Goal: Information Seeking & Learning: Learn about a topic

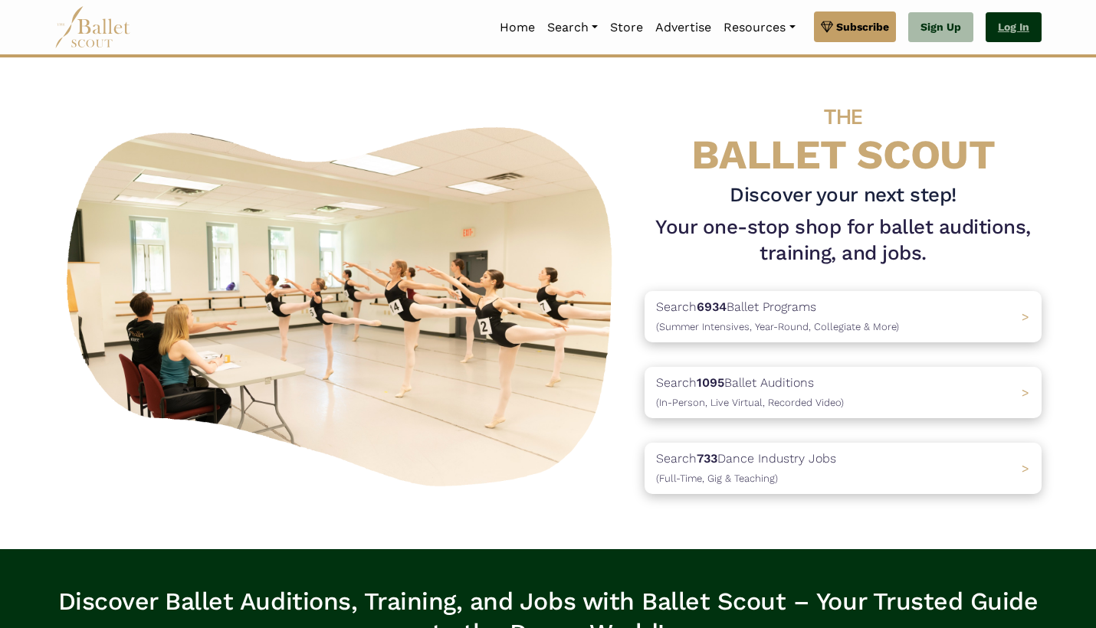
click at [1019, 27] on link "Log In" at bounding box center [1014, 27] width 56 height 31
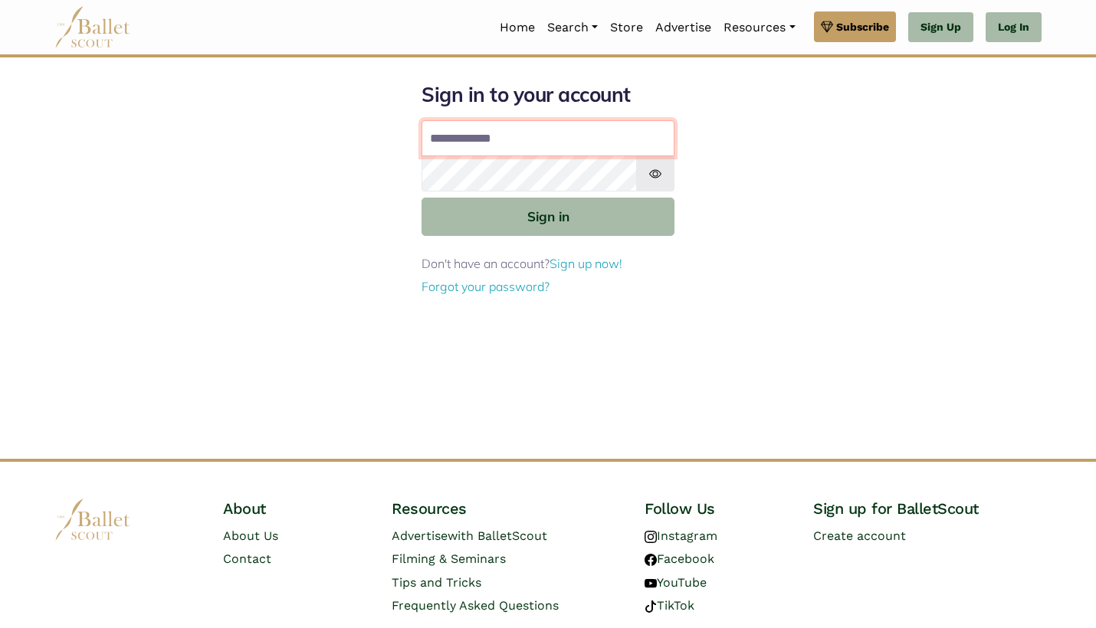
type input "**********"
click at [548, 215] on button "Sign in" at bounding box center [548, 217] width 253 height 38
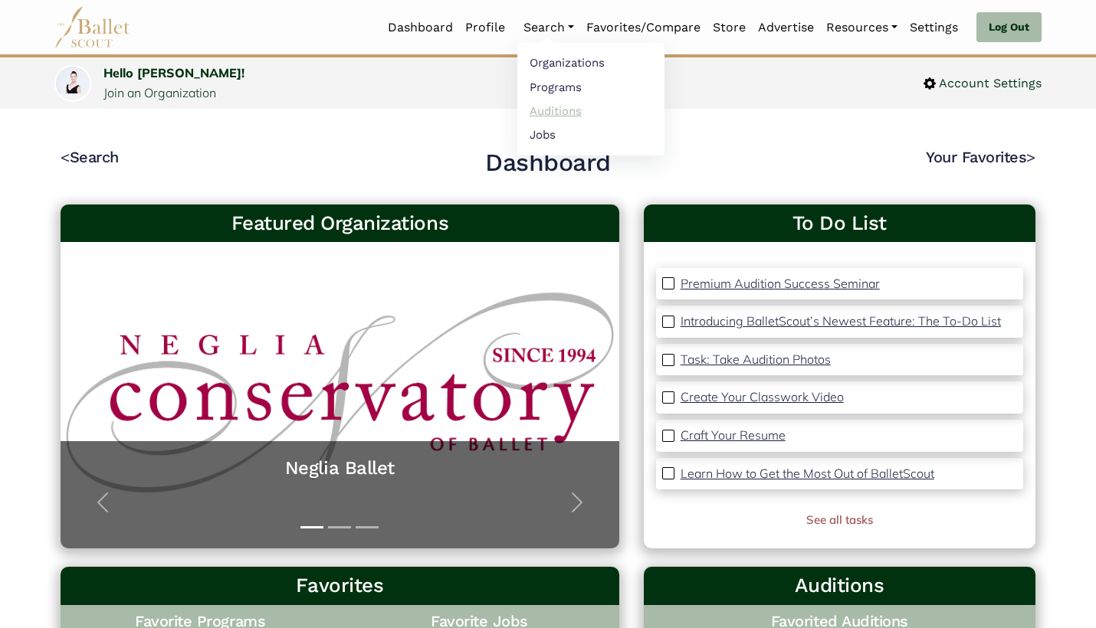
click at [556, 107] on link "Auditions" at bounding box center [590, 111] width 147 height 24
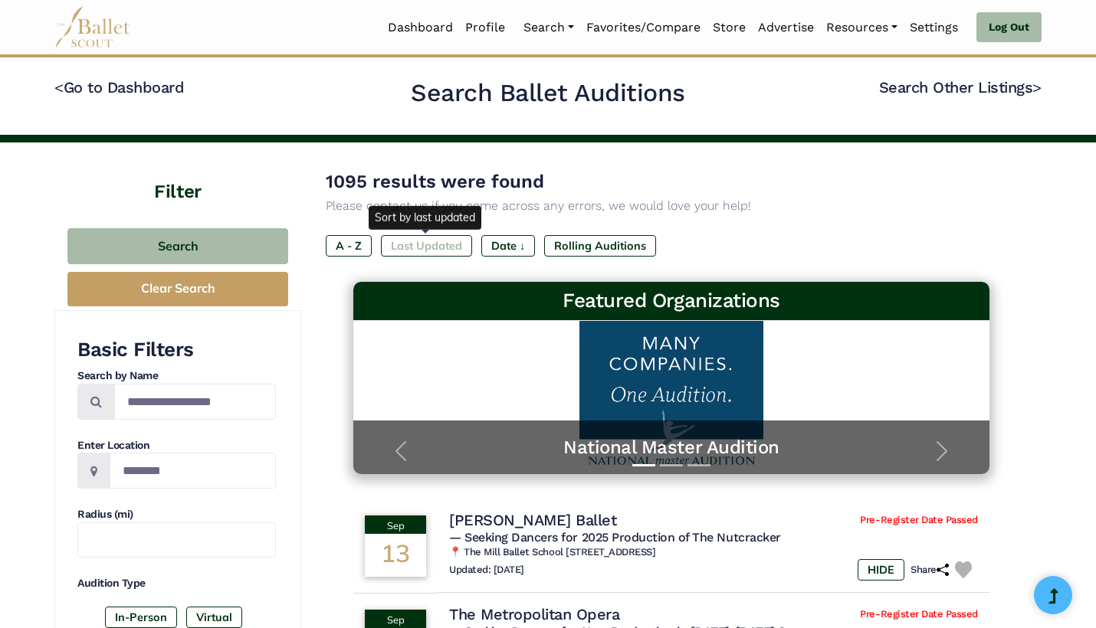
click at [423, 241] on label "Last Updated" at bounding box center [426, 245] width 91 height 21
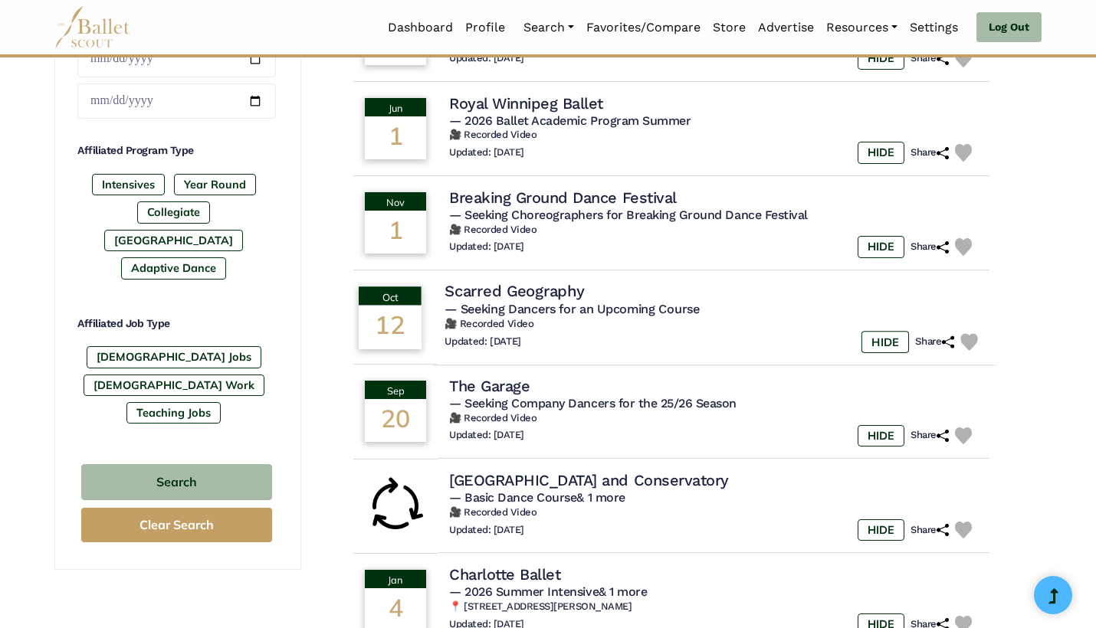
scroll to position [700, 0]
click at [966, 334] on img at bounding box center [969, 343] width 18 height 18
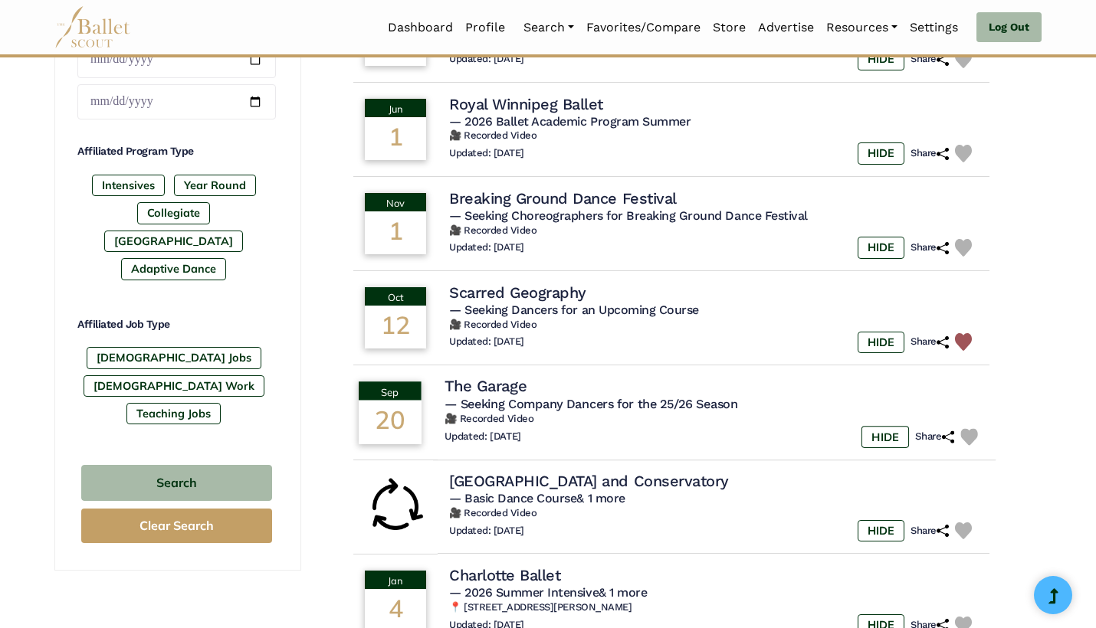
click at [966, 428] on img at bounding box center [969, 437] width 18 height 18
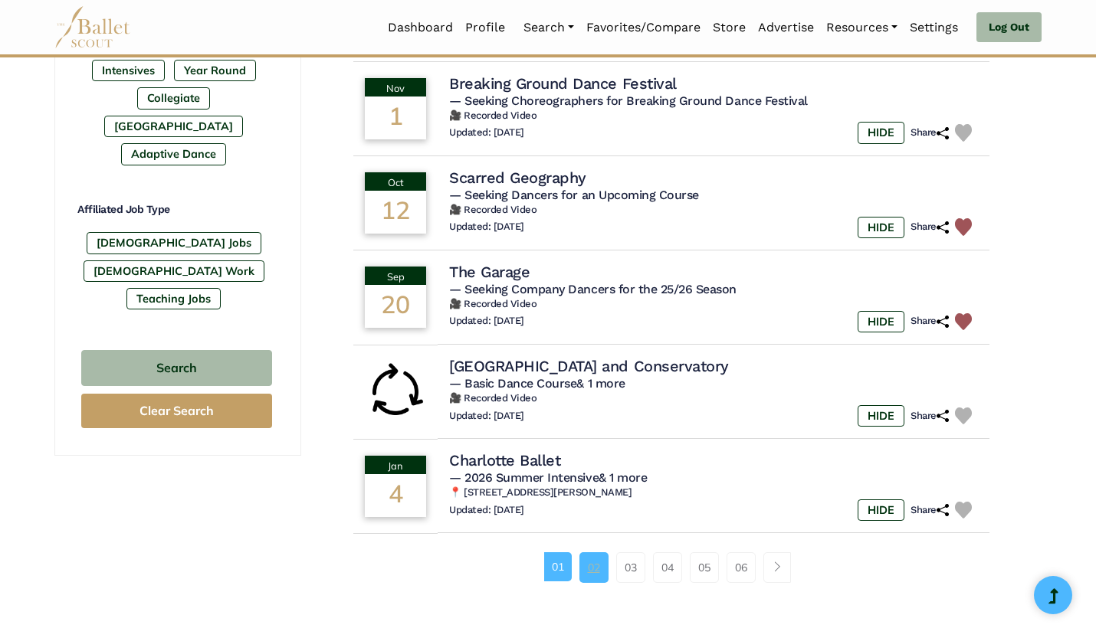
click at [589, 553] on link "02" at bounding box center [593, 568] width 29 height 31
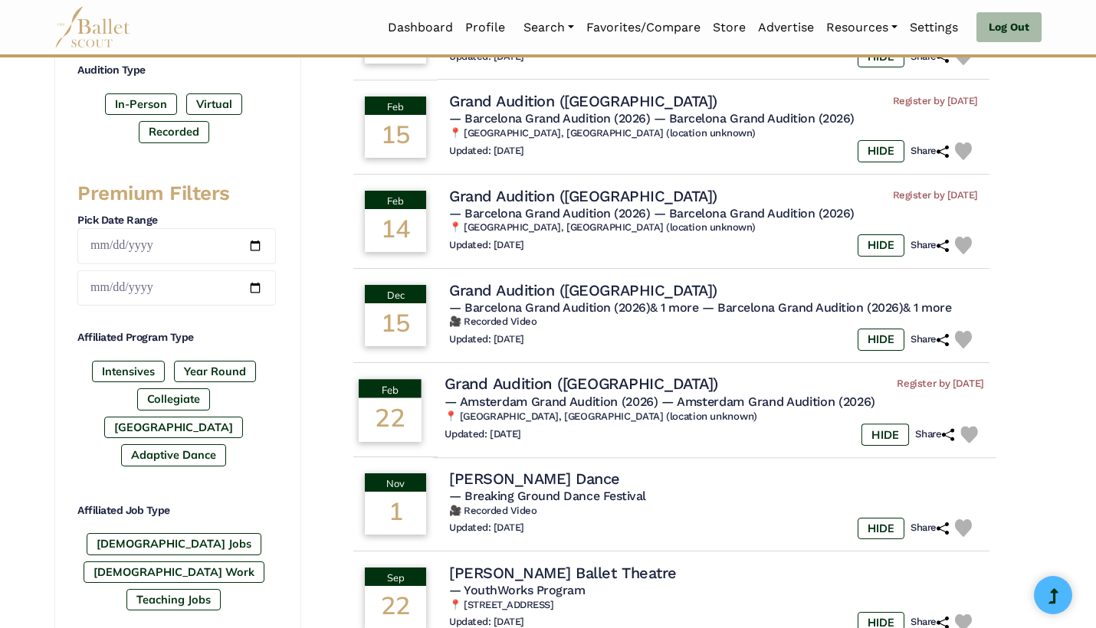
scroll to position [515, 0]
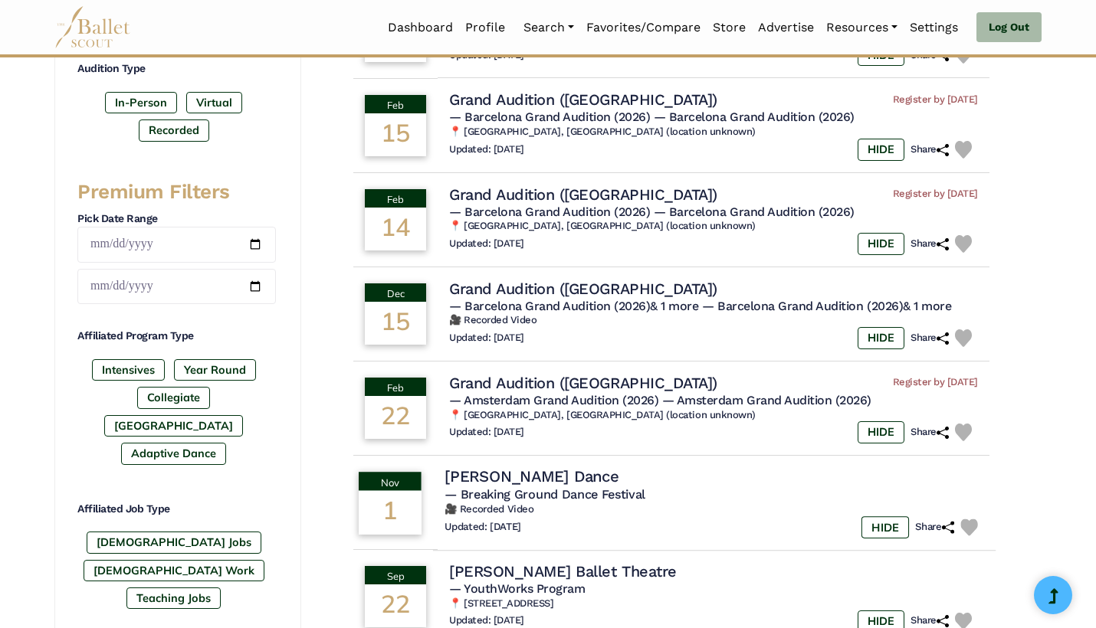
click at [974, 519] on img at bounding box center [969, 528] width 18 height 18
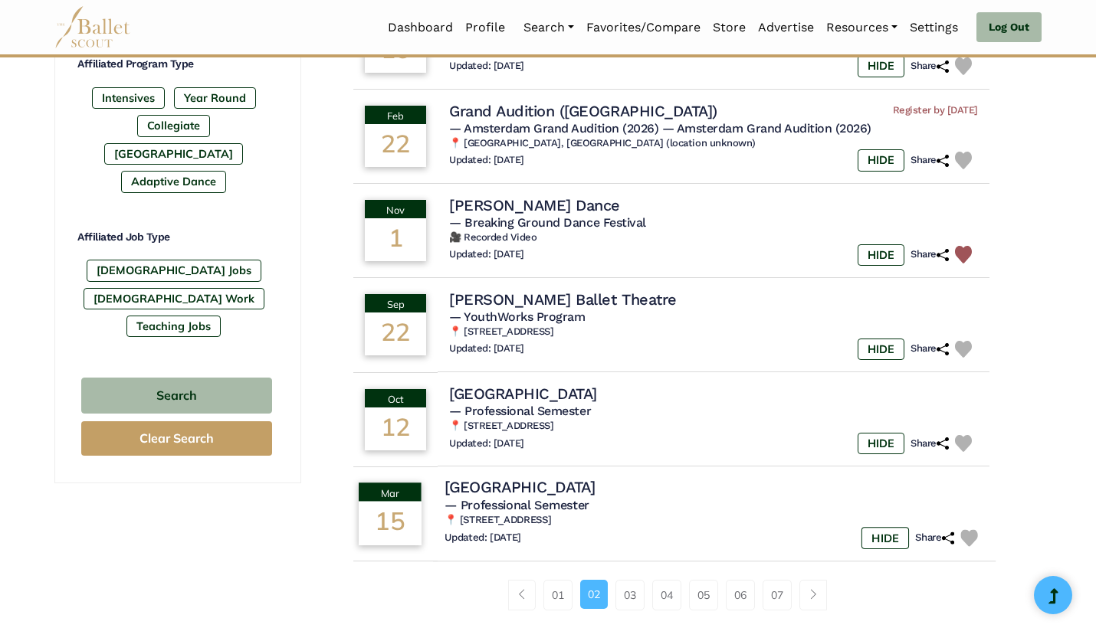
scroll to position [791, 0]
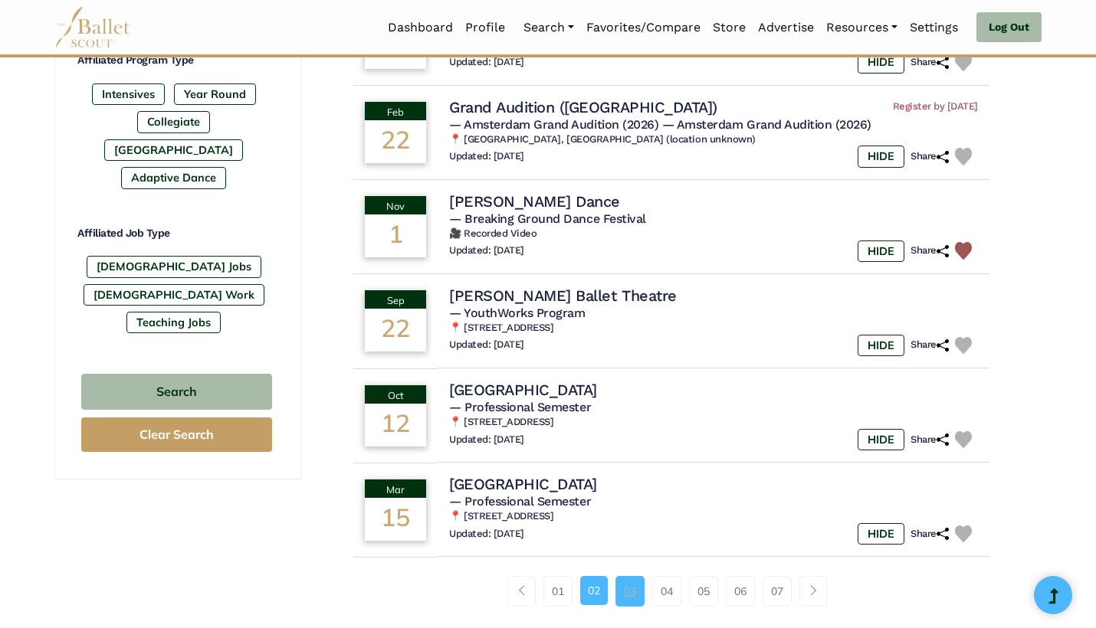
click at [623, 584] on link "03" at bounding box center [629, 591] width 29 height 31
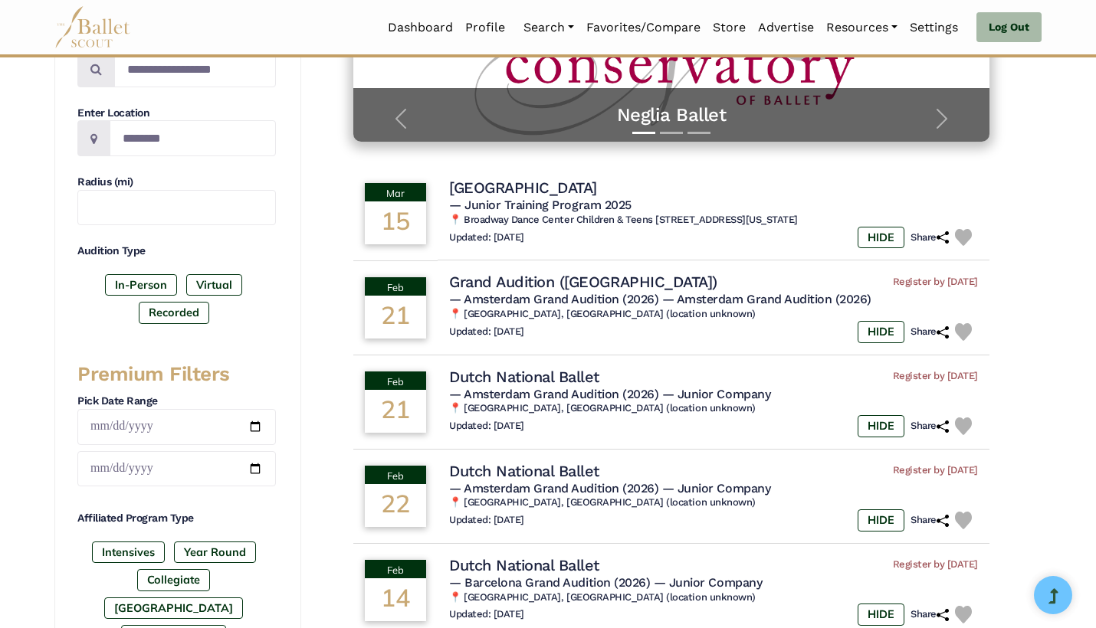
scroll to position [340, 0]
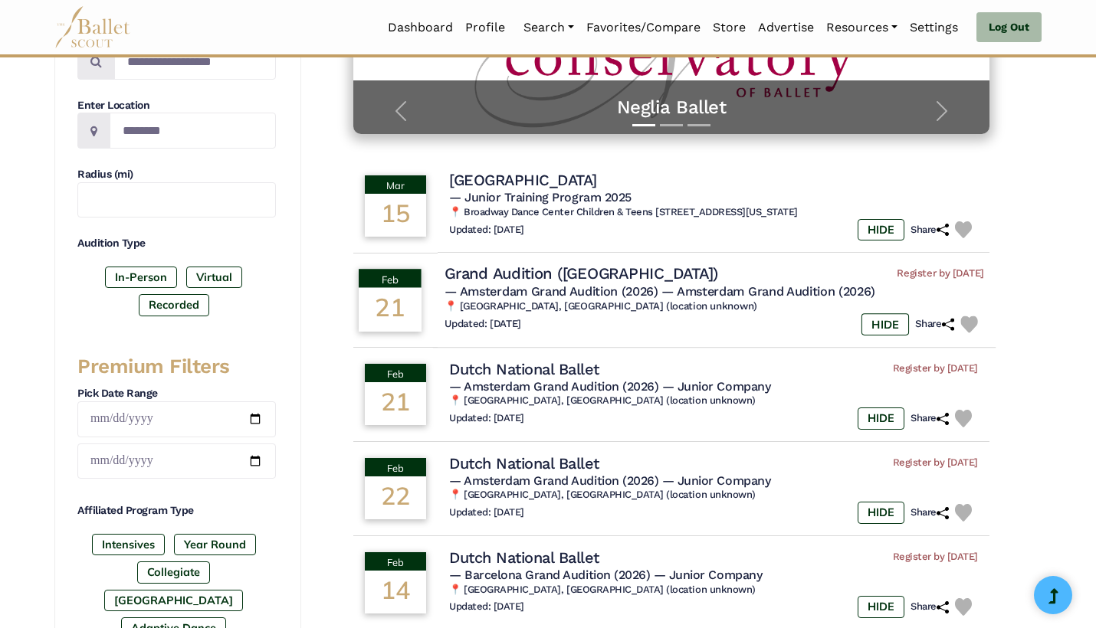
click at [975, 318] on img at bounding box center [969, 325] width 18 height 18
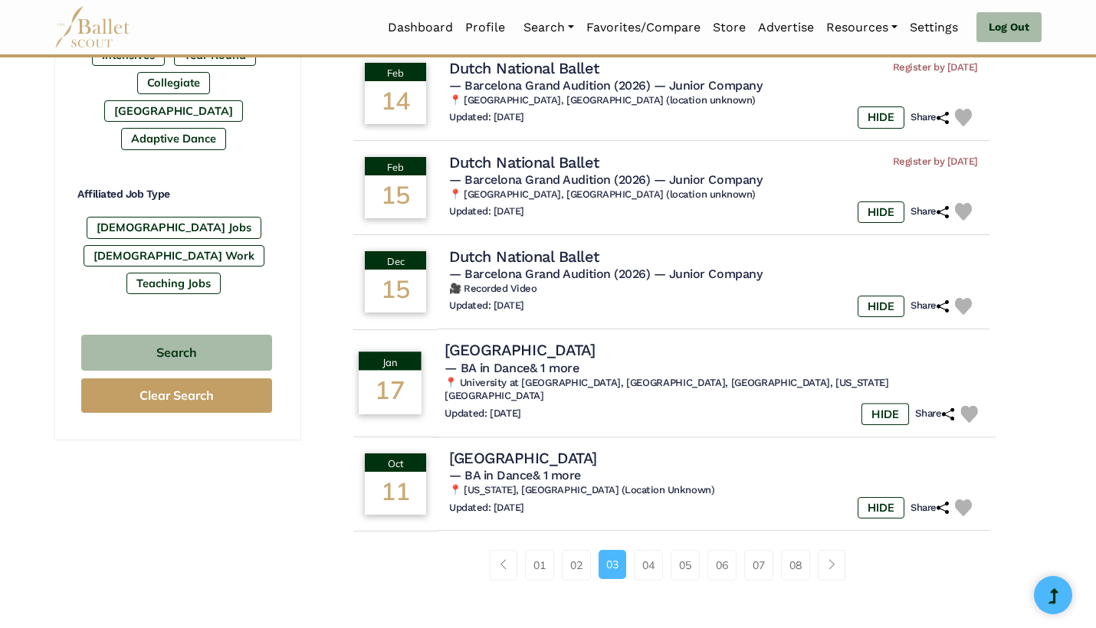
scroll to position [857, 0]
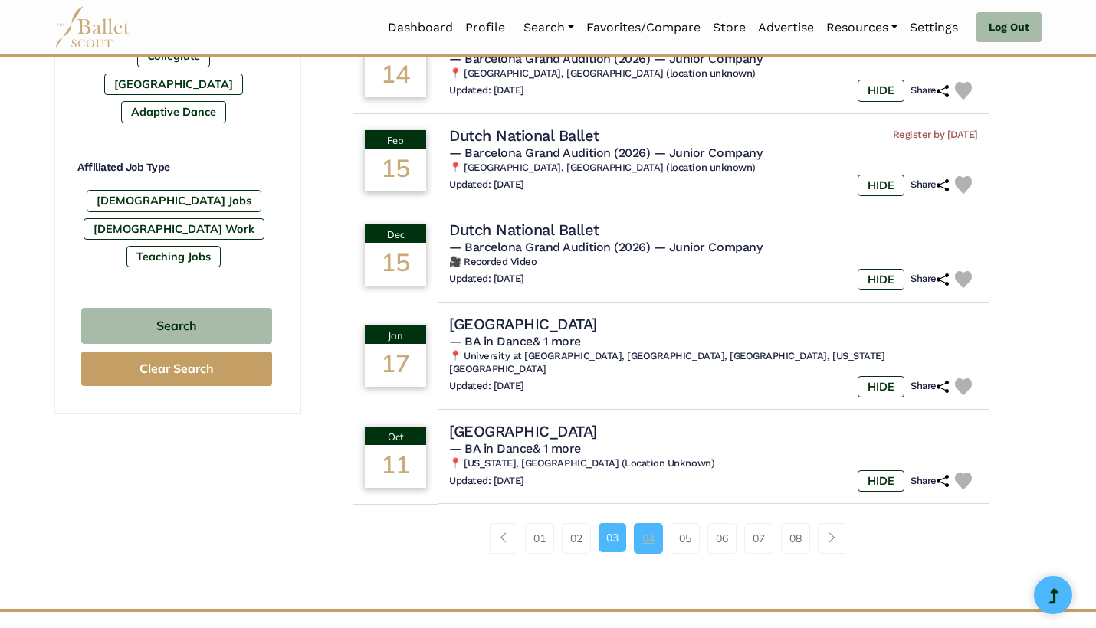
click at [648, 527] on link "04" at bounding box center [648, 538] width 29 height 31
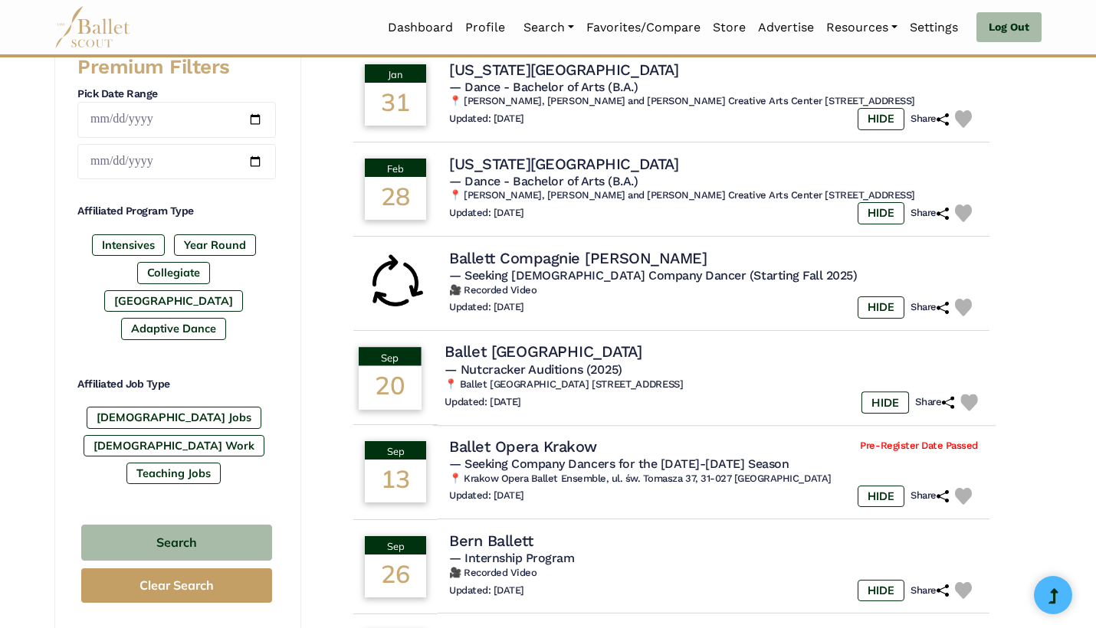
scroll to position [640, 0]
click at [746, 392] on div "Updated: [DATE] HIDE Share" at bounding box center [714, 403] width 540 height 22
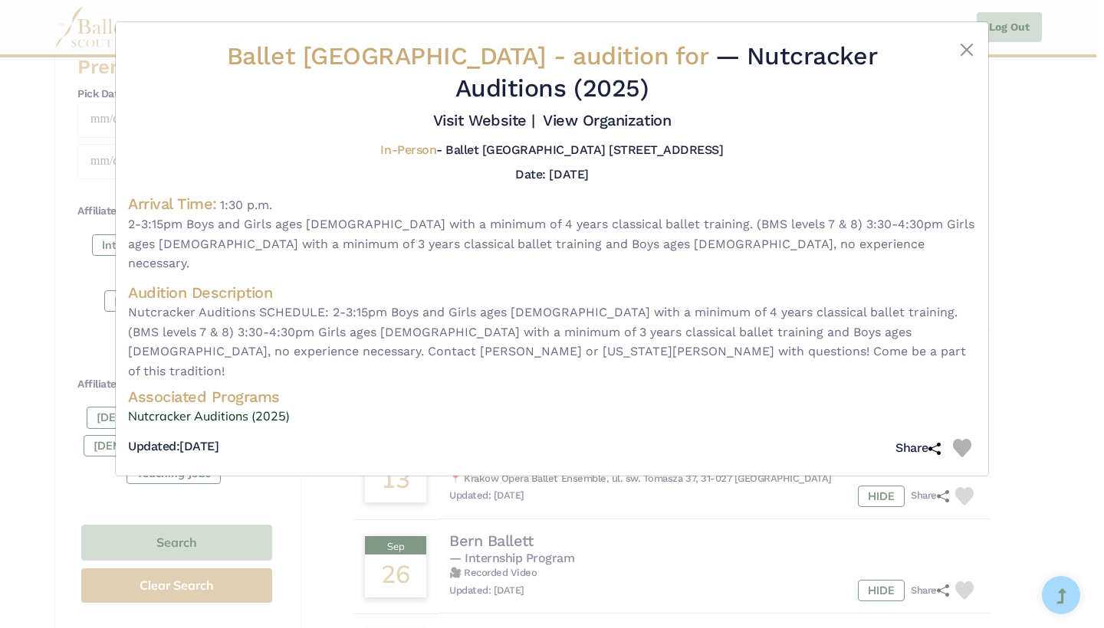
click at [1007, 312] on div "Ballet [GEOGRAPHIC_DATA] - audition for — Nutcracker Auditions (2025) Visit Web…" at bounding box center [552, 314] width 1104 height 628
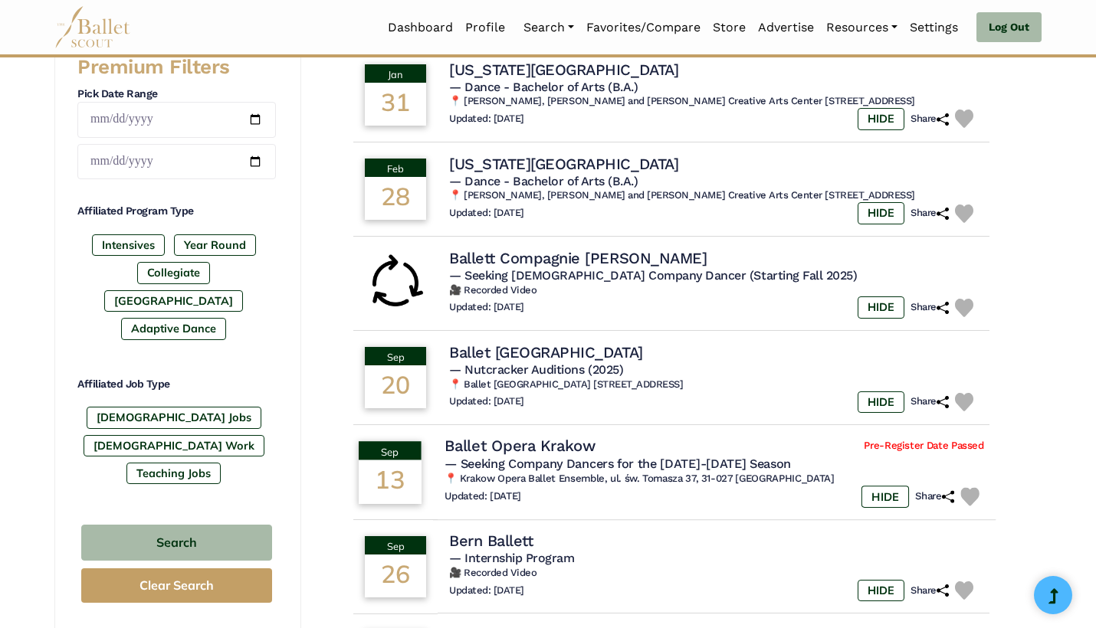
click at [968, 487] on img at bounding box center [969, 496] width 18 height 18
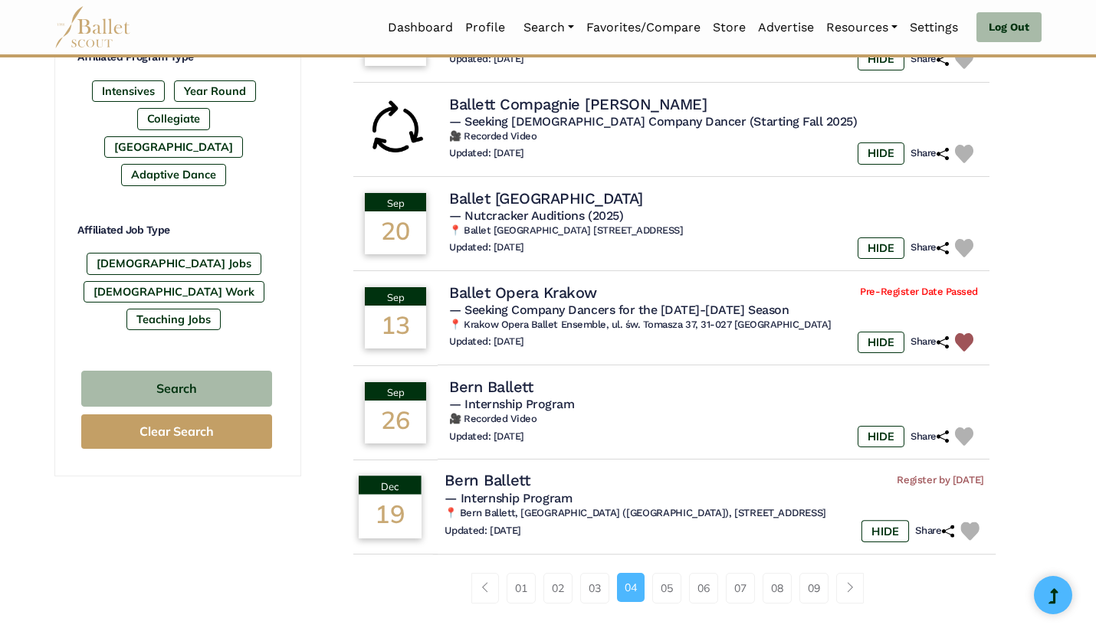
scroll to position [792, 0]
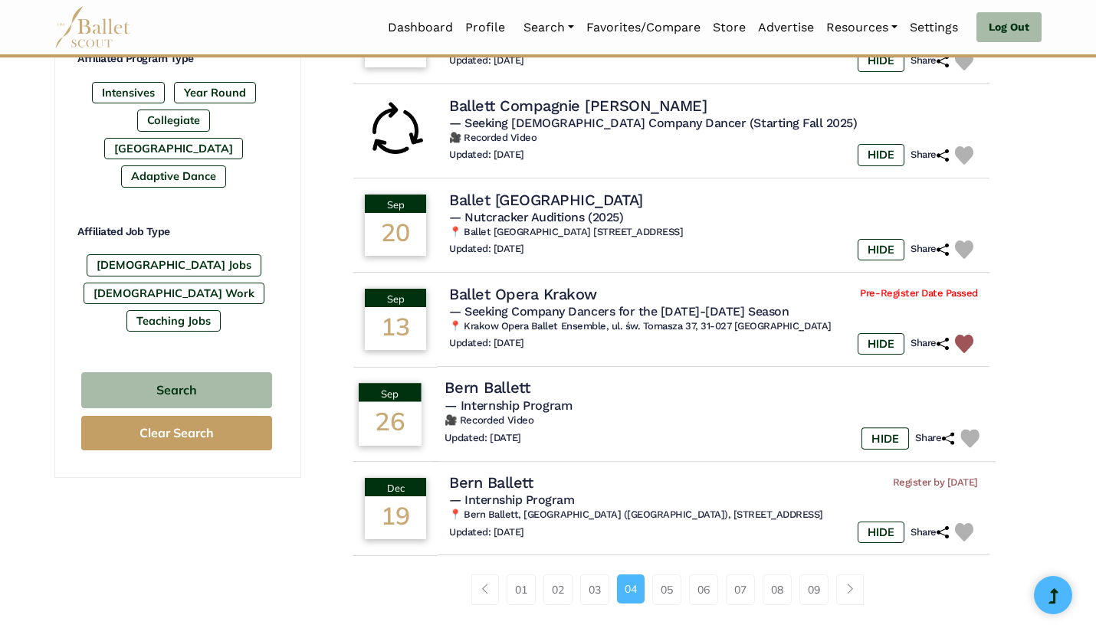
click at [972, 429] on img at bounding box center [969, 438] width 18 height 18
click at [964, 523] on img at bounding box center [969, 532] width 18 height 18
click at [667, 579] on link "05" at bounding box center [666, 590] width 29 height 31
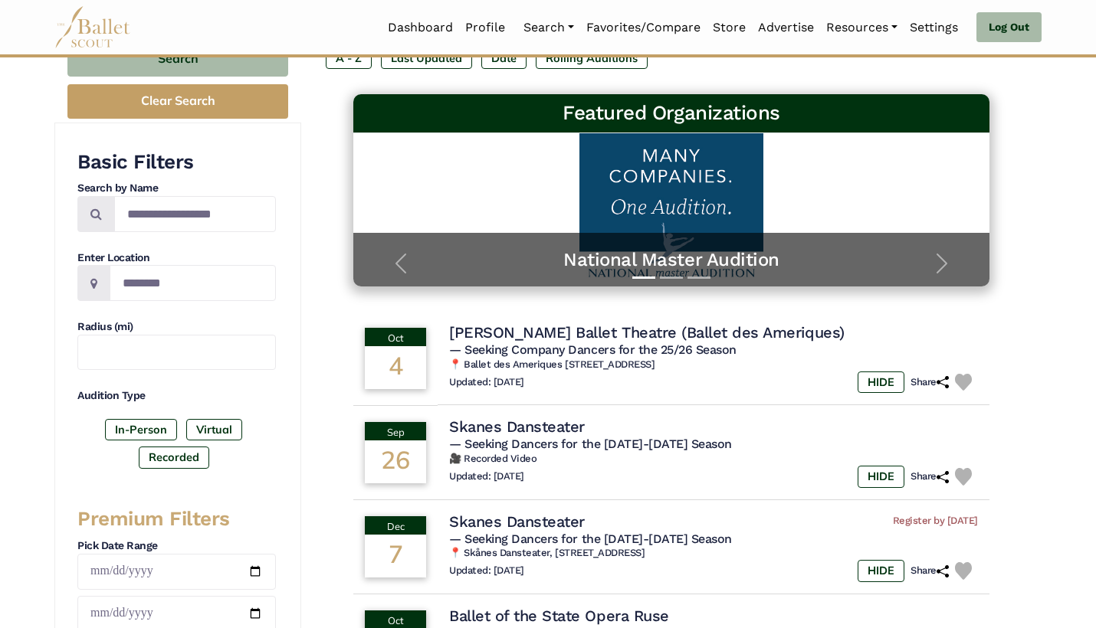
scroll to position [189, 0]
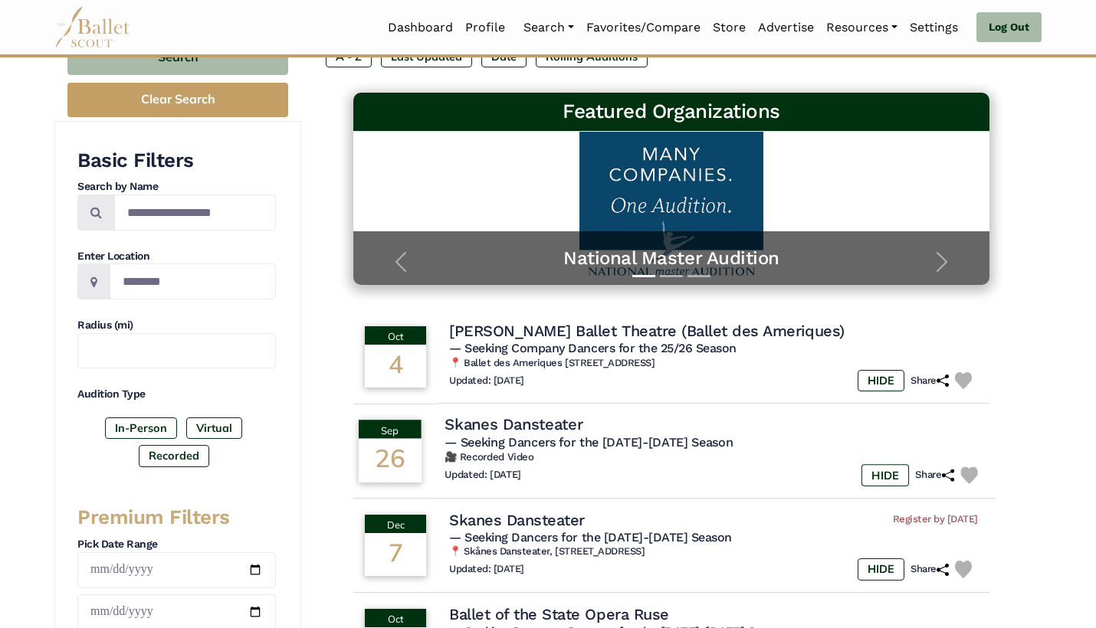
click at [976, 474] on img at bounding box center [969, 476] width 18 height 18
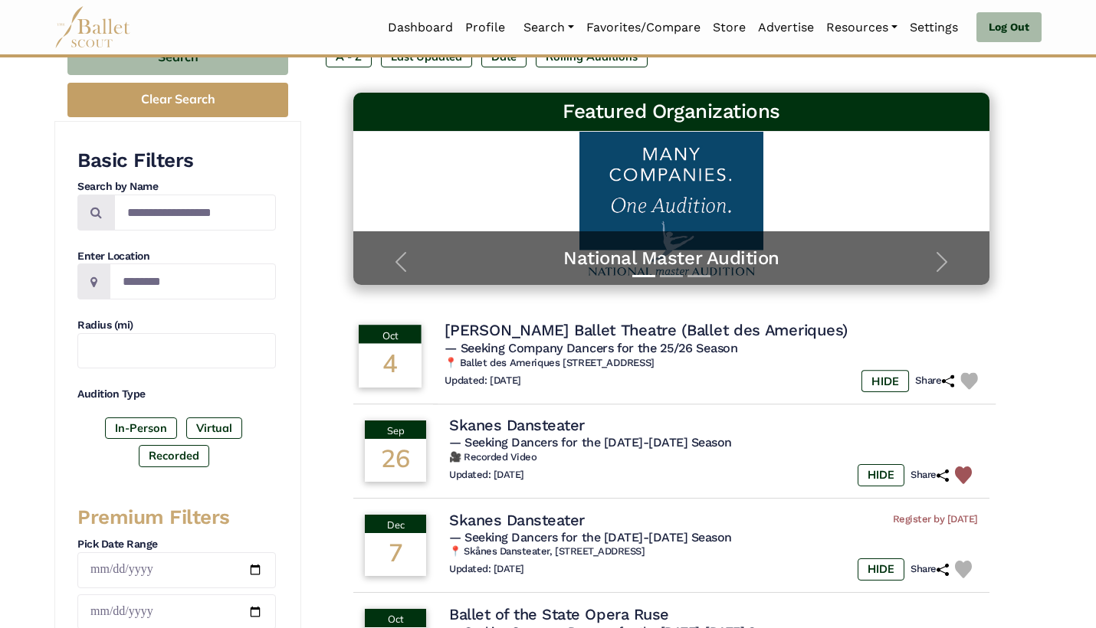
click at [971, 377] on img at bounding box center [969, 381] width 18 height 18
click at [971, 376] on img at bounding box center [969, 381] width 18 height 18
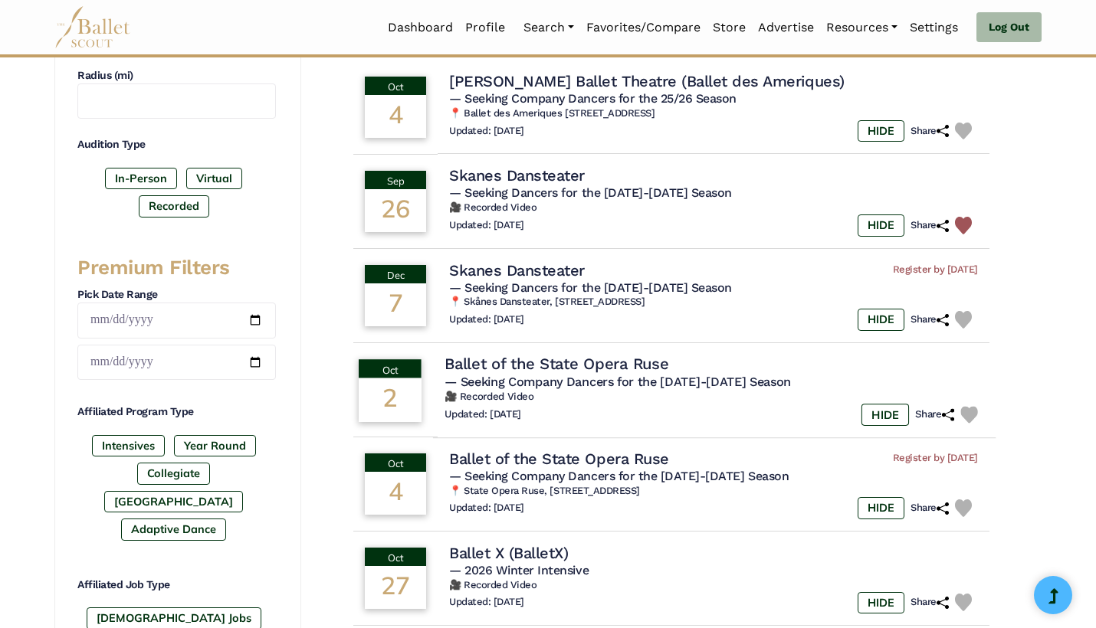
scroll to position [440, 0]
click at [973, 408] on img at bounding box center [969, 414] width 18 height 18
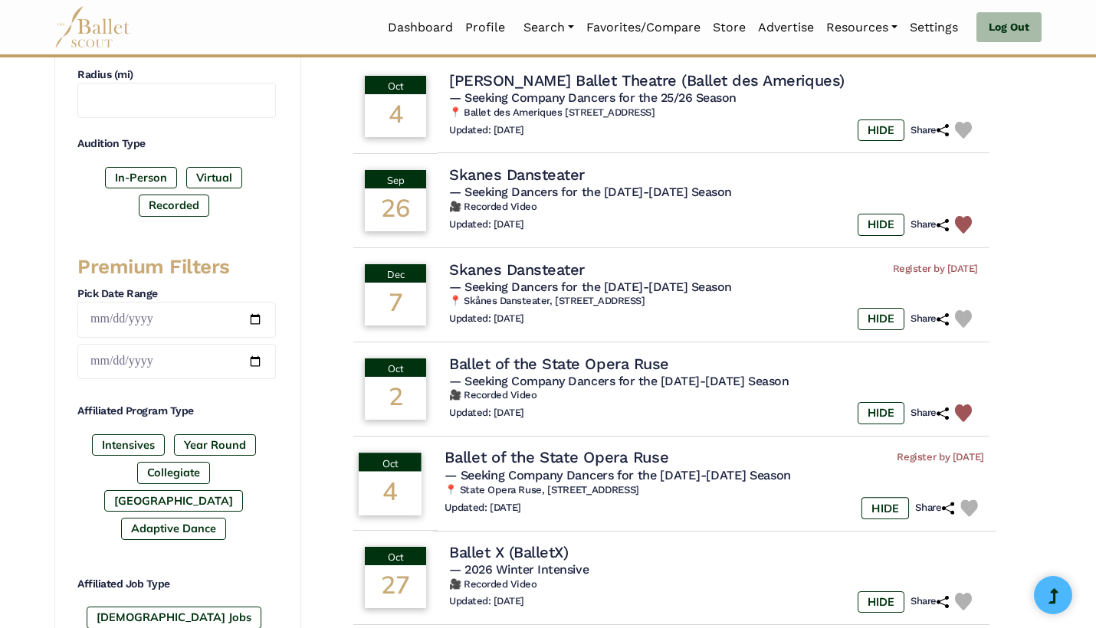
click at [969, 500] on img at bounding box center [969, 509] width 18 height 18
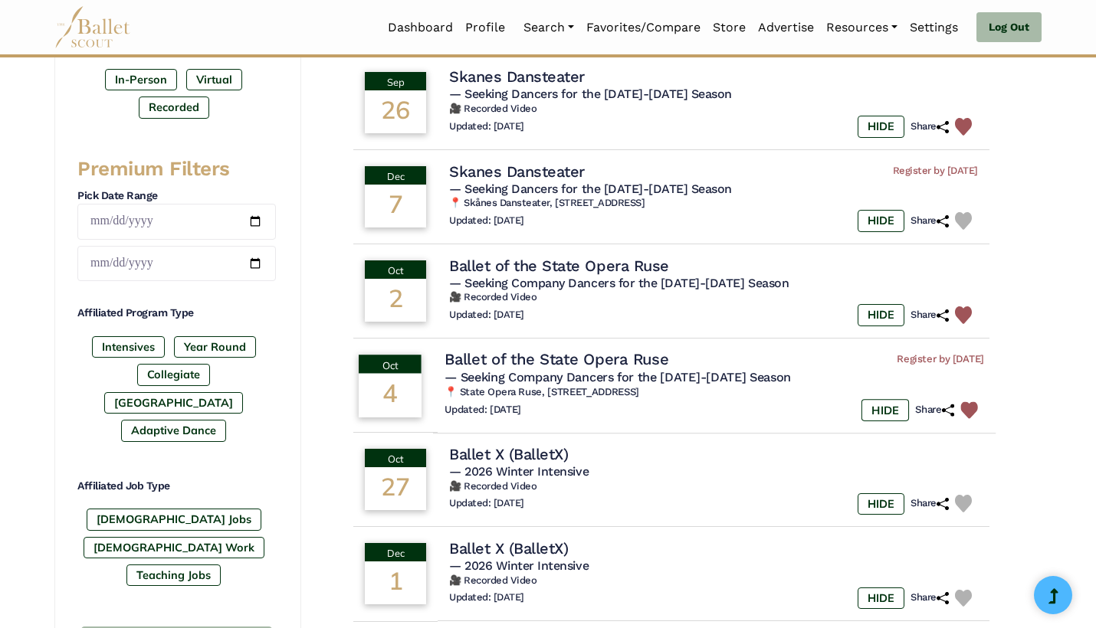
scroll to position [546, 0]
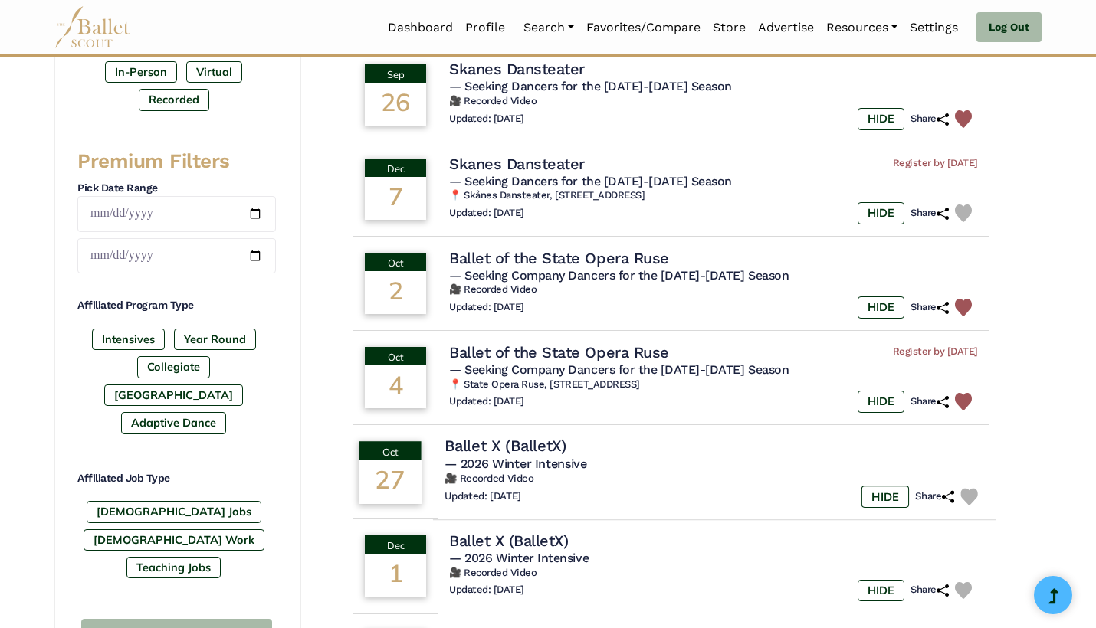
click at [969, 488] on img at bounding box center [969, 497] width 18 height 18
click at [700, 448] on div "Ballet X (BalletX)" at bounding box center [714, 446] width 540 height 21
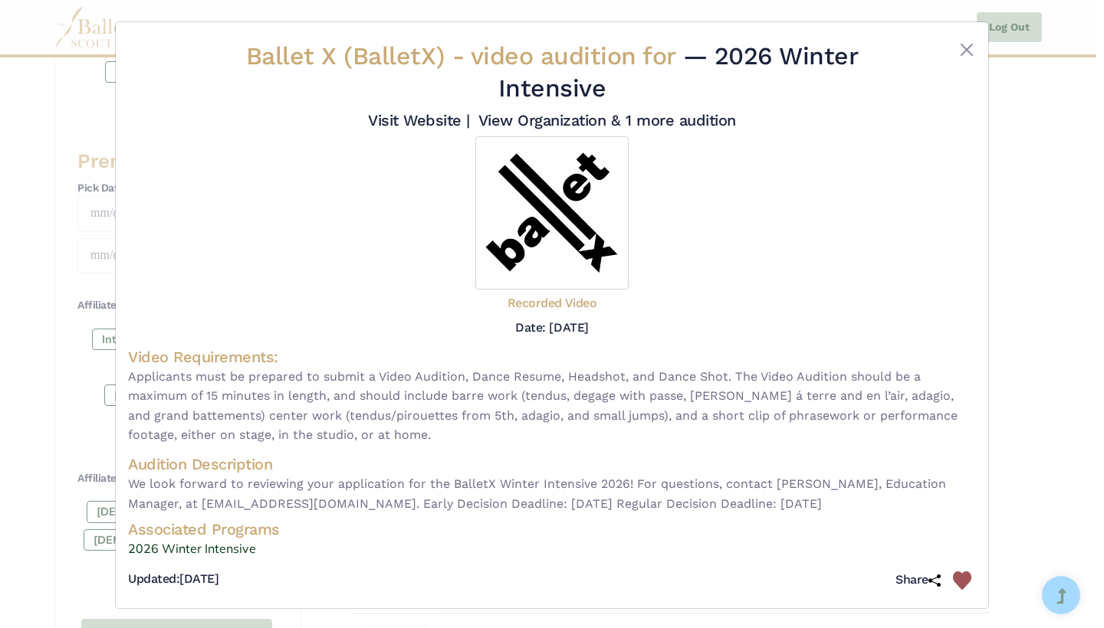
click at [992, 412] on div "Ballet X (BalletX) - video audition for — 2026 Winter Intensive Visit Website |" at bounding box center [552, 314] width 1104 height 628
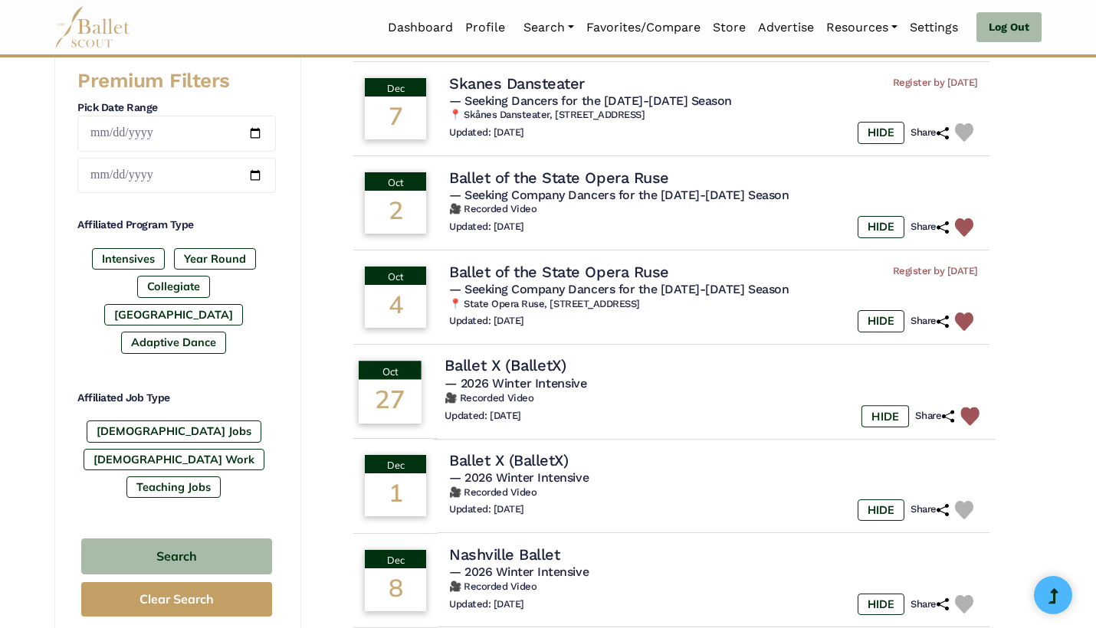
scroll to position [635, 0]
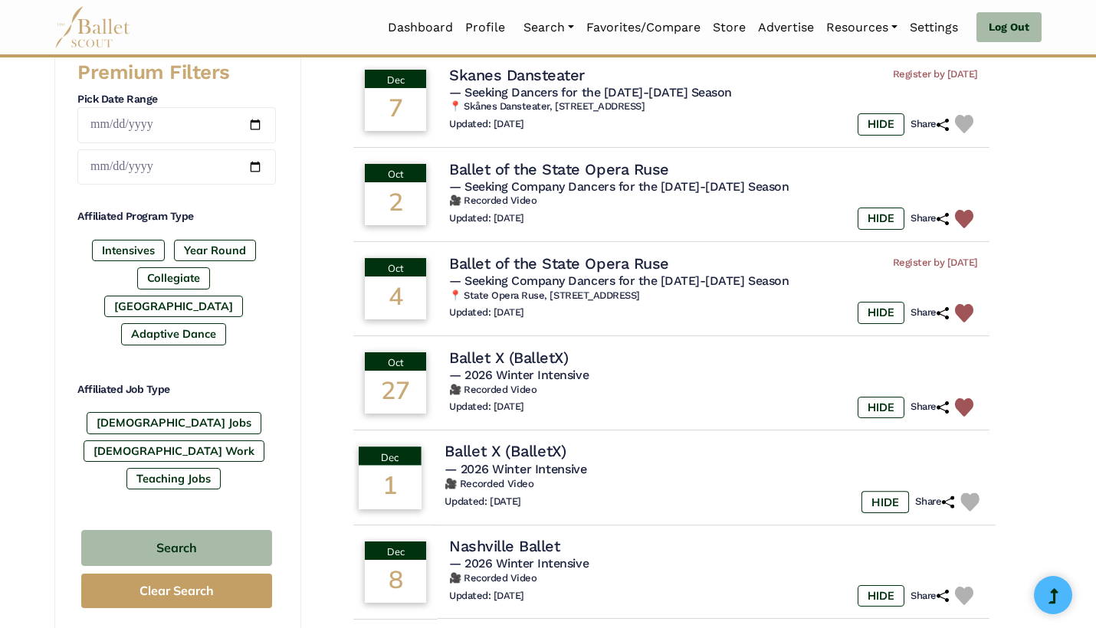
click at [971, 493] on img at bounding box center [969, 502] width 18 height 18
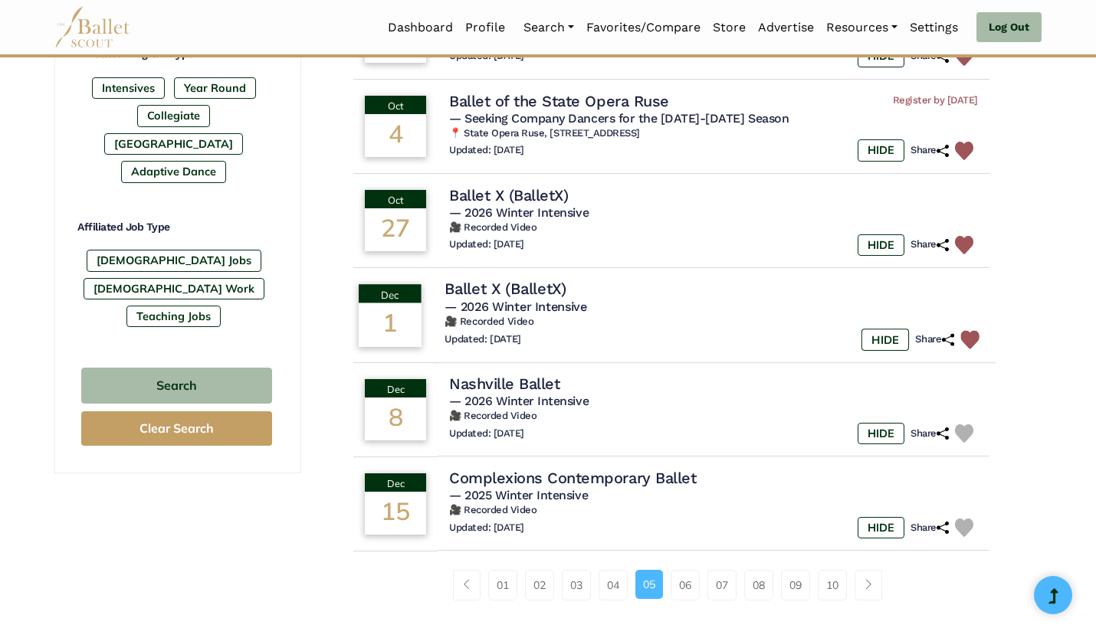
scroll to position [802, 0]
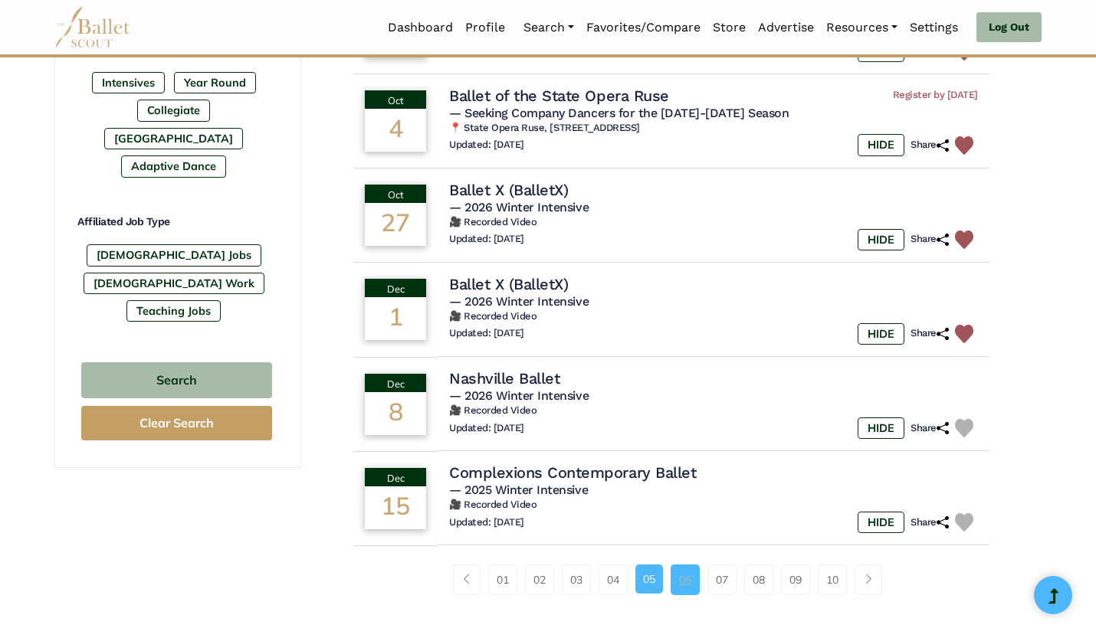
click at [697, 572] on link "06" at bounding box center [685, 580] width 29 height 31
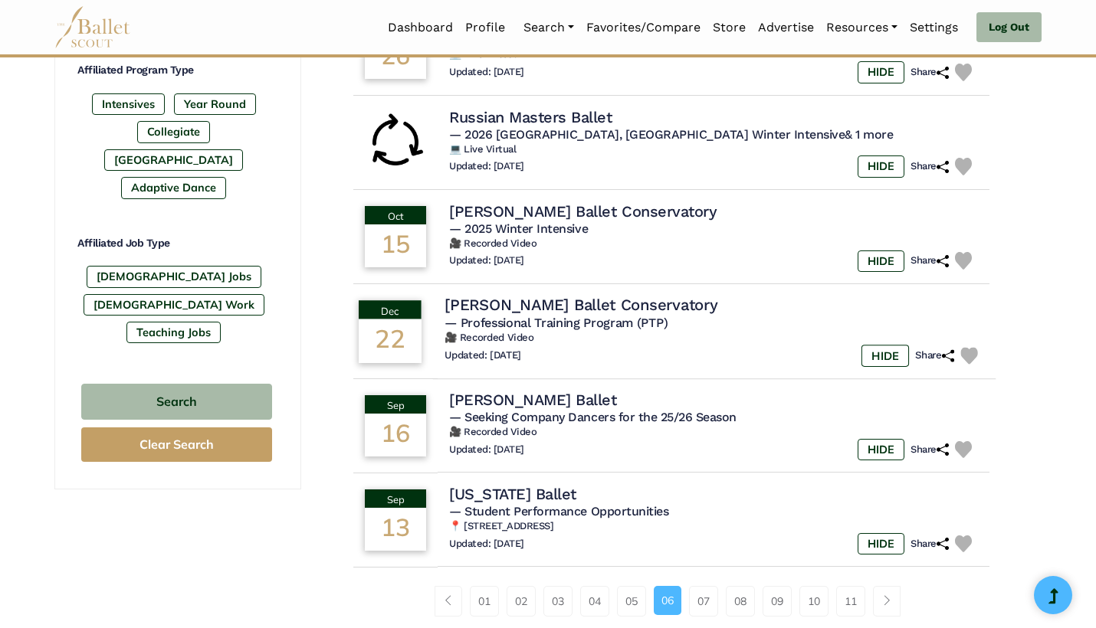
scroll to position [782, 0]
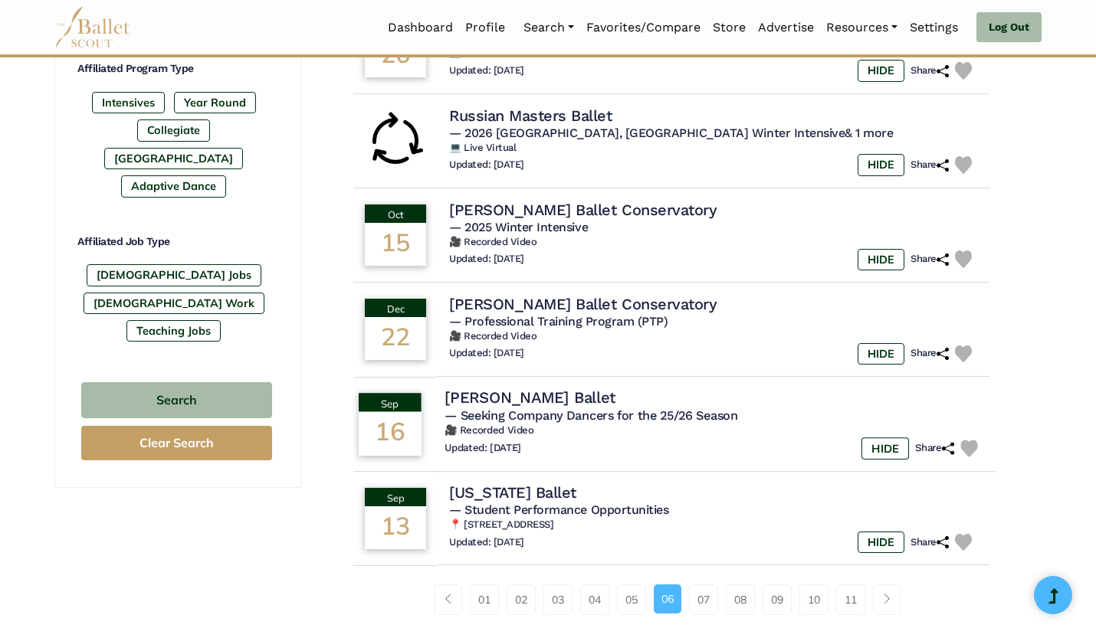
click at [968, 440] on img at bounding box center [969, 449] width 18 height 18
click at [745, 425] on h6 "🎥 Recorded Video" at bounding box center [714, 431] width 540 height 13
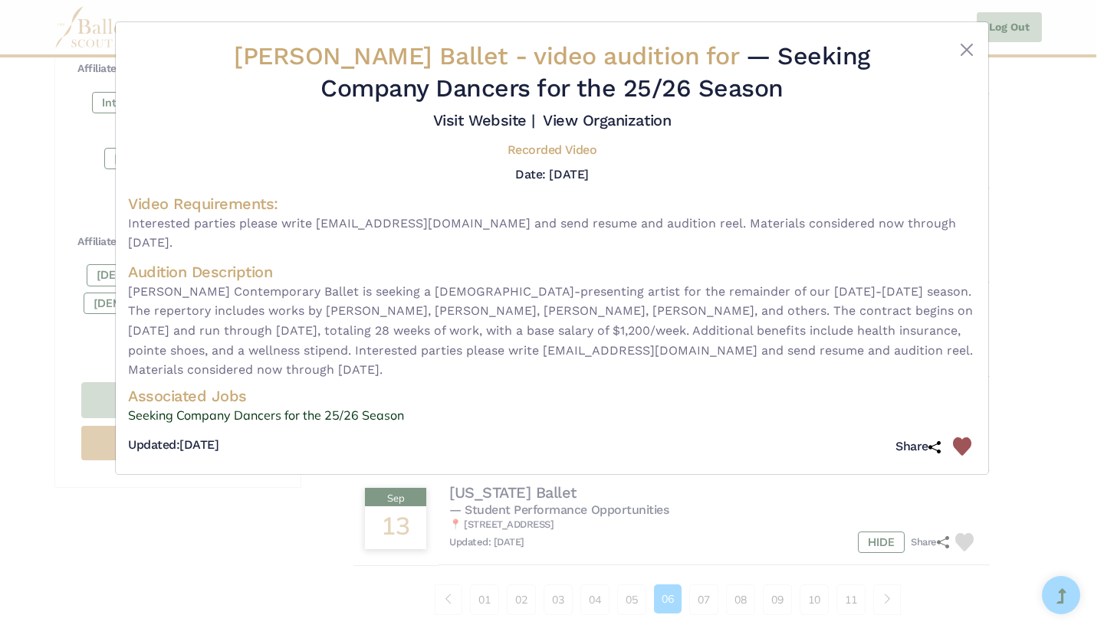
click at [1045, 308] on div "Smuin Ballet - video audition for — Seeking Company Dancers for the 25/26 Seaso…" at bounding box center [552, 314] width 1104 height 628
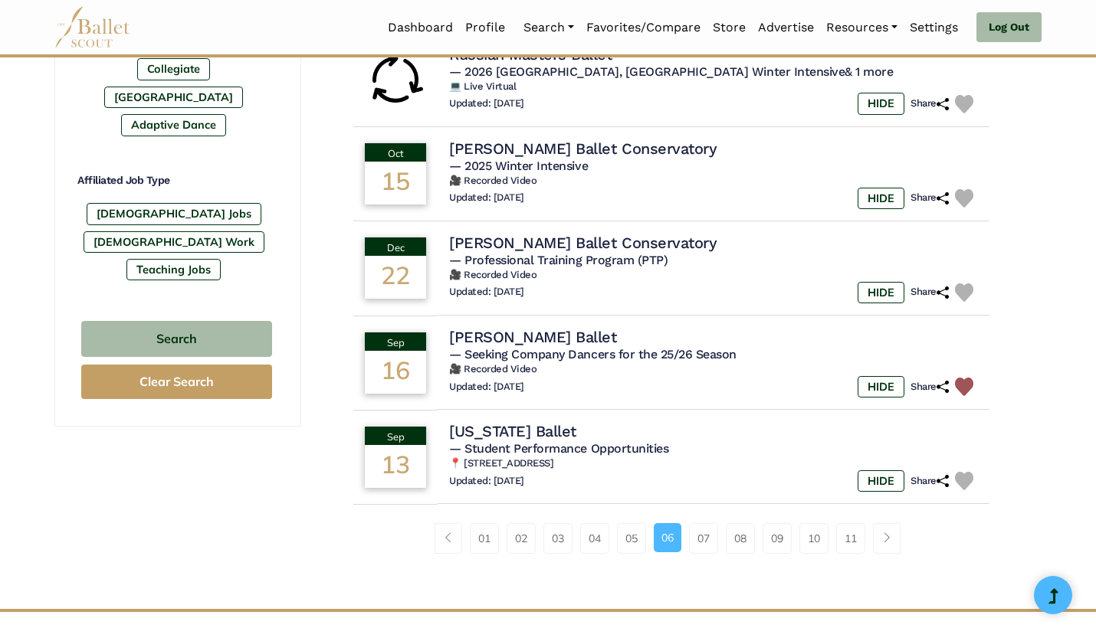
scroll to position [843, 0]
click at [707, 526] on link "07" at bounding box center [703, 539] width 29 height 31
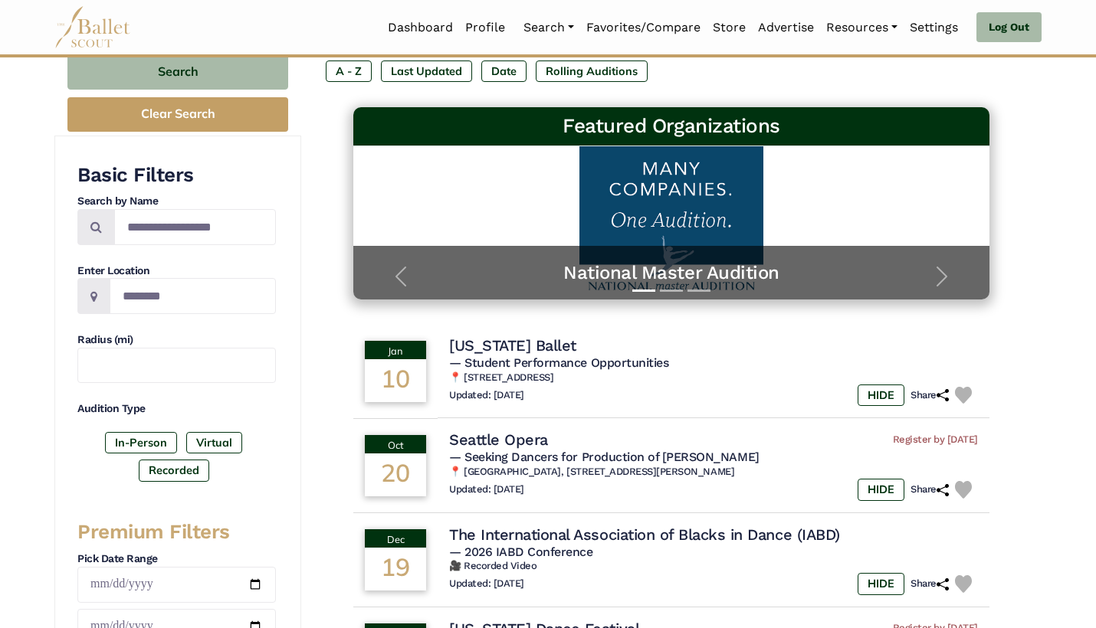
scroll to position [204, 0]
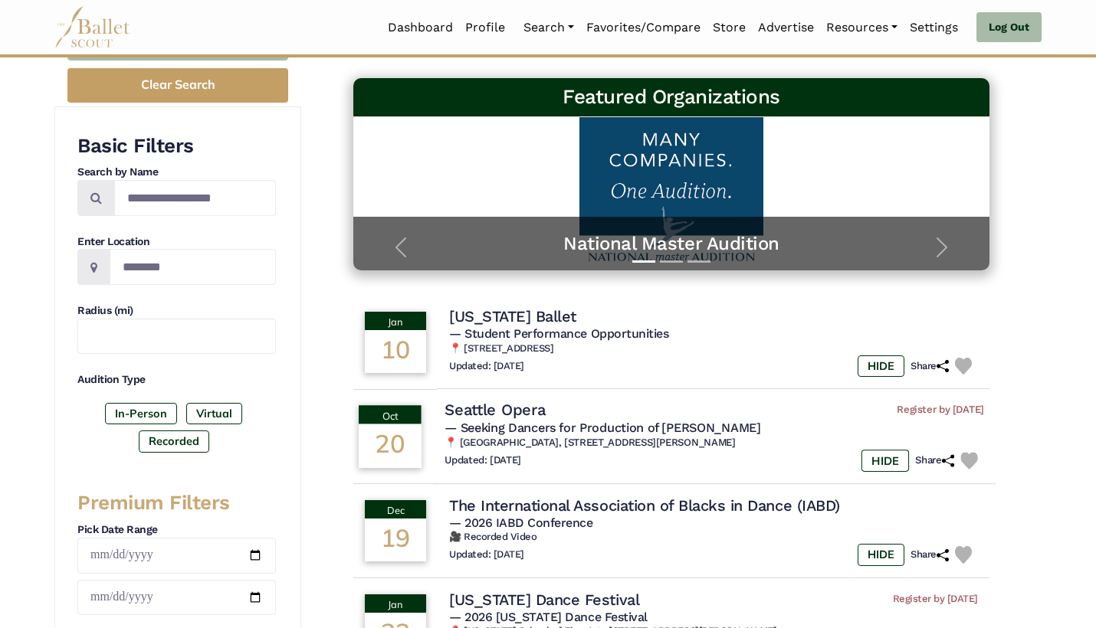
click at [973, 457] on img at bounding box center [969, 461] width 18 height 18
click at [744, 442] on h6 "📍 The Opera Center, 363 Mercer Street, Seattle, WA 98109" at bounding box center [714, 443] width 540 height 13
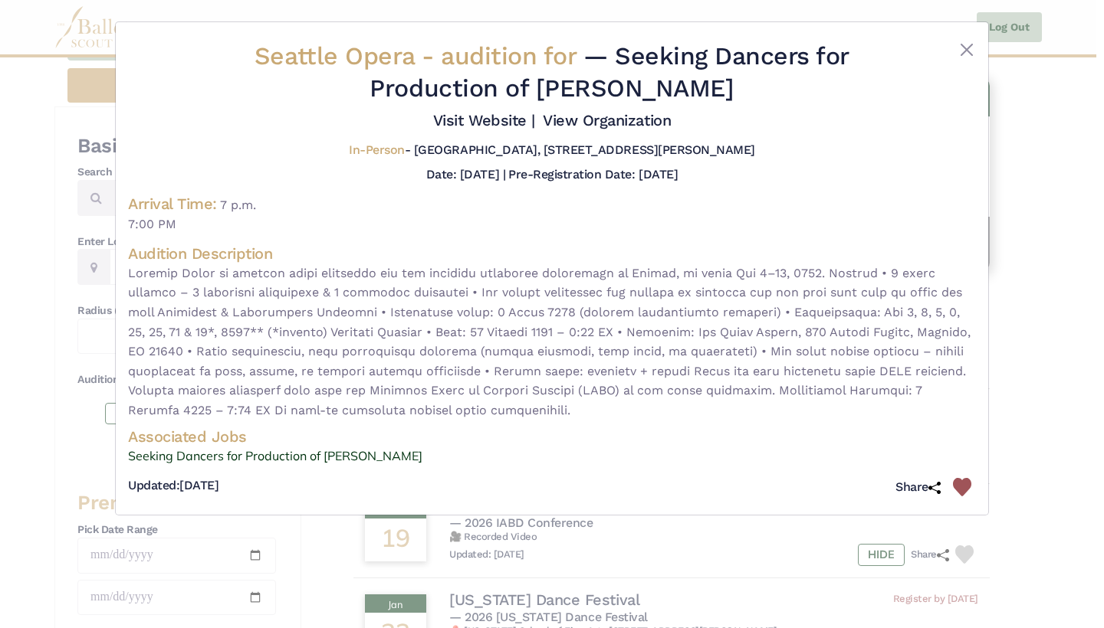
click at [991, 346] on div "Seattle Opera - audition for — Seeking Dancers for Production of Carmen Visit W…" at bounding box center [552, 314] width 1104 height 628
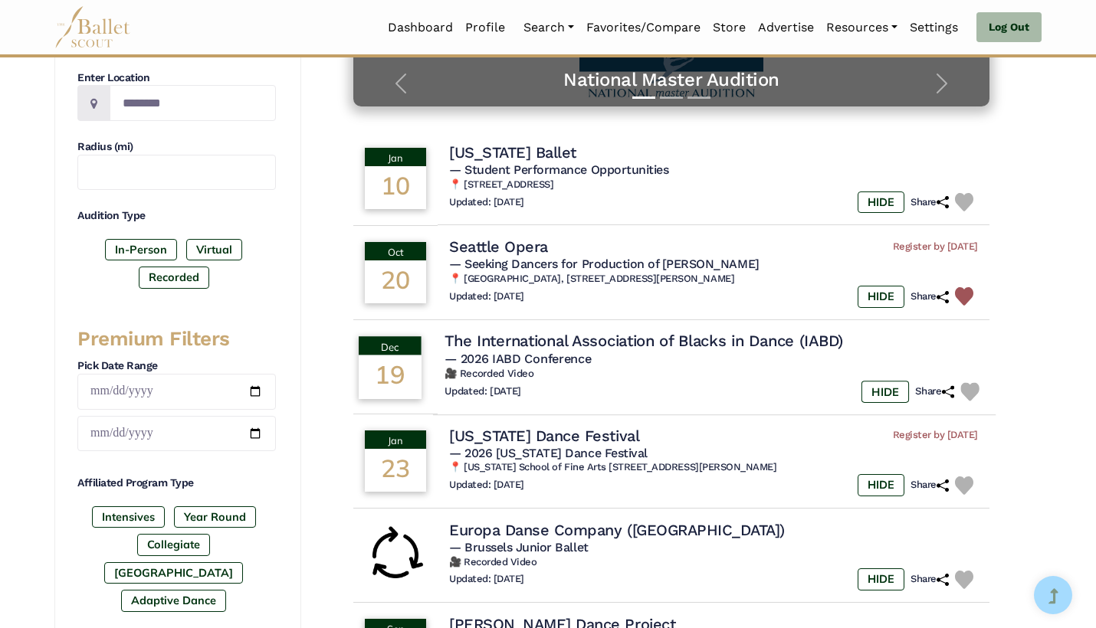
scroll to position [374, 0]
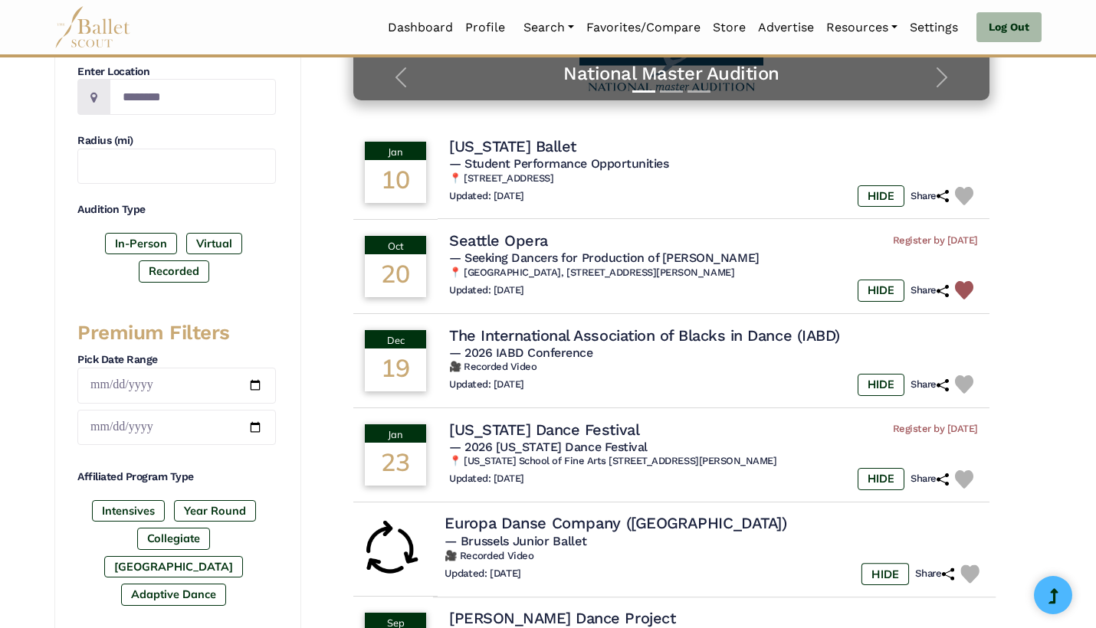
click at [976, 565] on img at bounding box center [969, 574] width 18 height 18
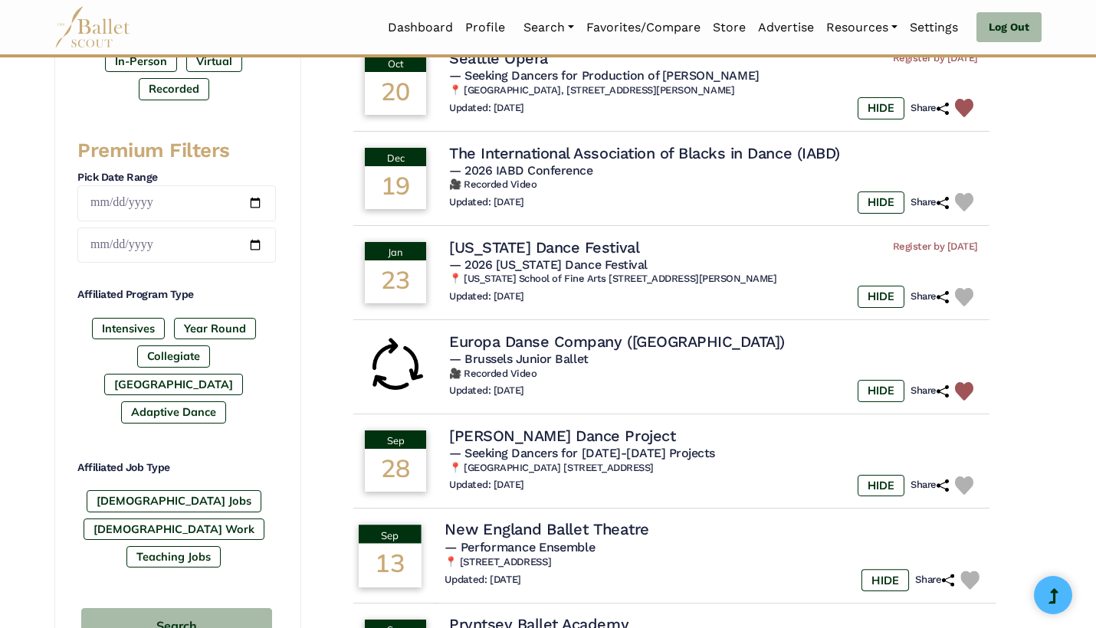
scroll to position [565, 0]
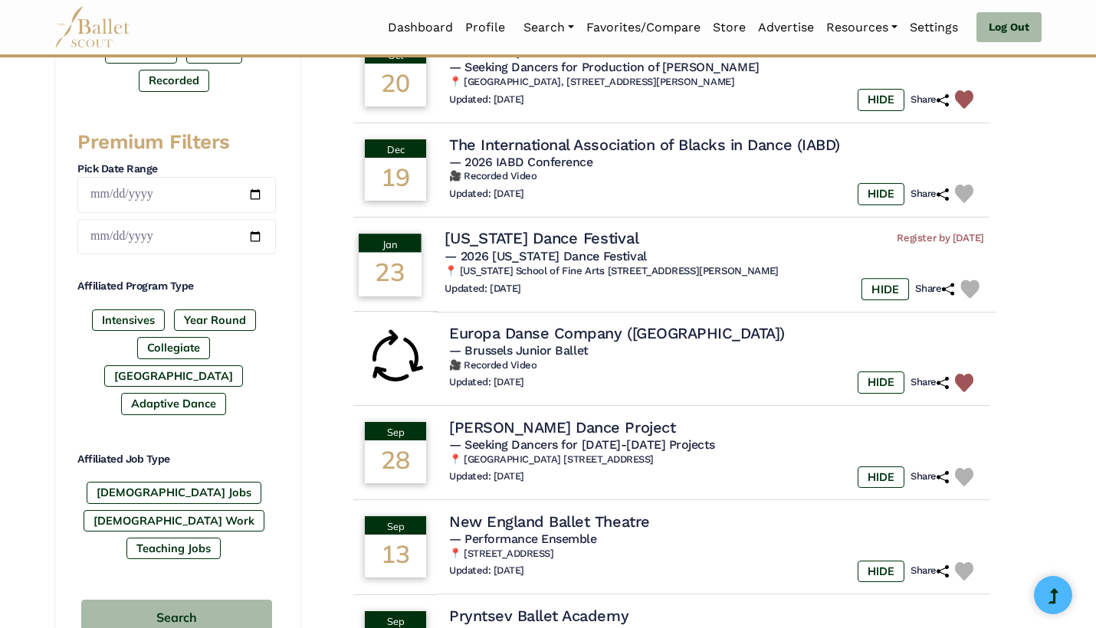
click at [970, 280] on img at bounding box center [969, 289] width 18 height 18
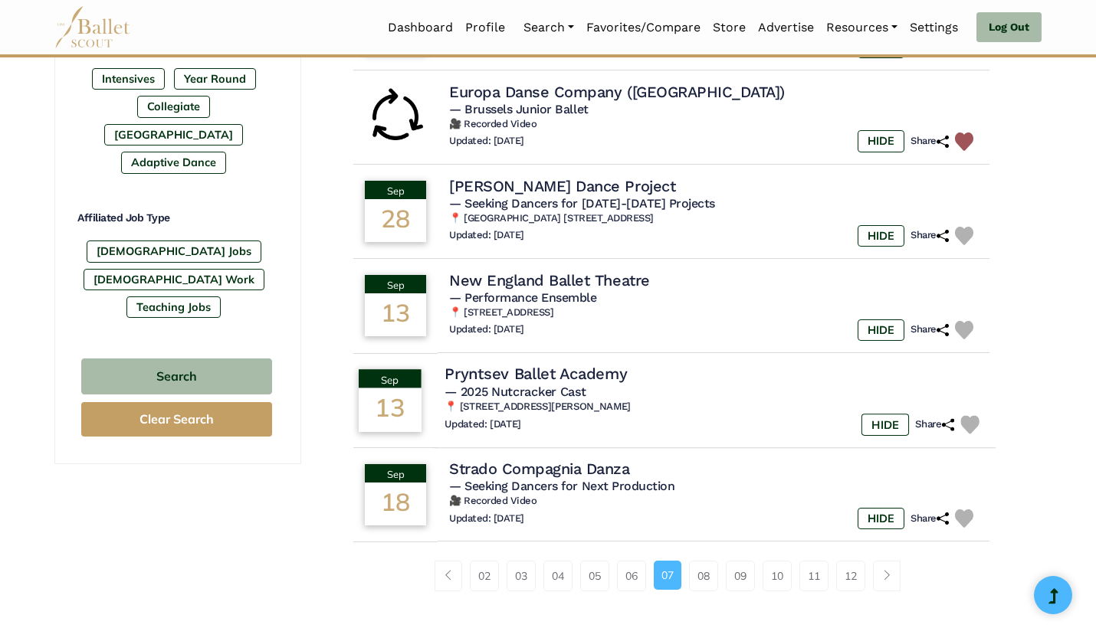
scroll to position [811, 0]
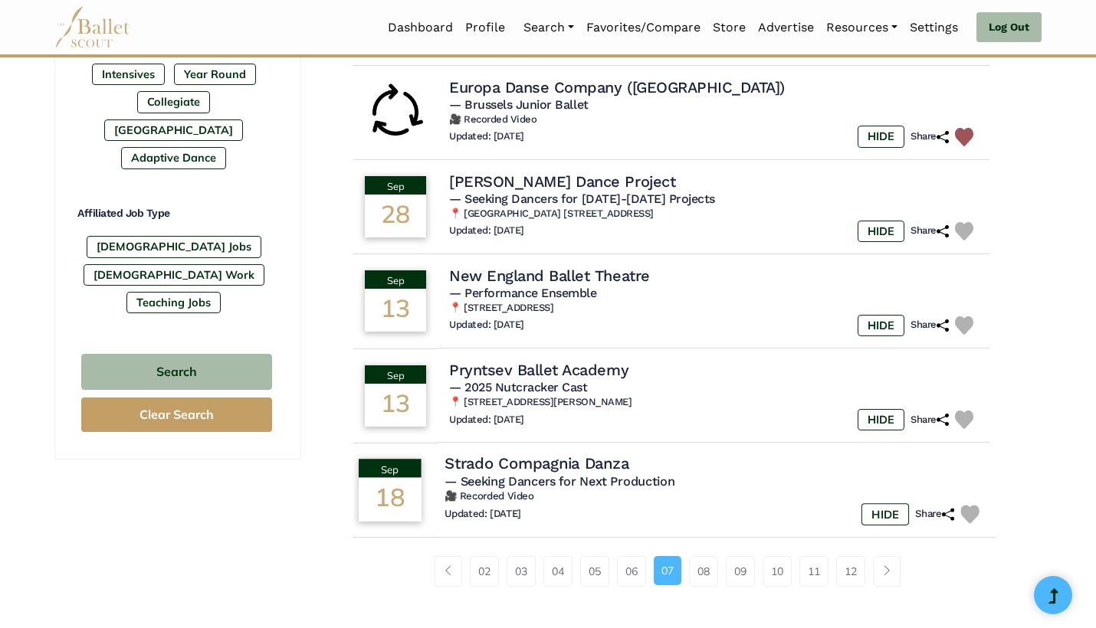
click at [956, 504] on div "HIDE Share" at bounding box center [922, 515] width 123 height 22
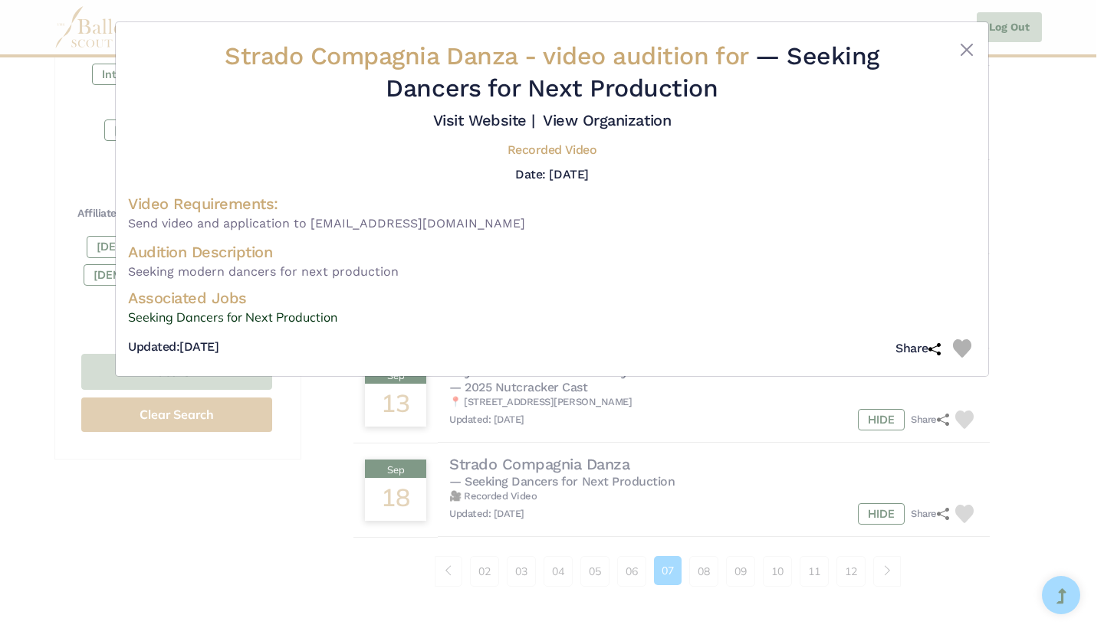
click at [960, 340] on img at bounding box center [962, 349] width 18 height 18
click at [700, 559] on div "Strado Compagnia Danza - video audition for — Seeking Dancers for Next Producti…" at bounding box center [552, 314] width 1104 height 628
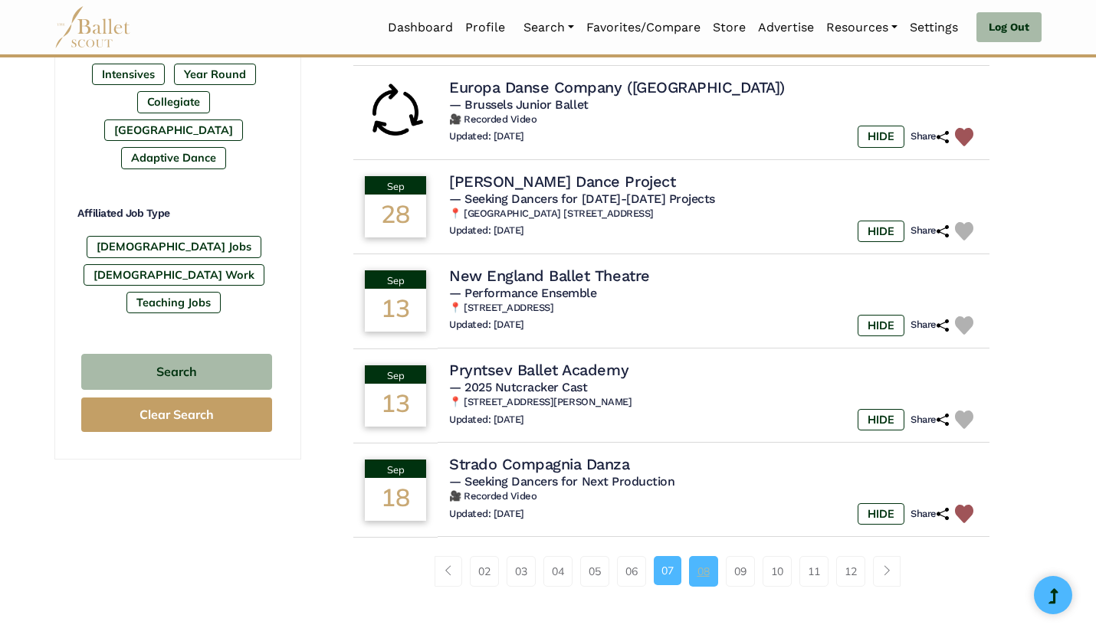
click at [707, 559] on link "08" at bounding box center [703, 571] width 29 height 31
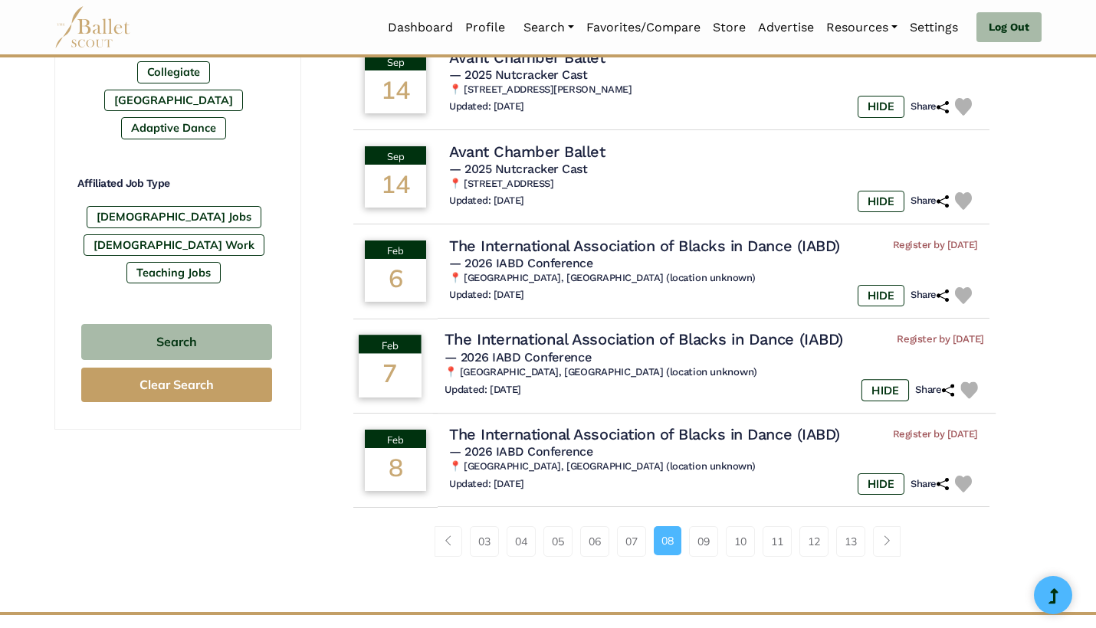
scroll to position [844, 0]
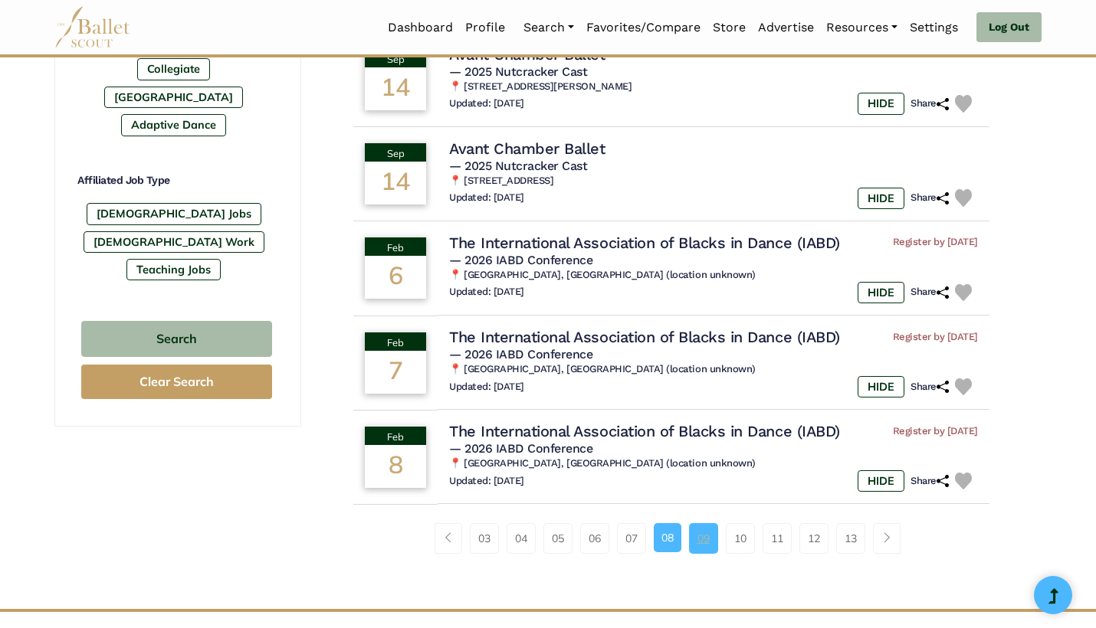
click at [704, 526] on link "09" at bounding box center [703, 538] width 29 height 31
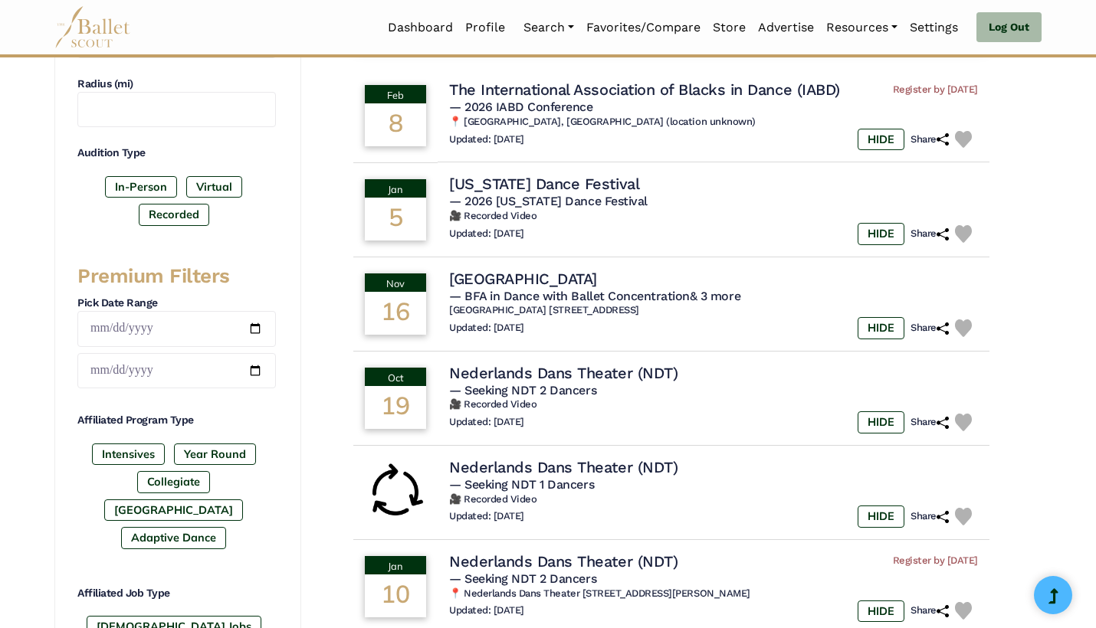
scroll to position [448, 0]
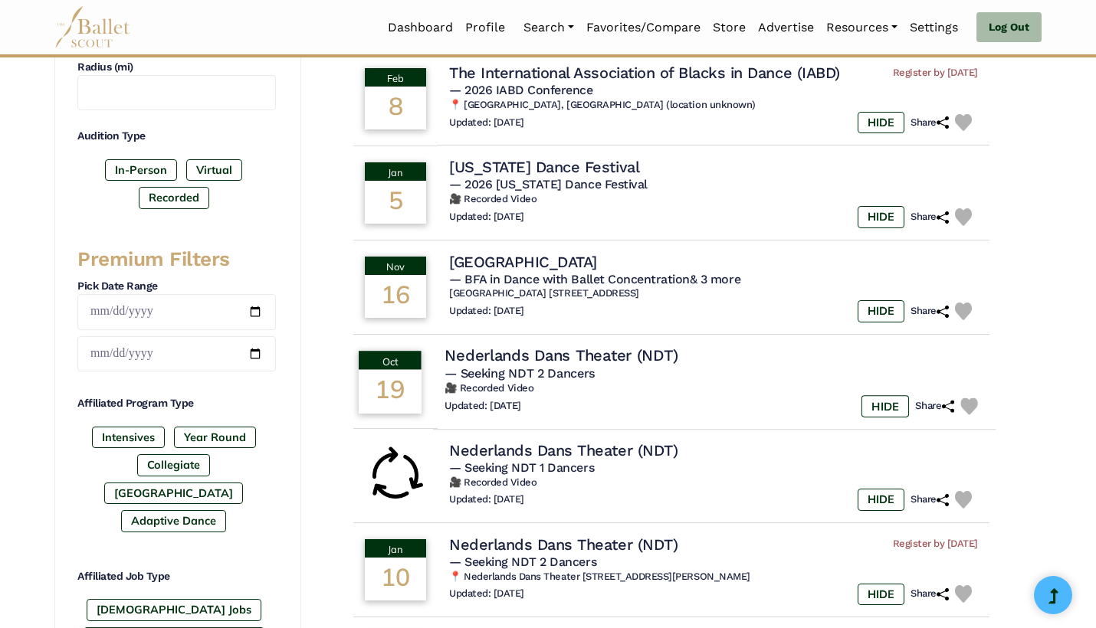
click at [970, 398] on img at bounding box center [969, 407] width 18 height 18
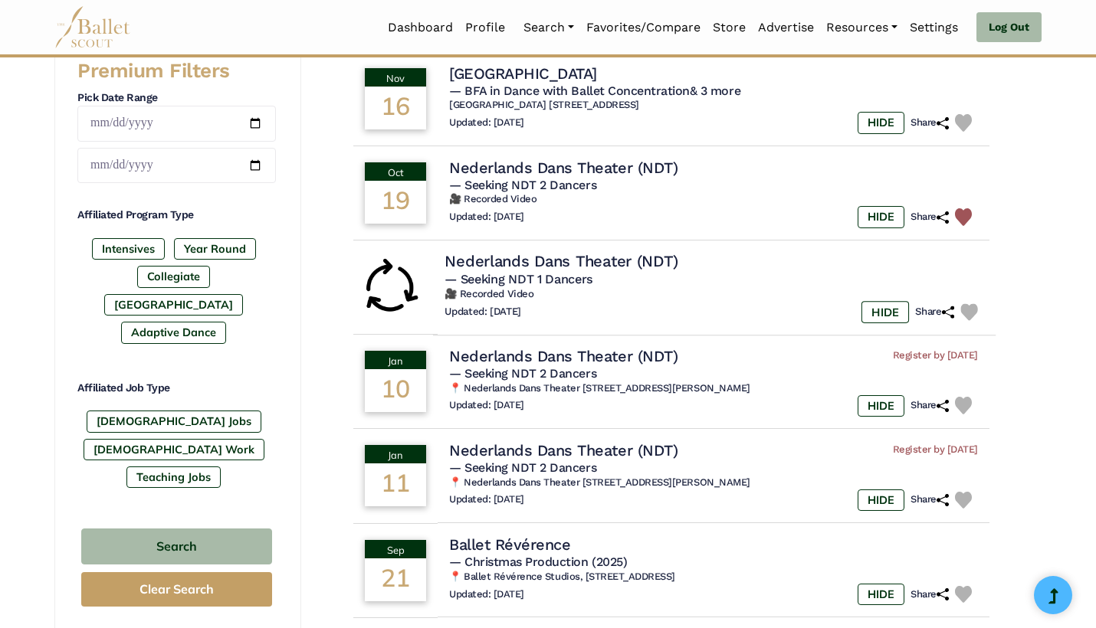
scroll to position [676, 0]
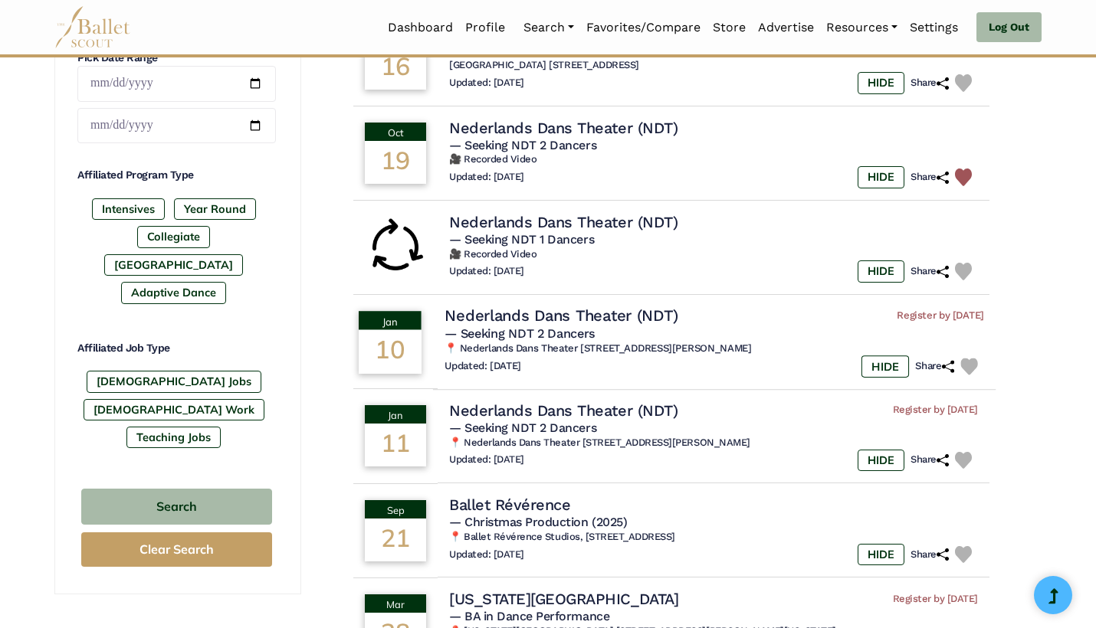
click at [976, 360] on img at bounding box center [969, 367] width 18 height 18
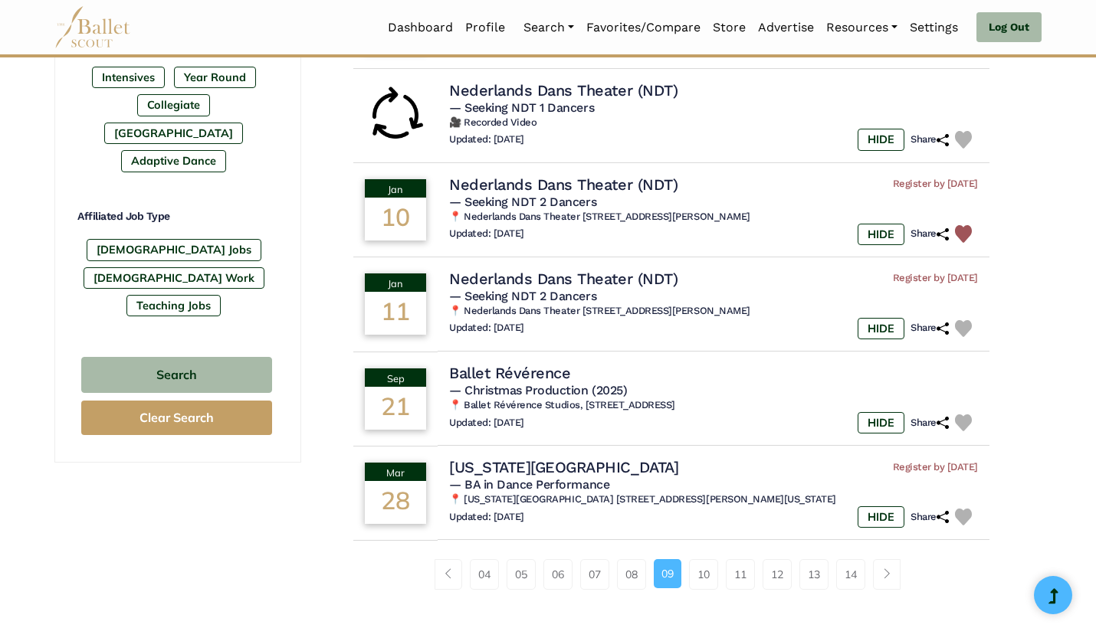
scroll to position [825, 0]
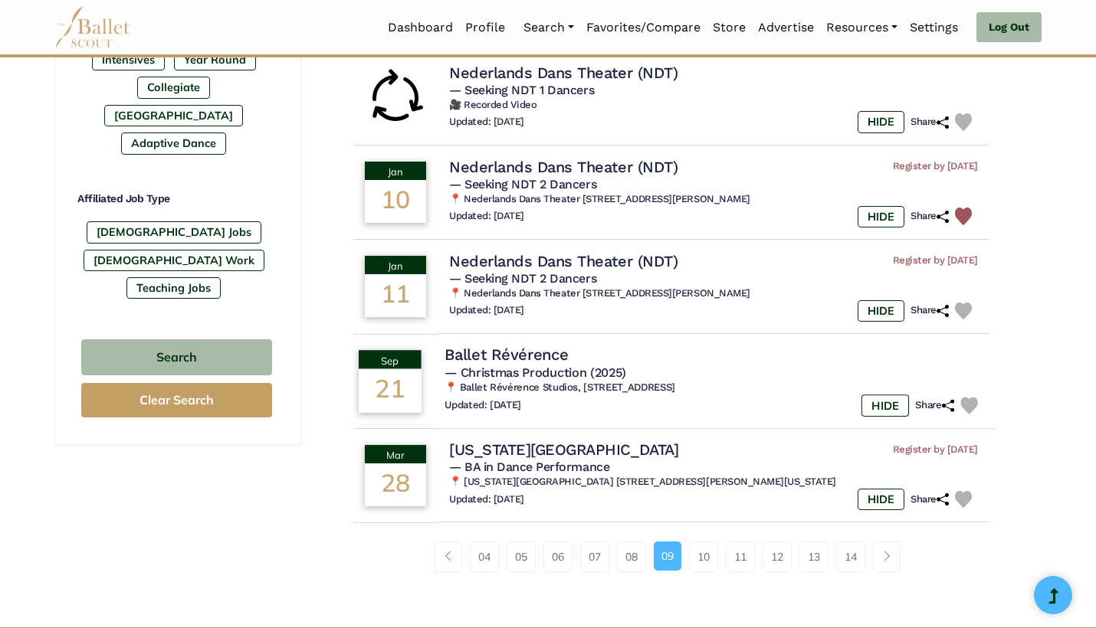
click at [740, 408] on td "Ballet Révérence — Christmas Production (2025) 📍 Ballet Révérence Studios, 1260…" at bounding box center [714, 381] width 563 height 97
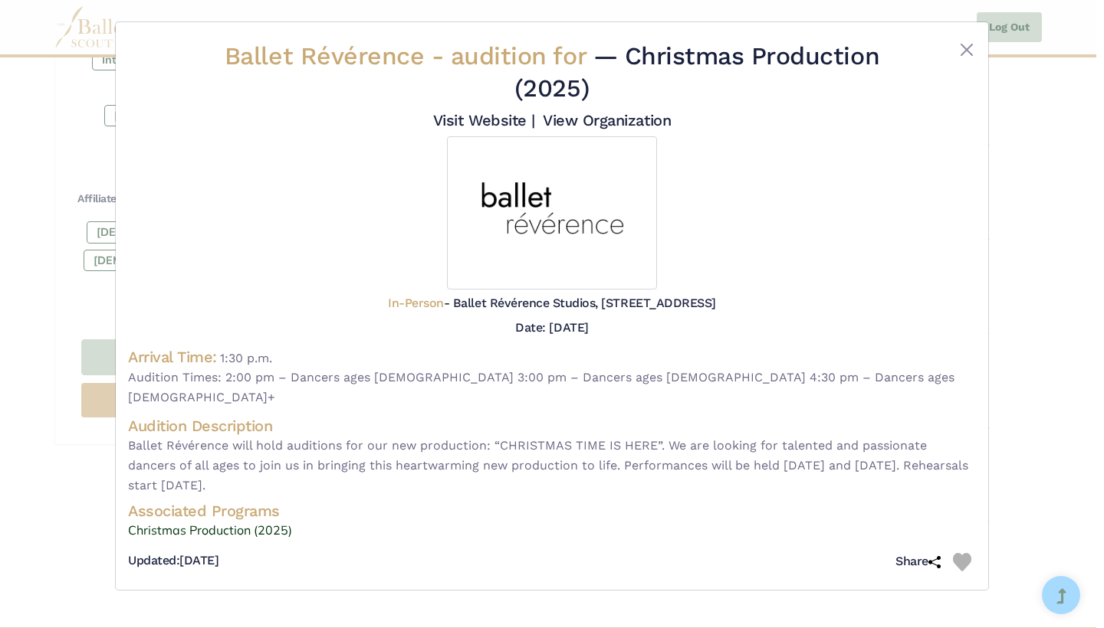
click at [1039, 382] on div "Ballet Révérence - audition for — Christmas Production (2025) Visit Website | V…" at bounding box center [552, 314] width 1104 height 628
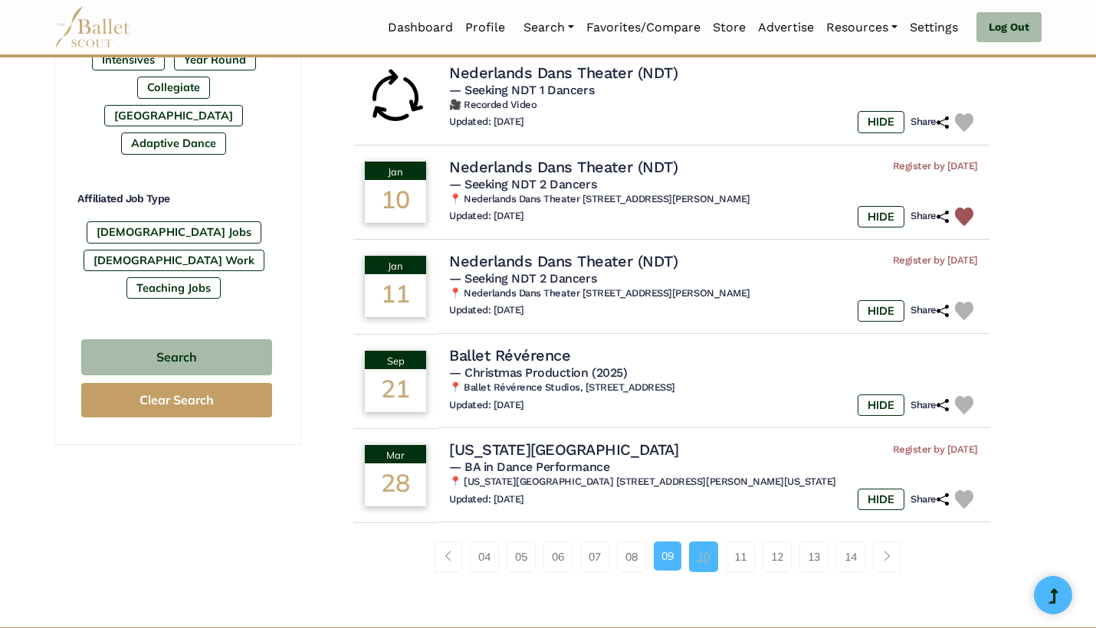
click at [709, 542] on link "10" at bounding box center [703, 557] width 29 height 31
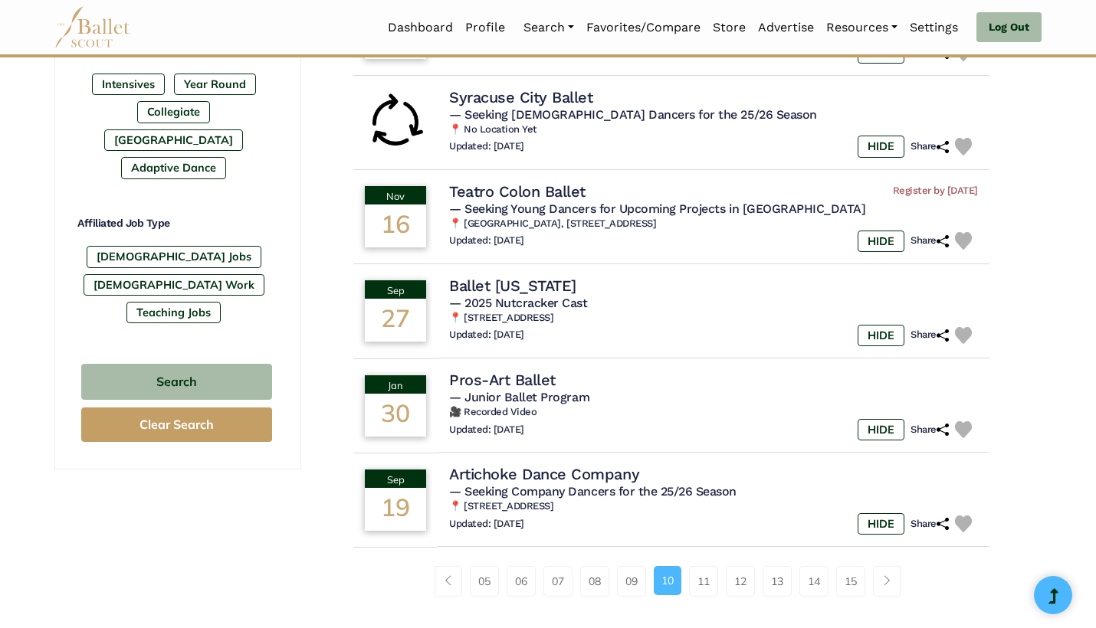
scroll to position [802, 0]
click at [970, 421] on img at bounding box center [969, 430] width 18 height 18
click at [964, 515] on img at bounding box center [969, 524] width 18 height 18
click at [708, 569] on link "11" at bounding box center [703, 581] width 29 height 31
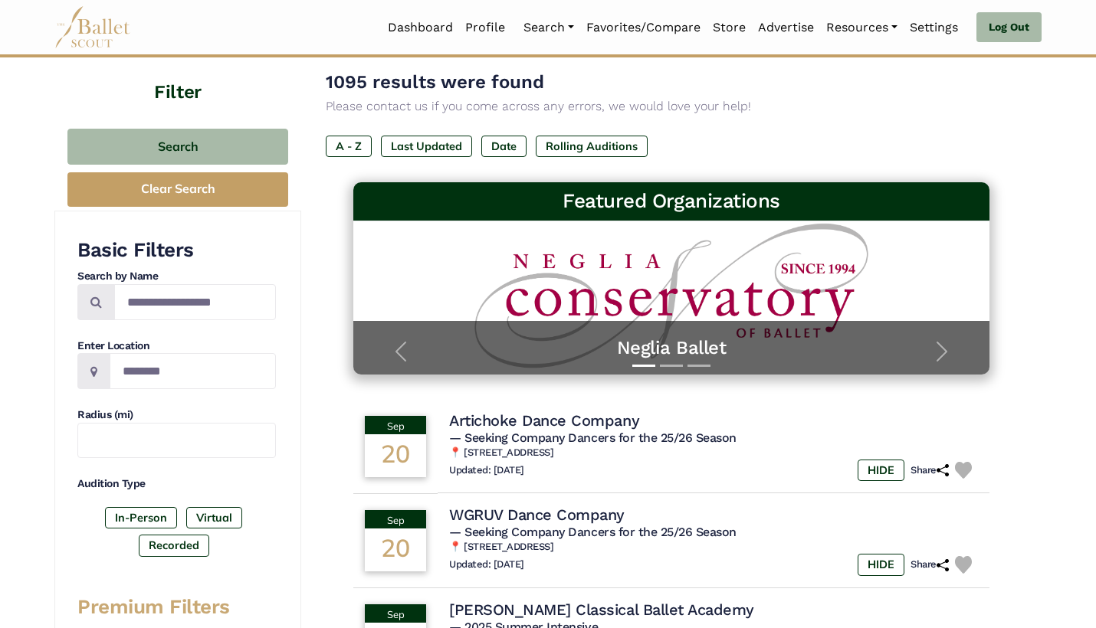
scroll to position [115, 0]
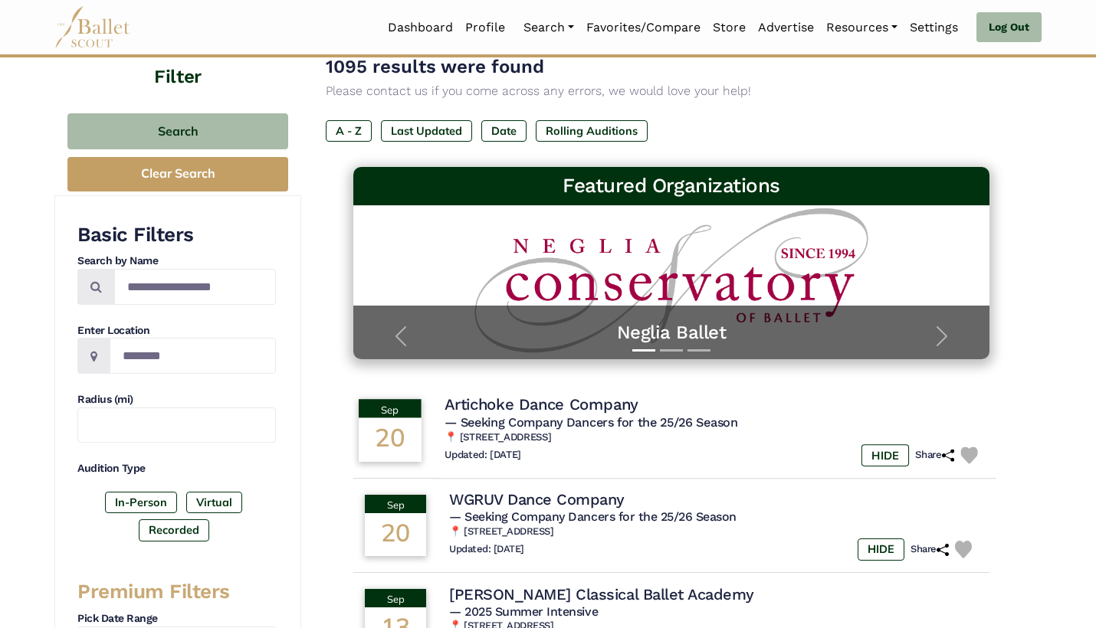
click at [969, 452] on img at bounding box center [969, 456] width 18 height 18
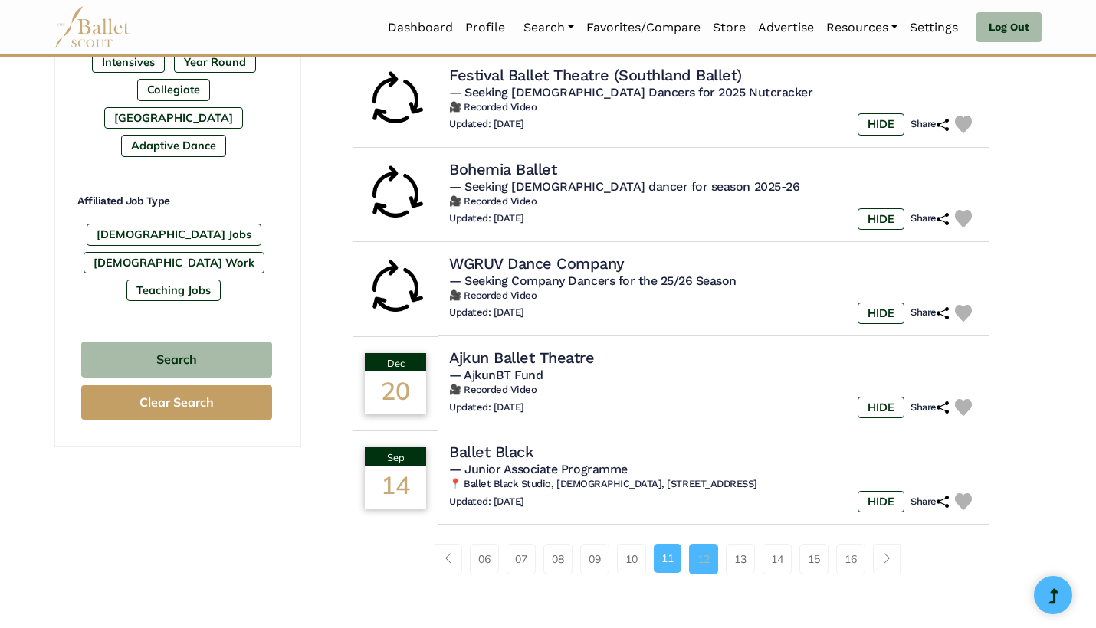
scroll to position [822, 0]
click at [703, 545] on link "12" at bounding box center [703, 560] width 29 height 31
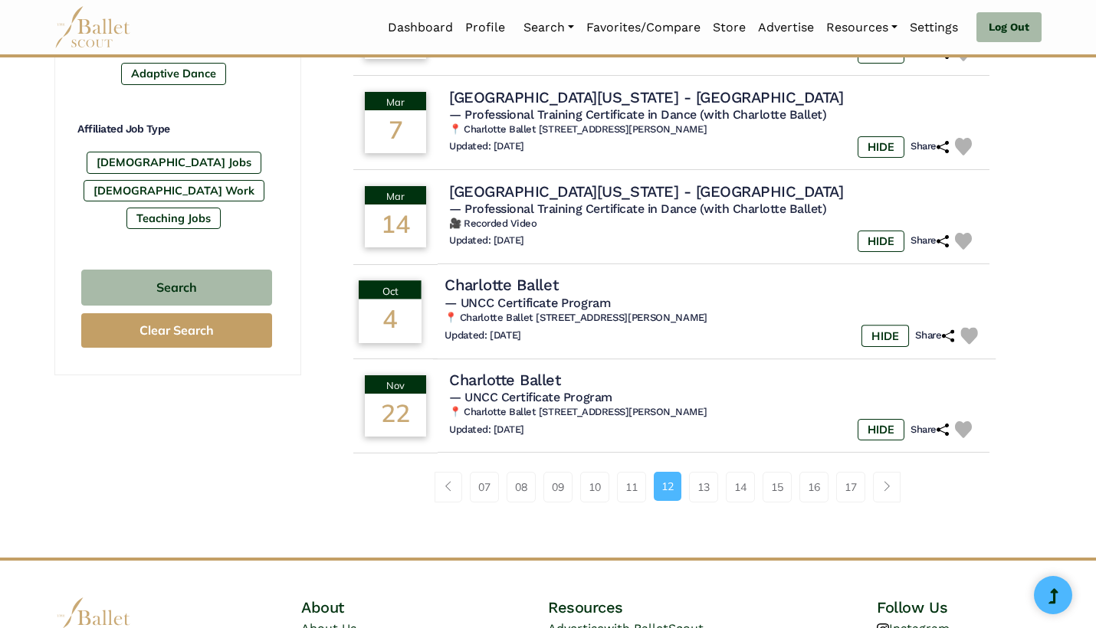
scroll to position [897, 0]
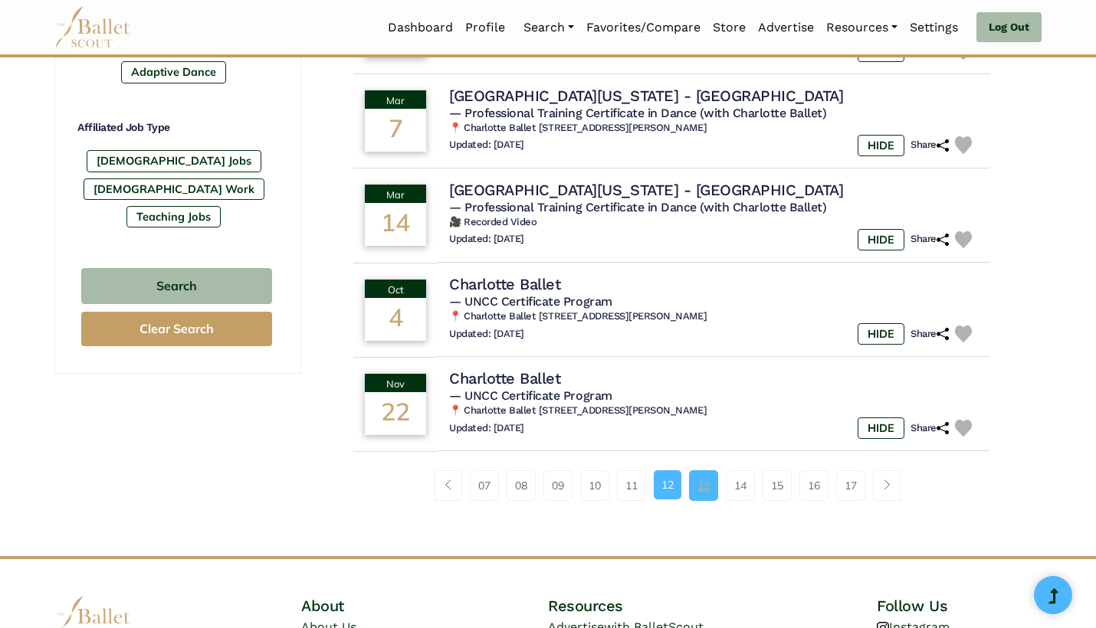
click at [699, 471] on link "13" at bounding box center [703, 486] width 29 height 31
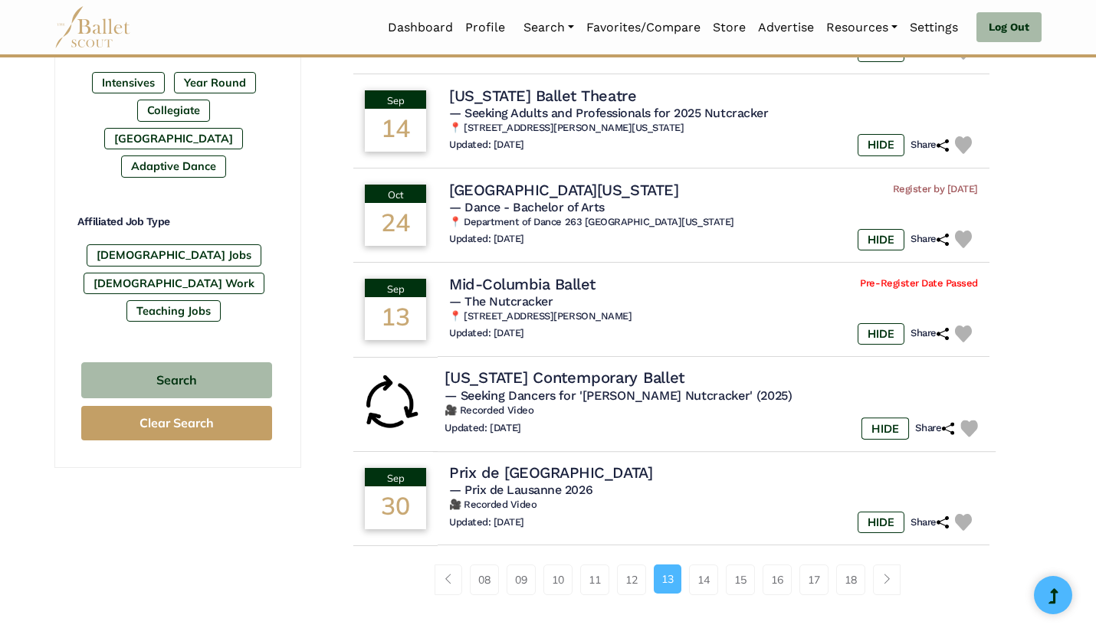
scroll to position [812, 0]
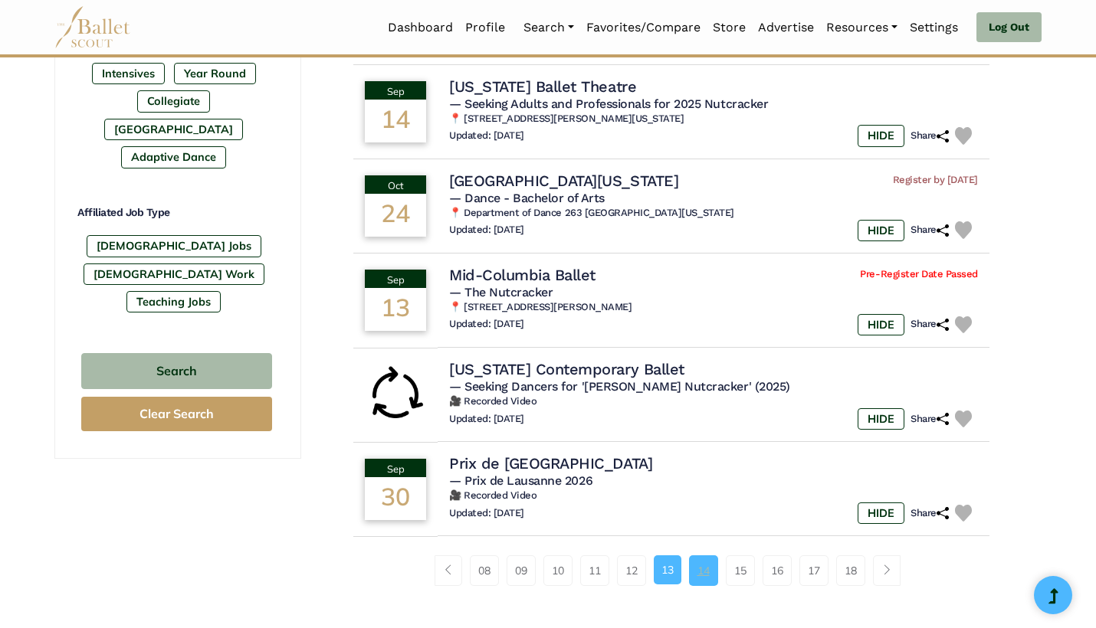
click at [700, 556] on link "14" at bounding box center [703, 571] width 29 height 31
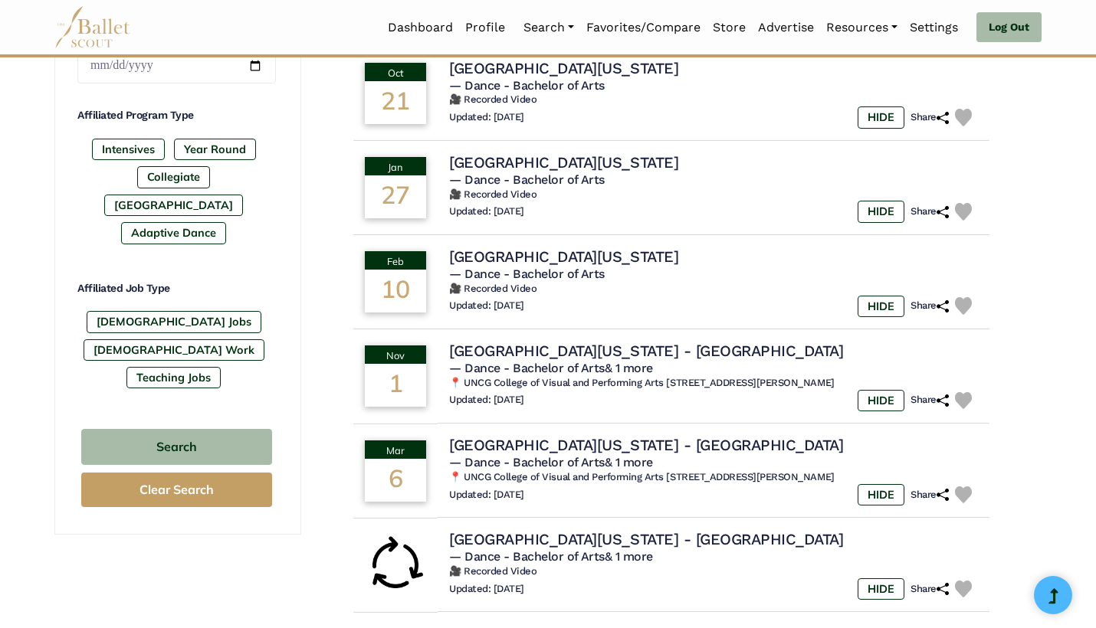
scroll to position [795, 0]
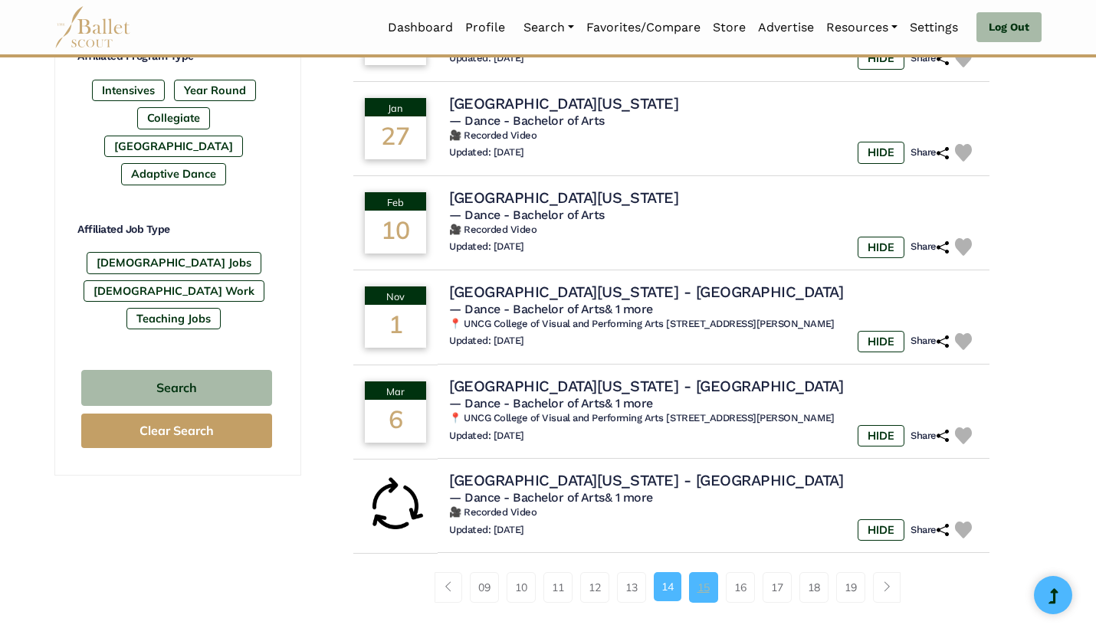
click at [704, 577] on link "15" at bounding box center [703, 587] width 29 height 31
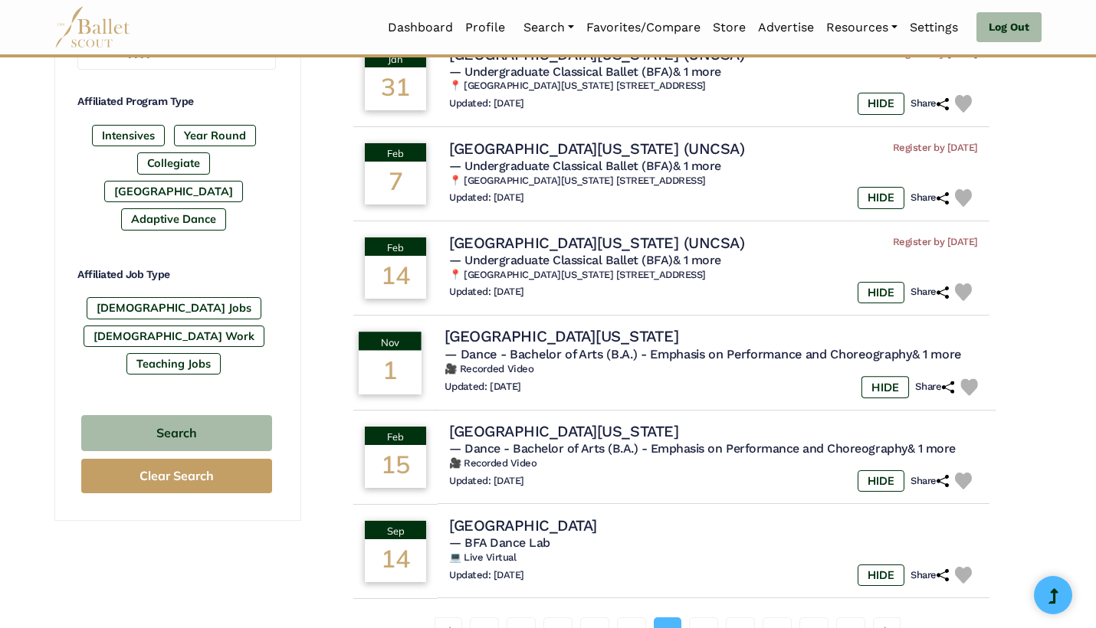
scroll to position [832, 0]
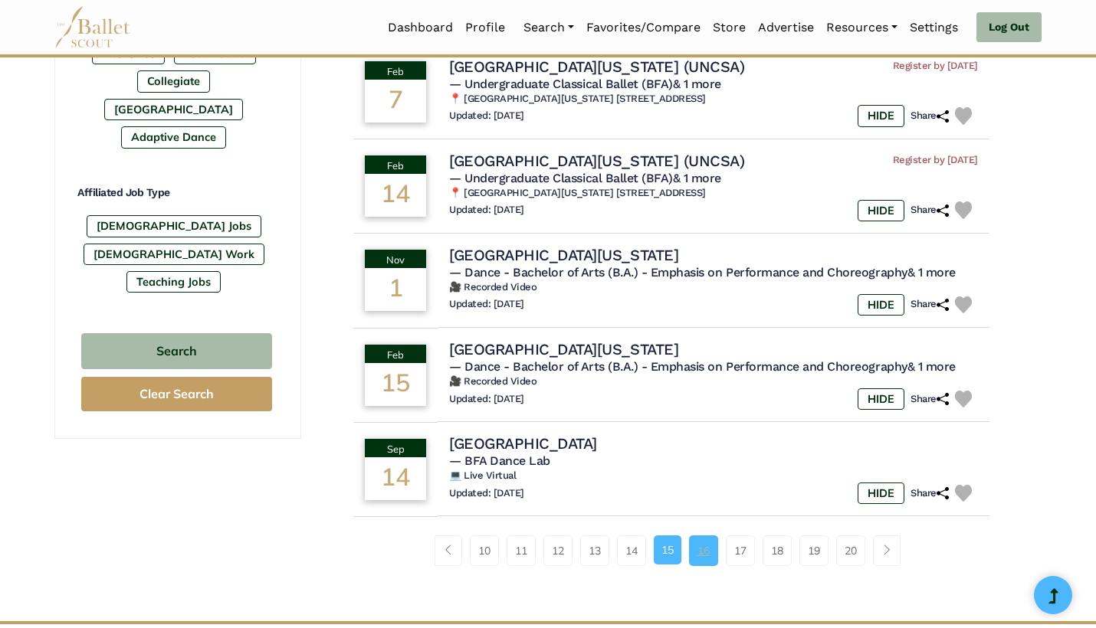
click at [710, 541] on link "16" at bounding box center [703, 551] width 29 height 31
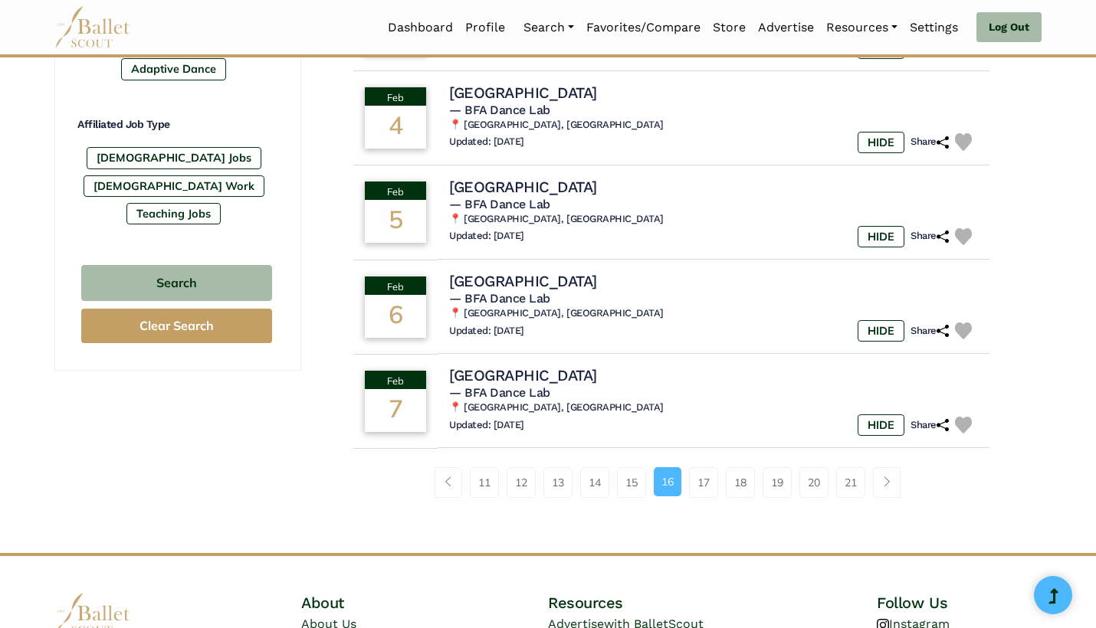
scroll to position [904, 0]
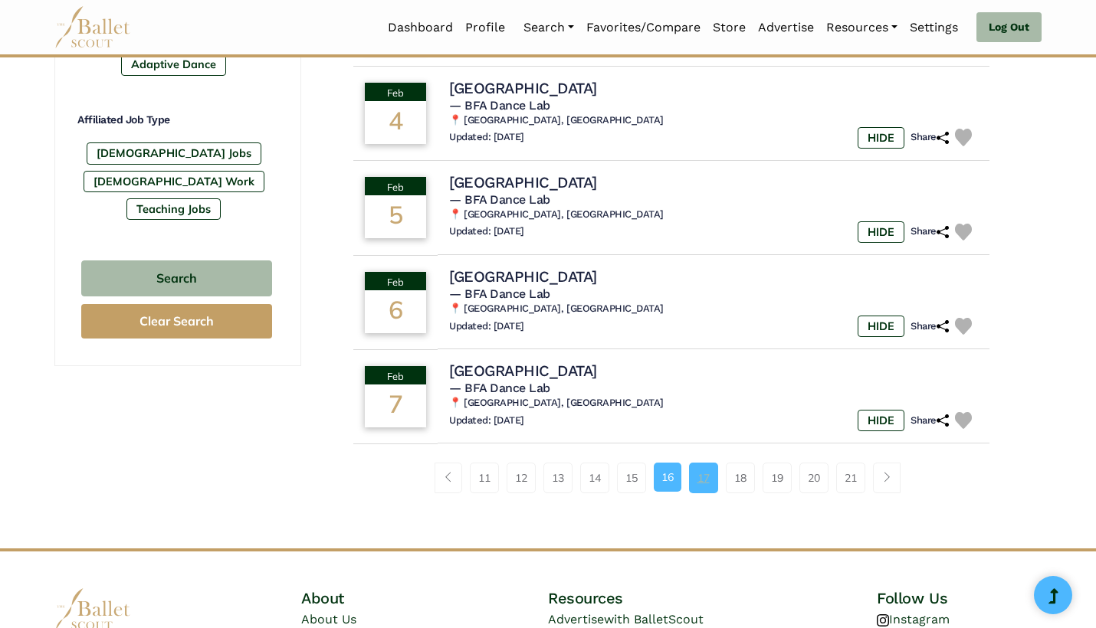
click at [710, 465] on link "17" at bounding box center [703, 478] width 29 height 31
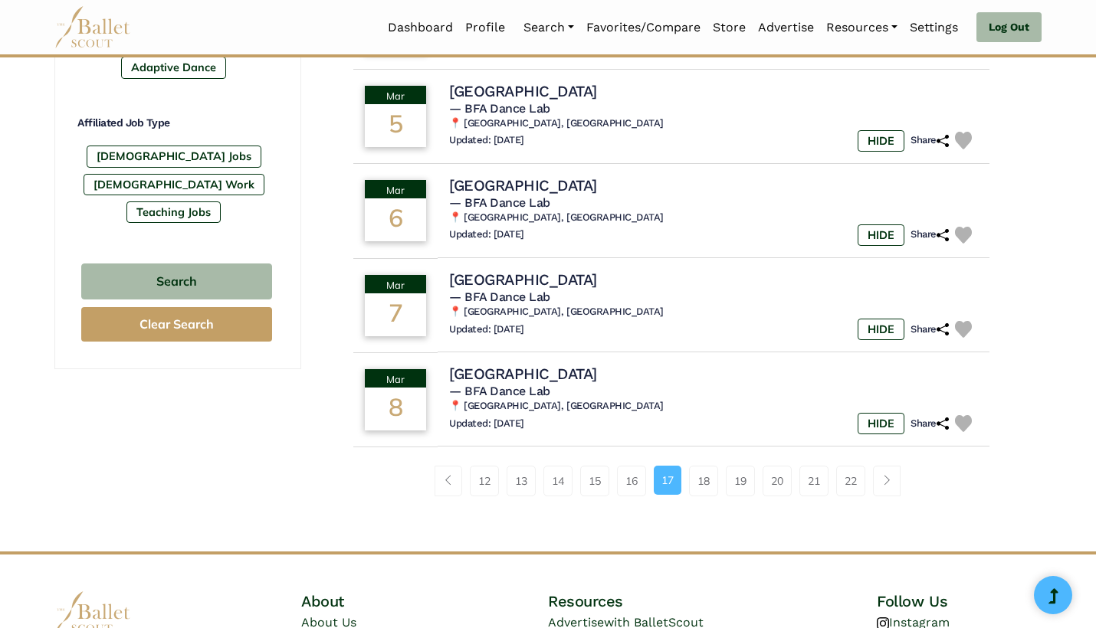
scroll to position [924, 0]
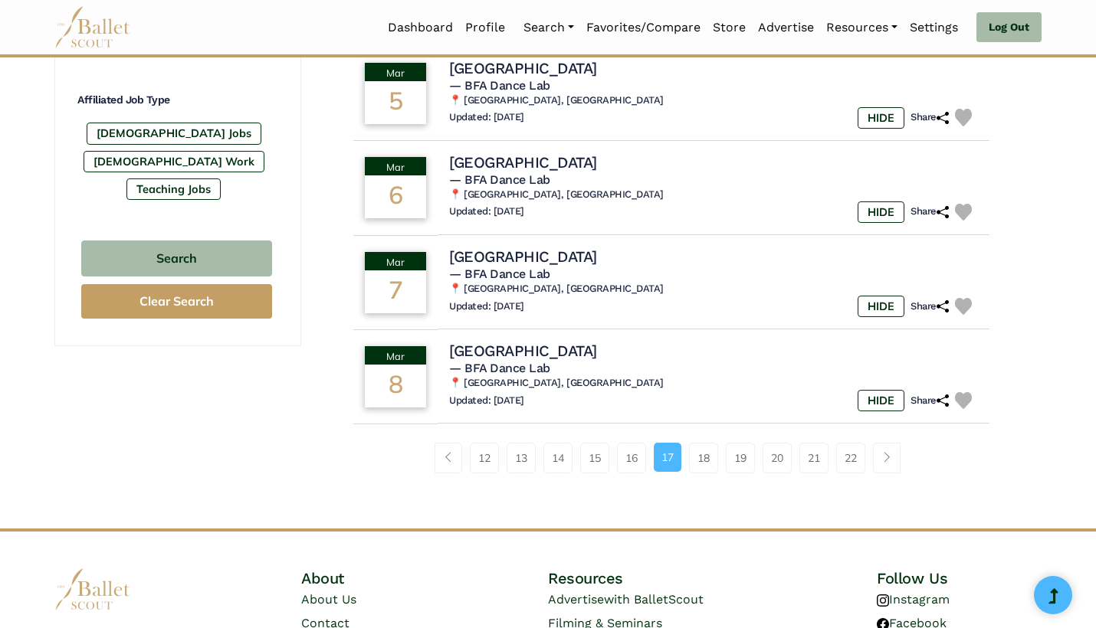
click at [708, 461] on div "12 13 14 15 16 17 18 19" at bounding box center [671, 465] width 691 height 80
click at [708, 460] on link "18" at bounding box center [703, 458] width 29 height 31
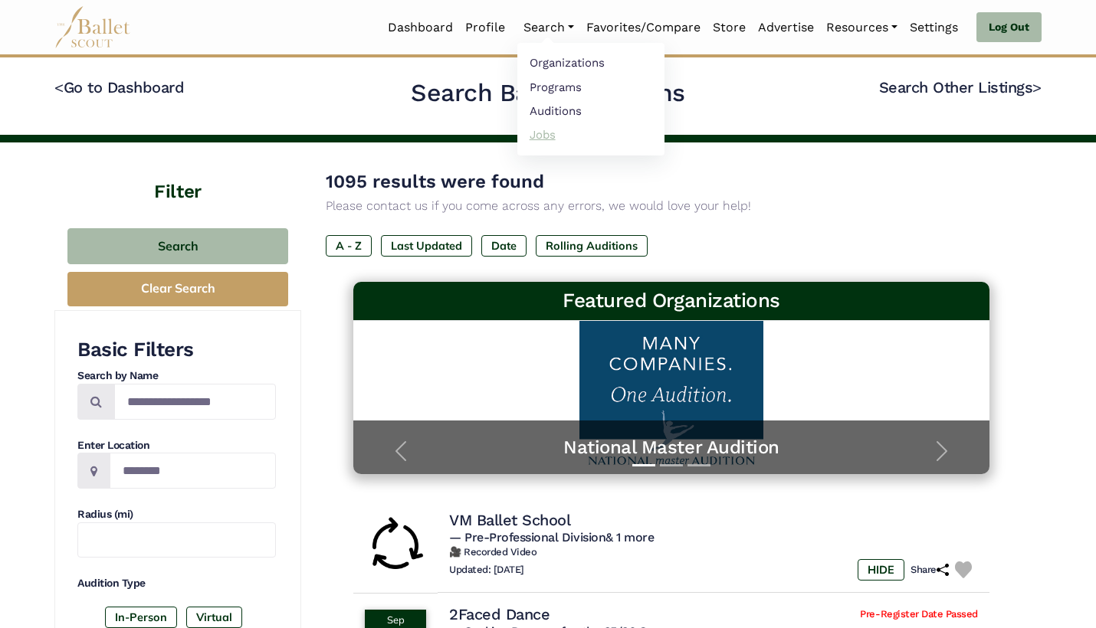
click at [550, 136] on link "Jobs" at bounding box center [590, 135] width 147 height 24
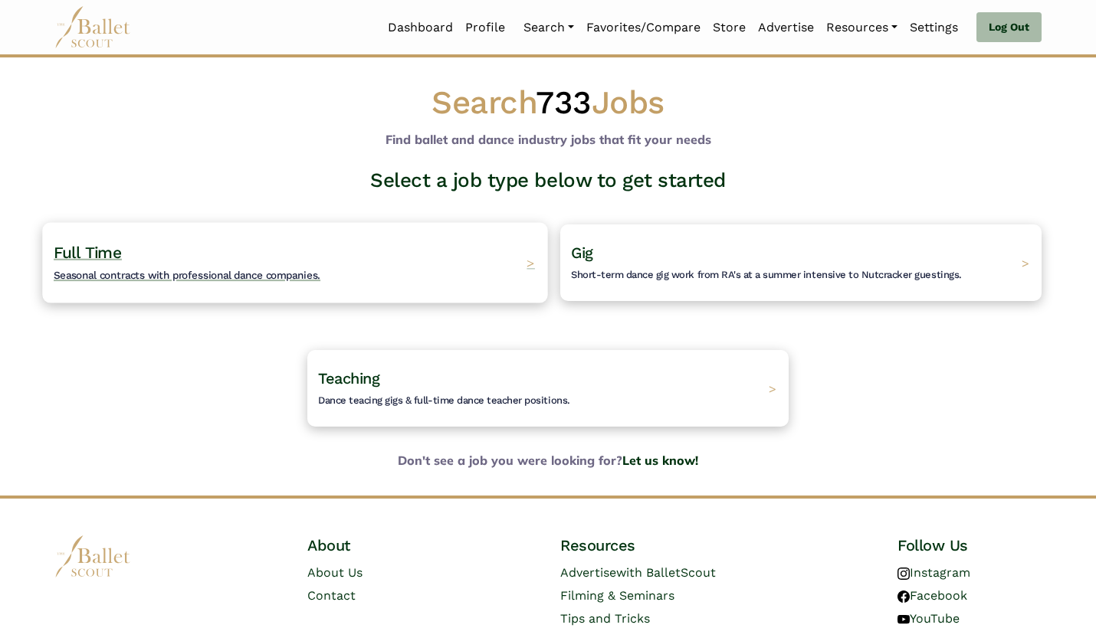
click at [432, 248] on div "Full Time Seasonal contracts with professional dance companies. >" at bounding box center [294, 262] width 505 height 80
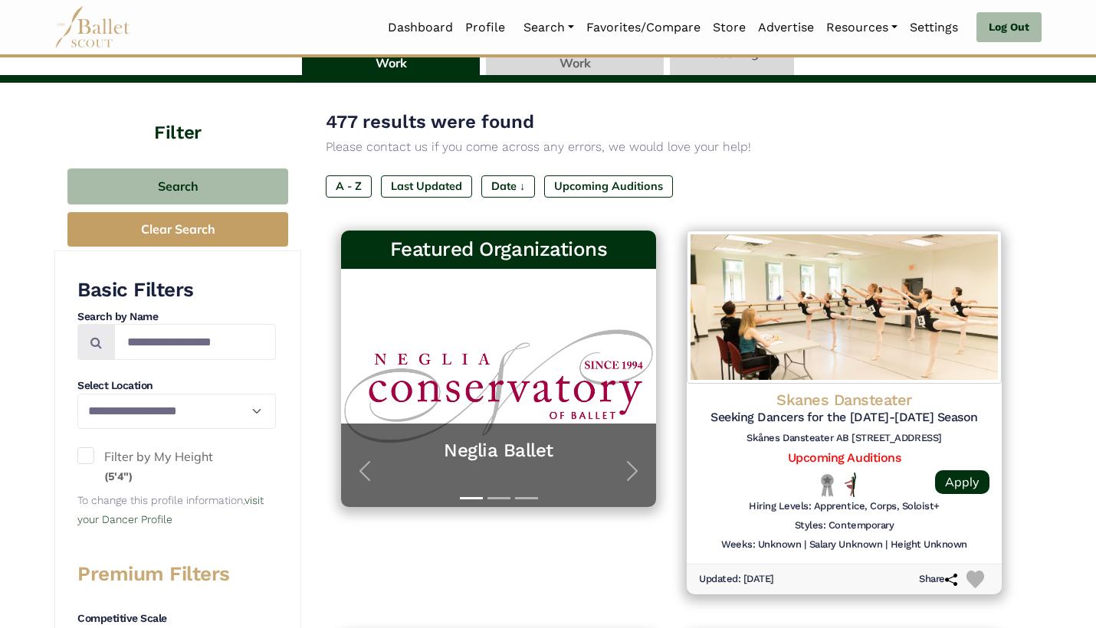
scroll to position [136, 0]
click at [435, 188] on label "Last Updated" at bounding box center [426, 186] width 91 height 21
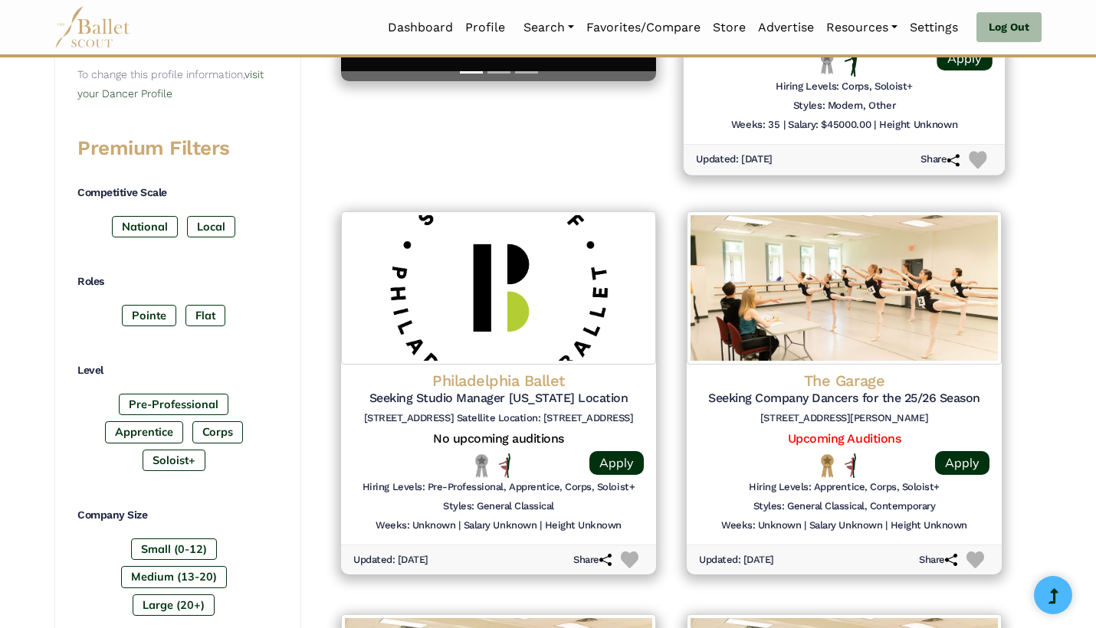
scroll to position [563, 0]
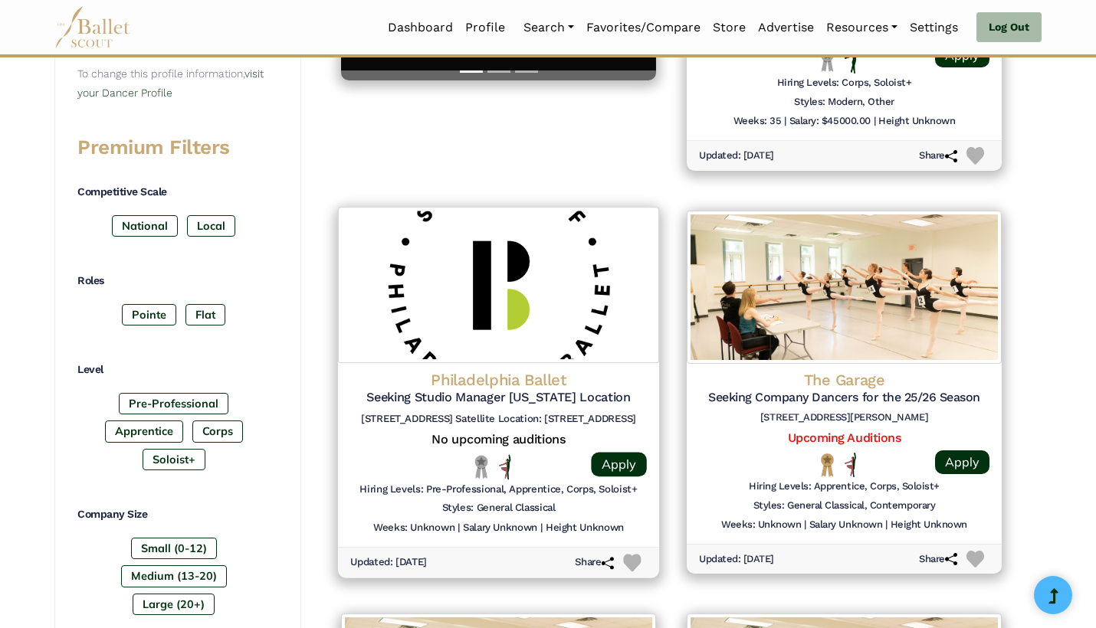
click at [625, 356] on img at bounding box center [498, 285] width 321 height 156
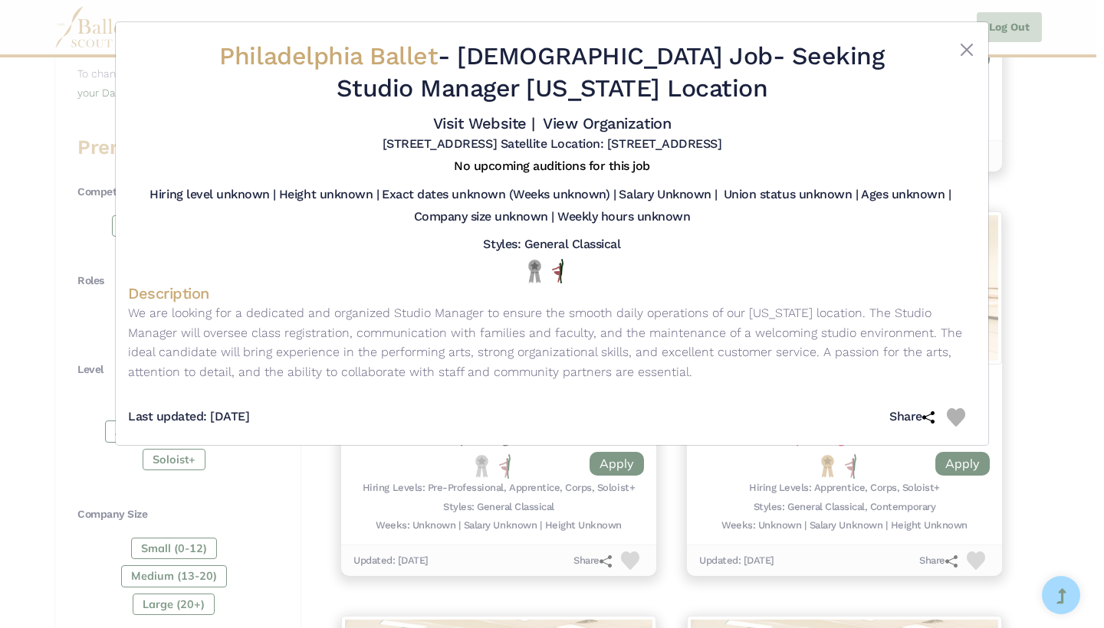
click at [1022, 333] on div "Philadelphia Ballet - Full Time Job - Seeking Studio Manager New Jersey Locatio…" at bounding box center [552, 314] width 1104 height 628
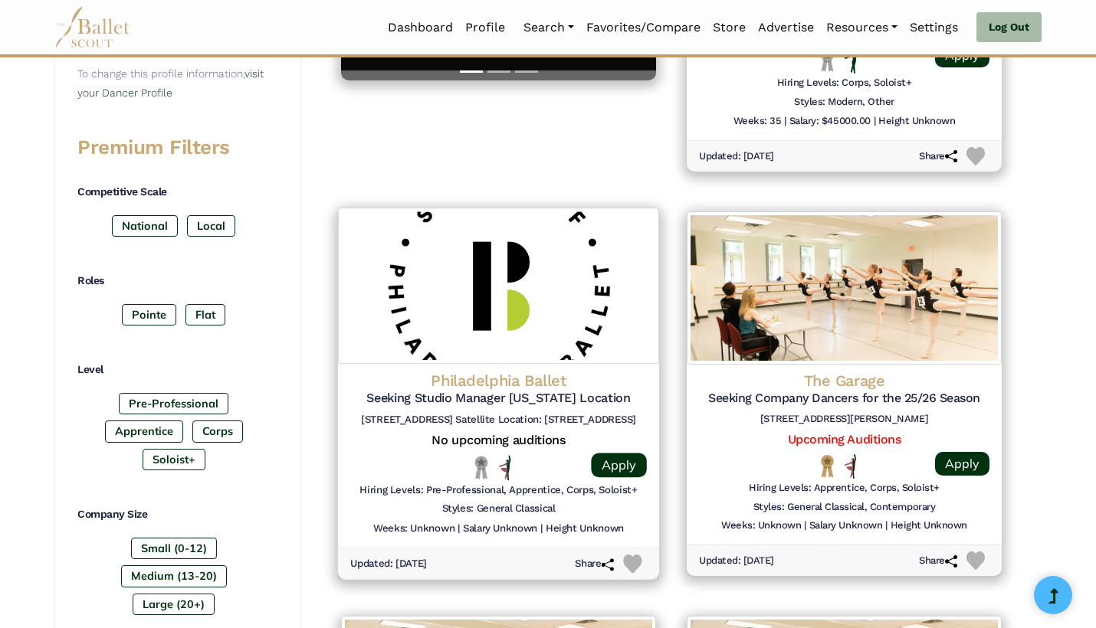
click at [638, 548] on div "Updated: Sept. 13, 2025 Share" at bounding box center [498, 564] width 321 height 32
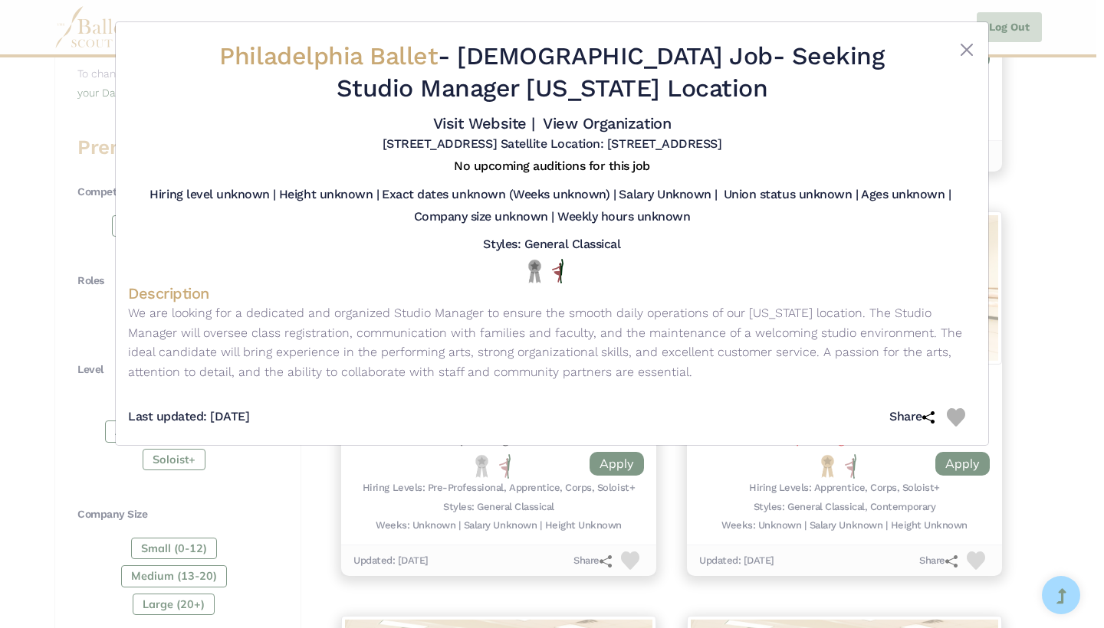
click at [960, 408] on img at bounding box center [955, 417] width 18 height 18
click at [1036, 408] on div "Philadelphia Ballet - Full Time Job - Seeking Studio Manager New Jersey Locatio…" at bounding box center [552, 314] width 1104 height 628
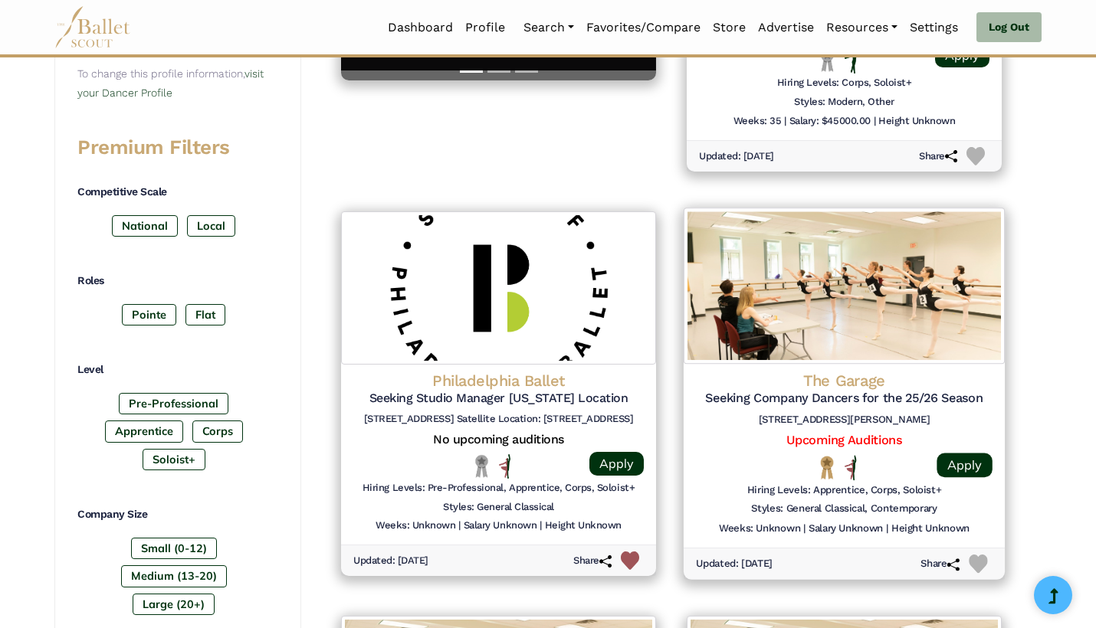
click at [979, 555] on img at bounding box center [978, 564] width 18 height 18
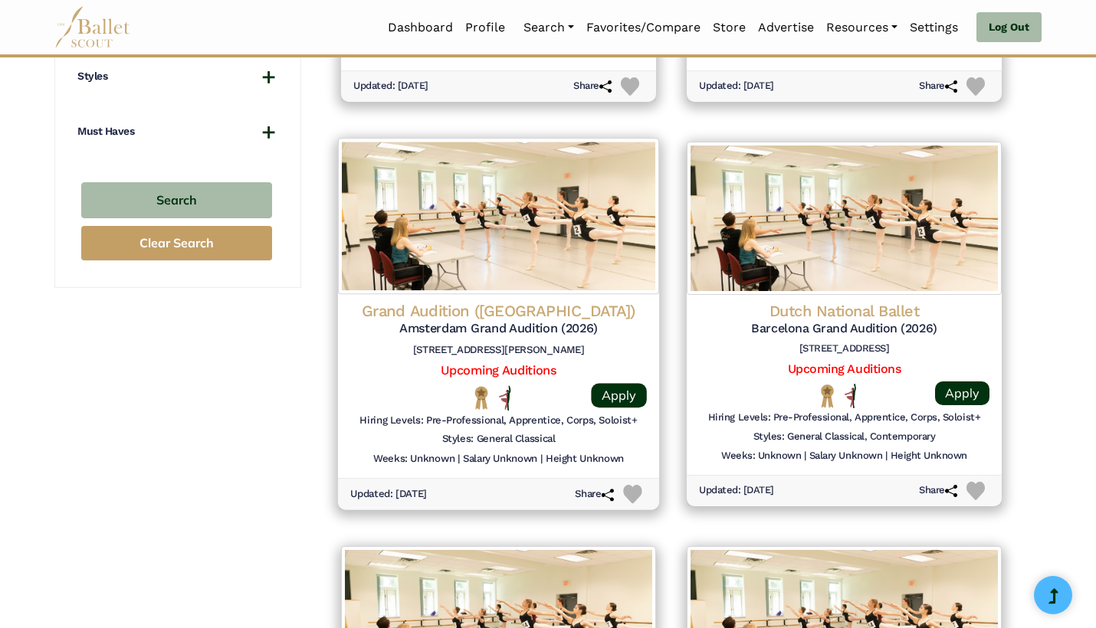
scroll to position [1445, 0]
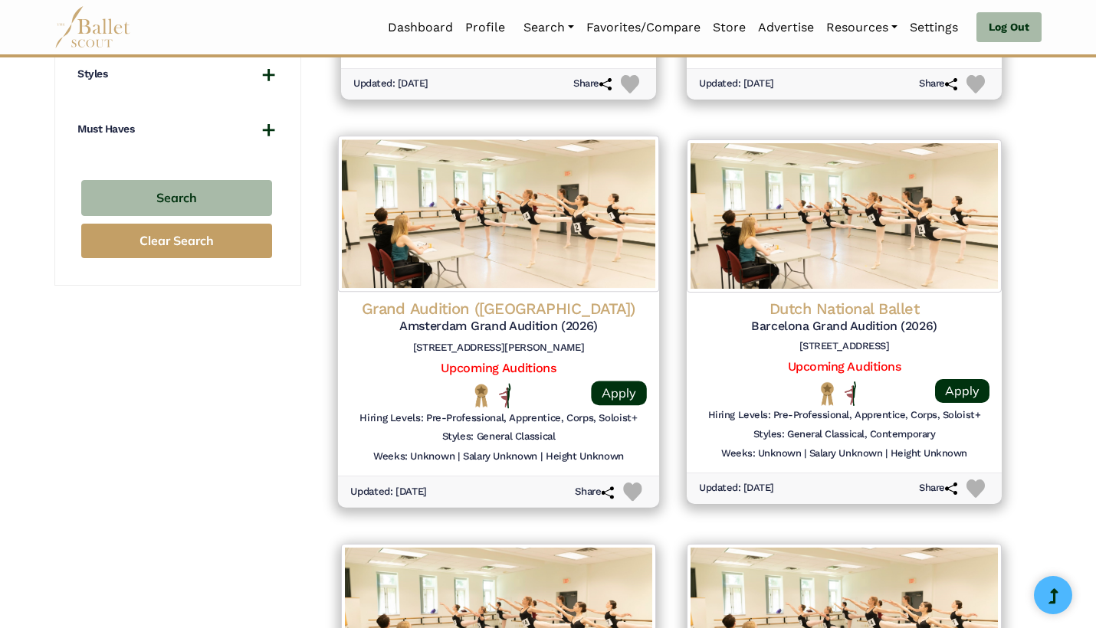
click at [612, 205] on img at bounding box center [498, 214] width 321 height 156
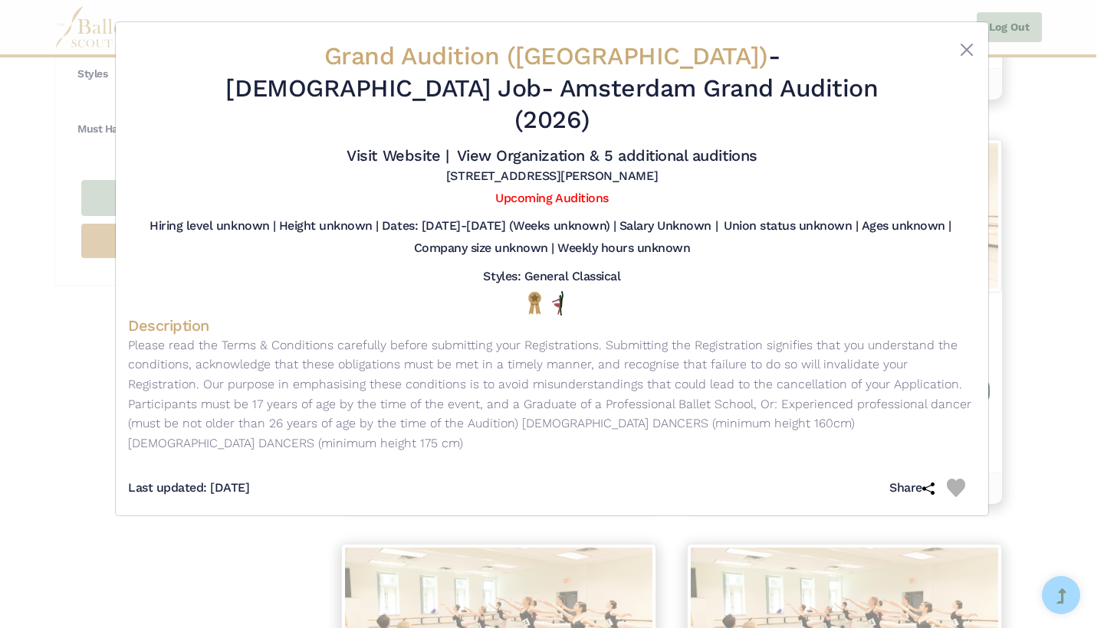
click at [956, 479] on img at bounding box center [955, 488] width 18 height 18
click at [1028, 414] on div "Grand Audition (Barcelona) - Full Time Job - Amsterdam Grand Audition (2026) Vi…" at bounding box center [552, 314] width 1104 height 628
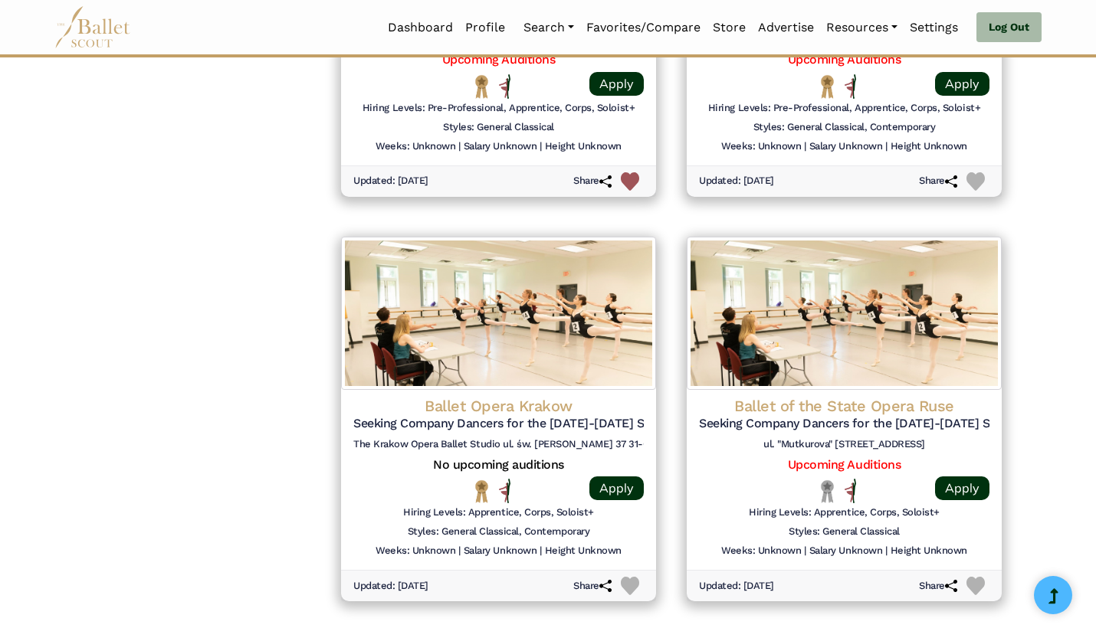
scroll to position [1835, 0]
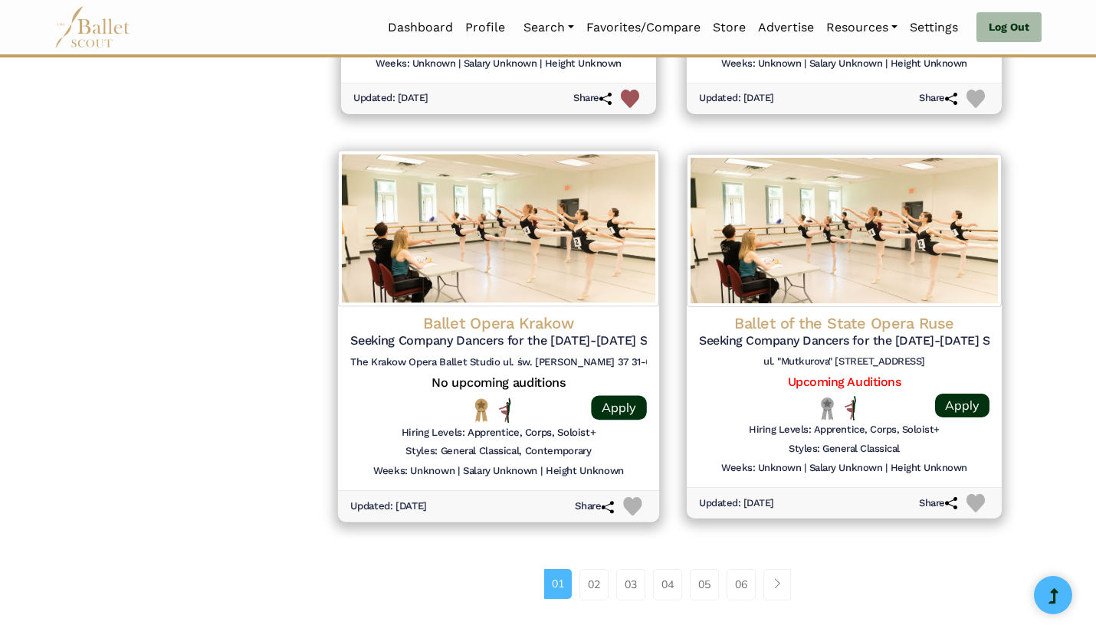
click at [638, 497] on img at bounding box center [632, 506] width 18 height 18
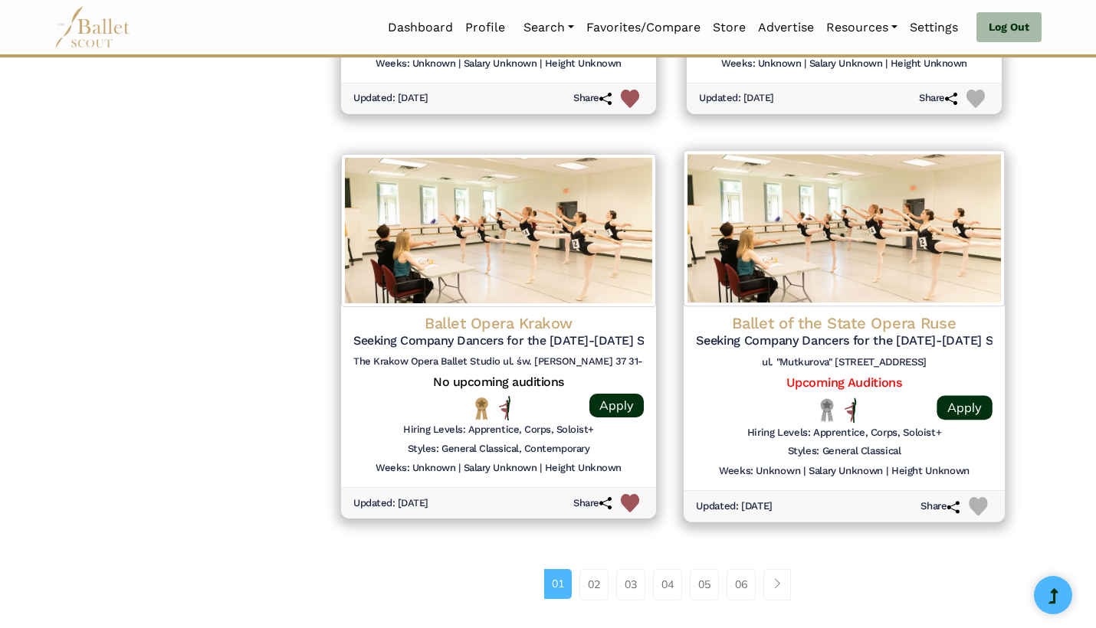
click at [982, 497] on img at bounding box center [978, 506] width 18 height 18
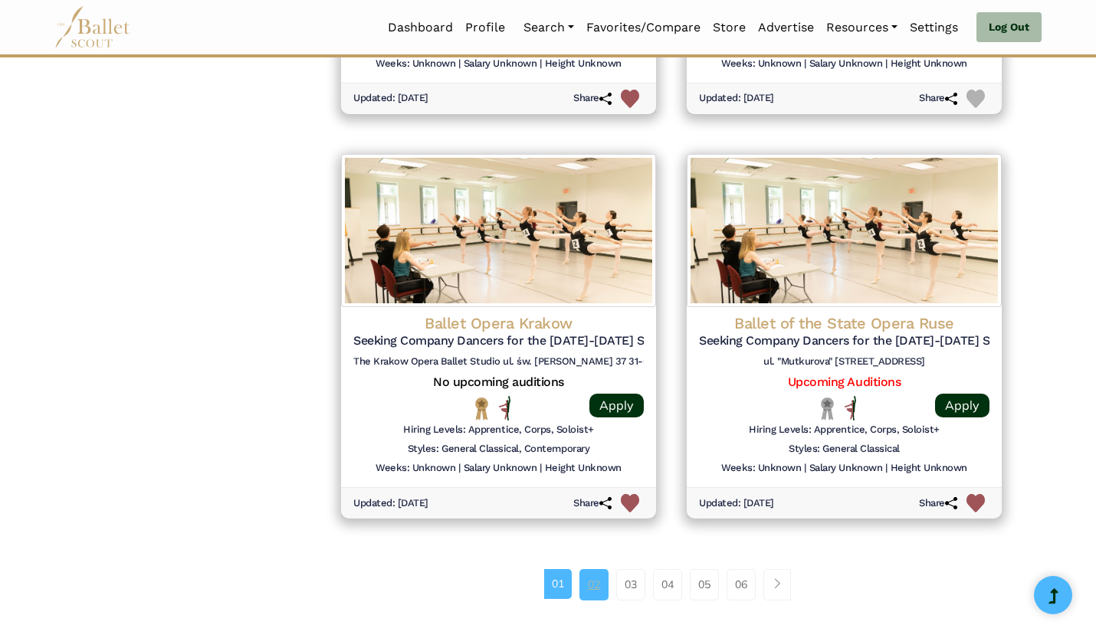
click at [595, 569] on link "02" at bounding box center [593, 584] width 29 height 31
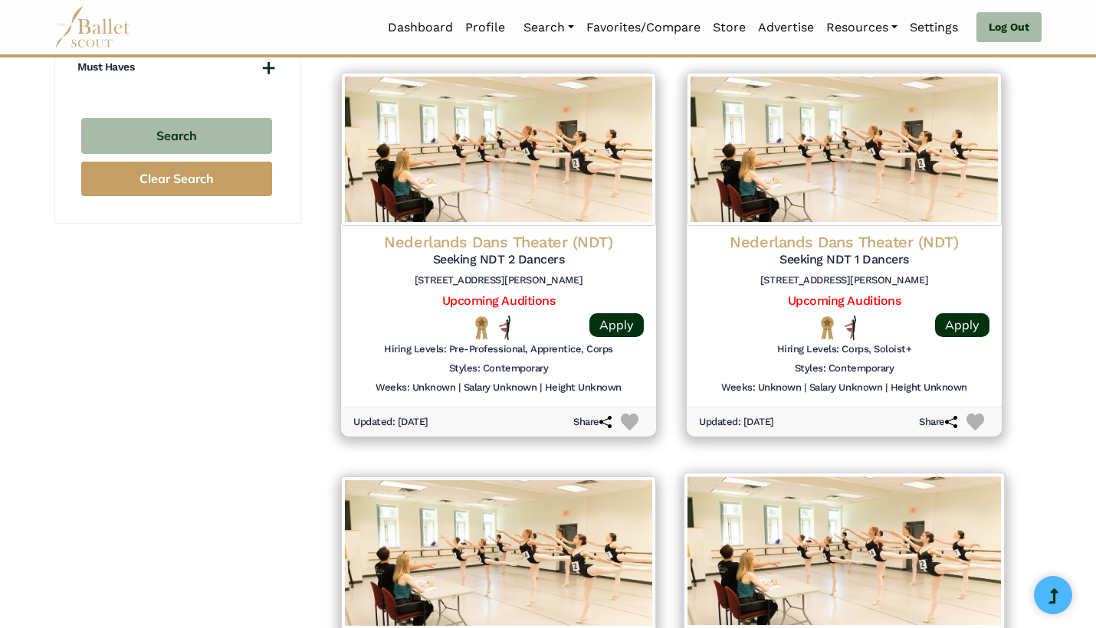
scroll to position [1547, 0]
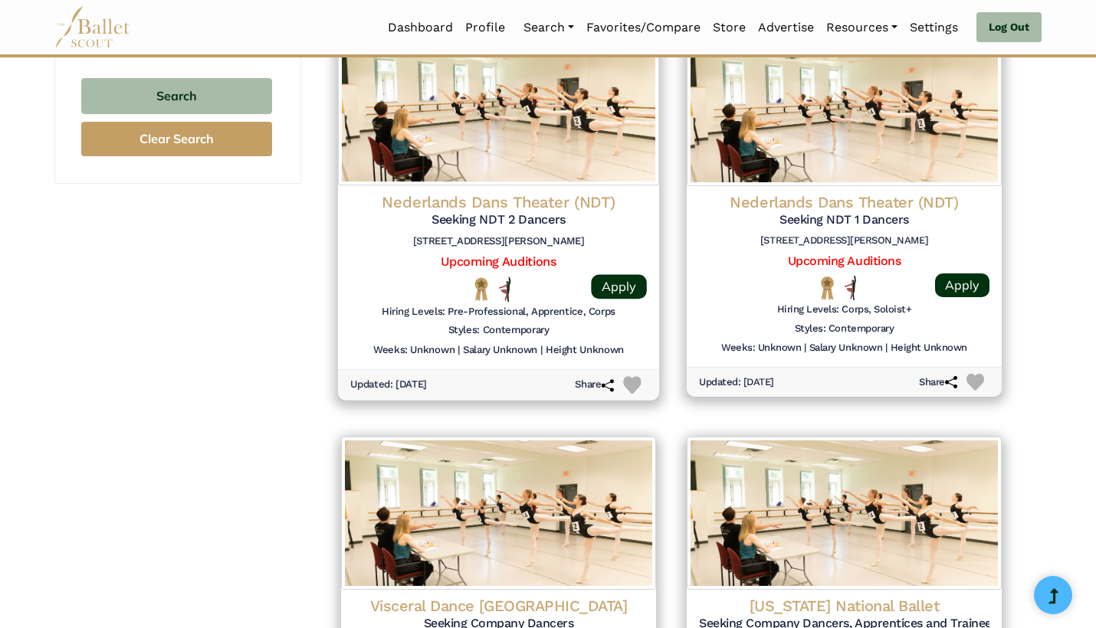
click at [632, 377] on img at bounding box center [632, 386] width 18 height 18
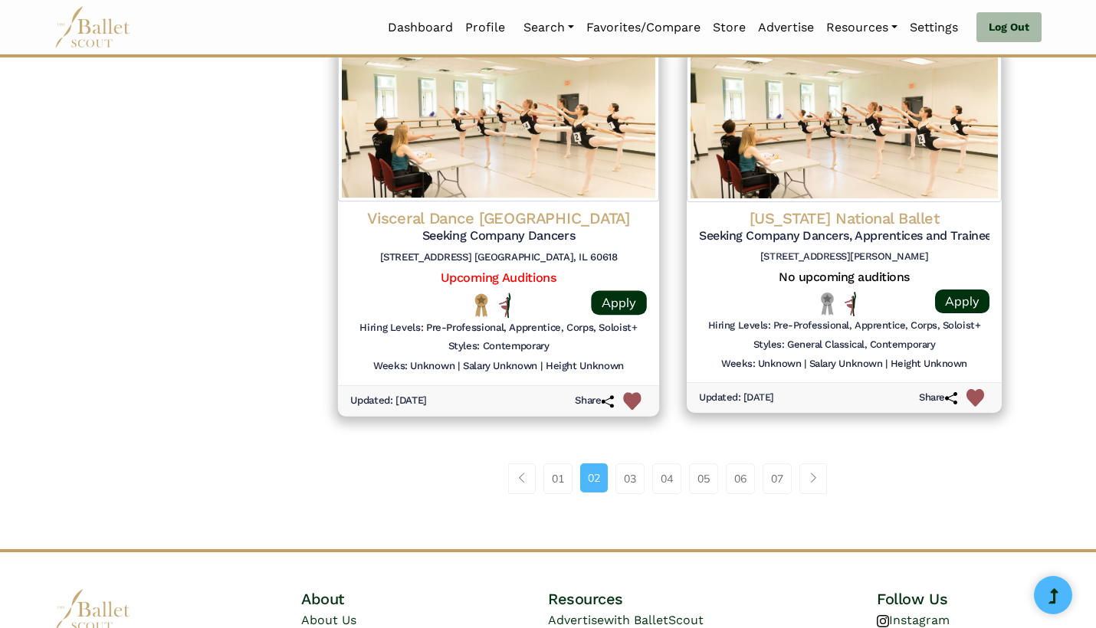
scroll to position [1935, 0]
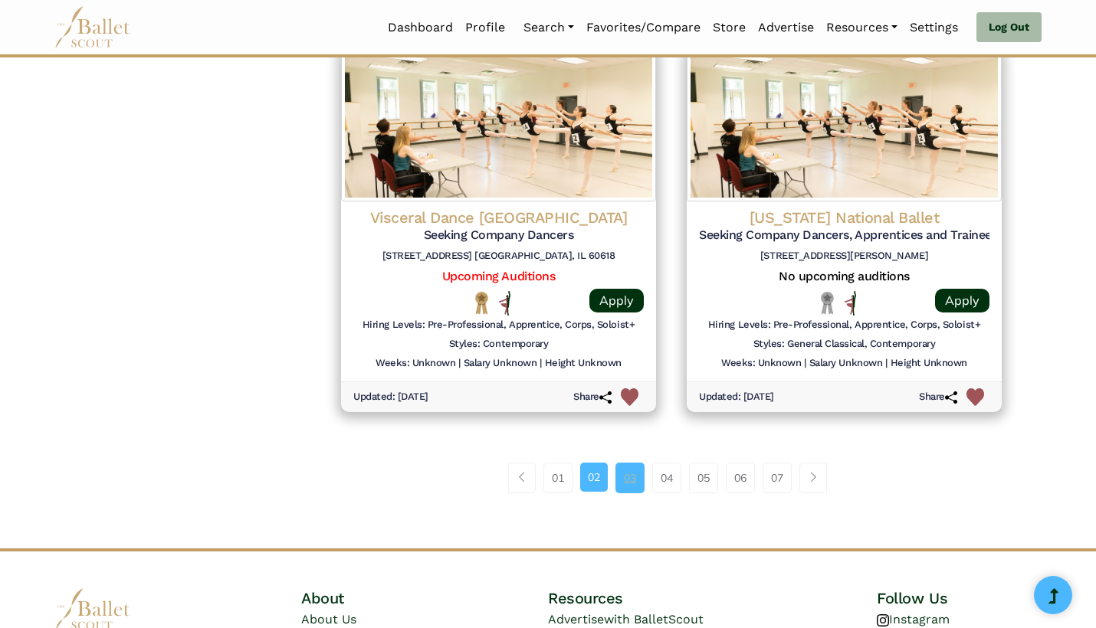
click at [628, 463] on link "03" at bounding box center [629, 478] width 29 height 31
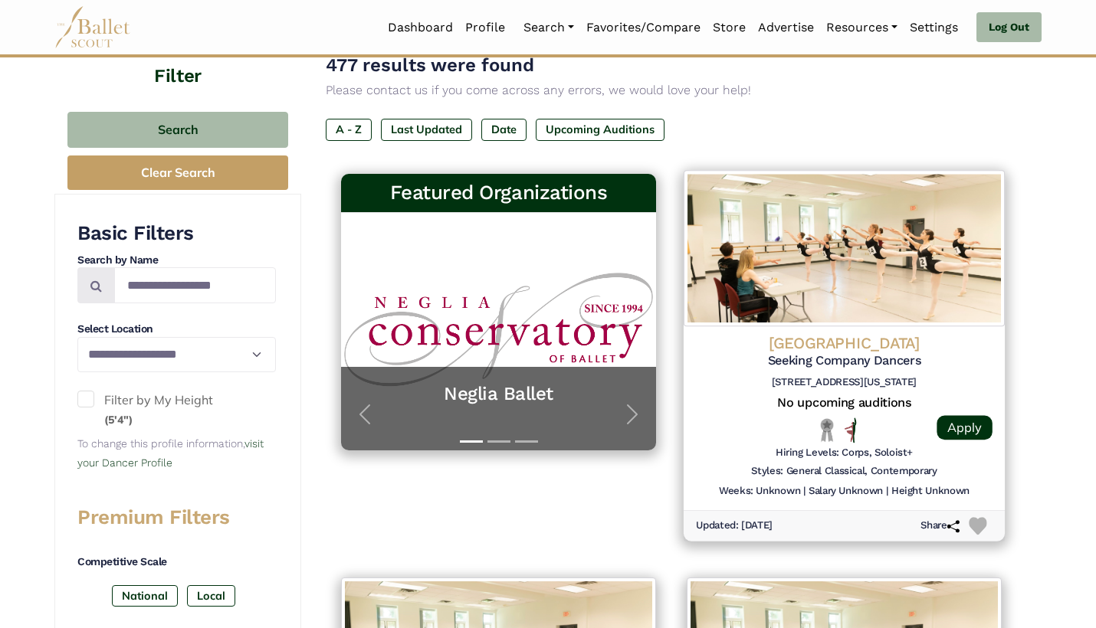
scroll to position [195, 0]
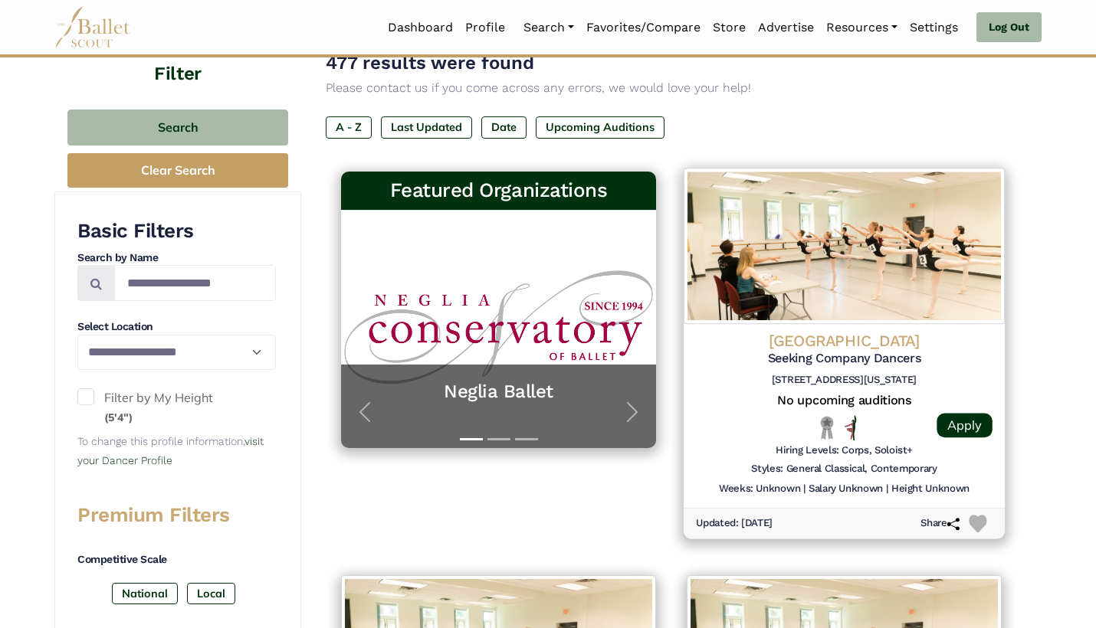
click at [966, 345] on h4 "St. Louis Dance Theatre" at bounding box center [844, 340] width 297 height 21
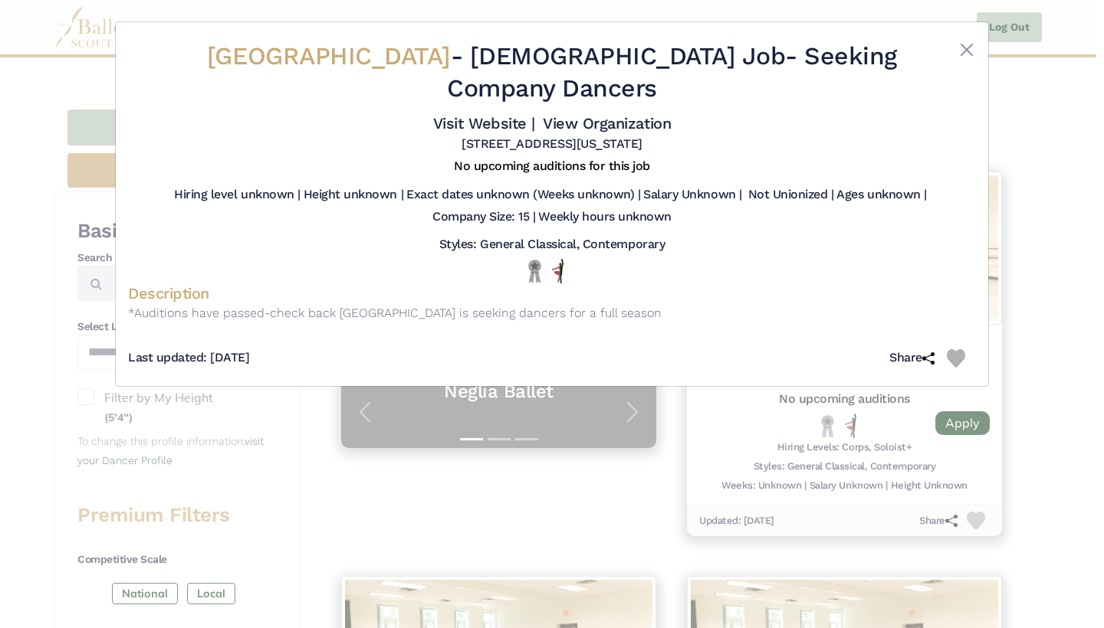
click at [1064, 308] on div "St. Louis Dance Theatre - Full Time Job - Seeking Company Dancers Visit Website…" at bounding box center [552, 314] width 1104 height 628
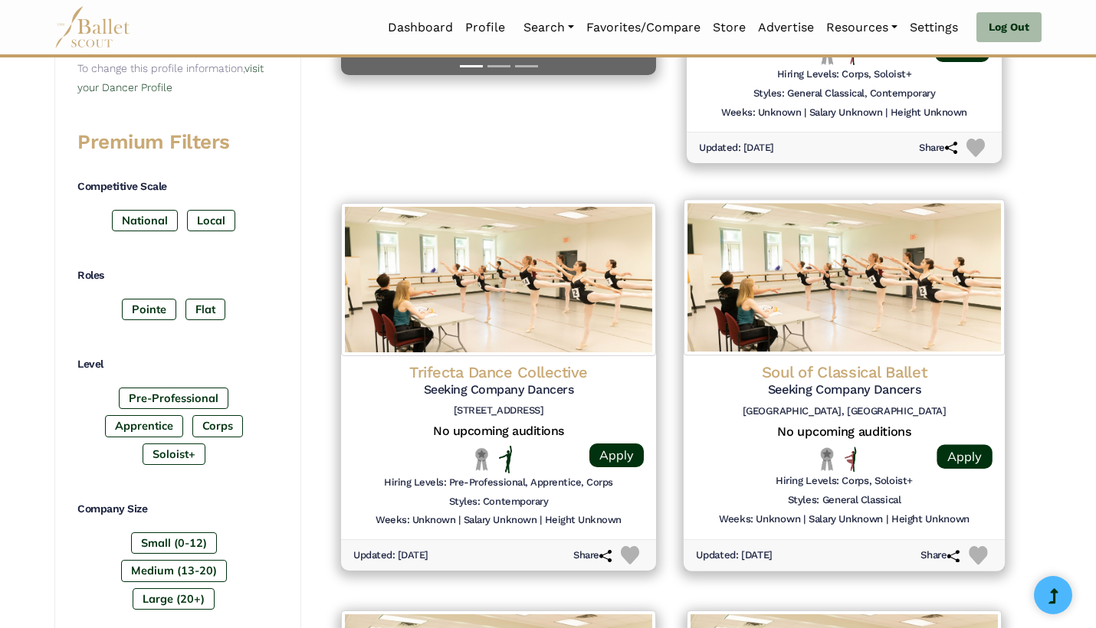
scroll to position [574, 0]
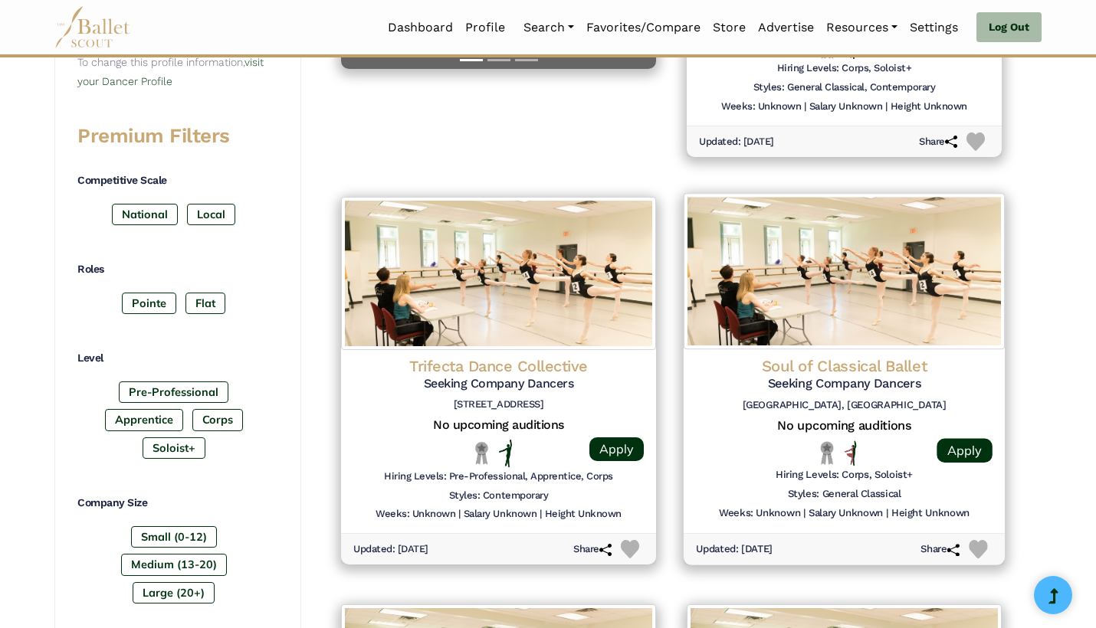
click at [708, 401] on h6 "Odessa, Ukraine" at bounding box center [844, 405] width 297 height 13
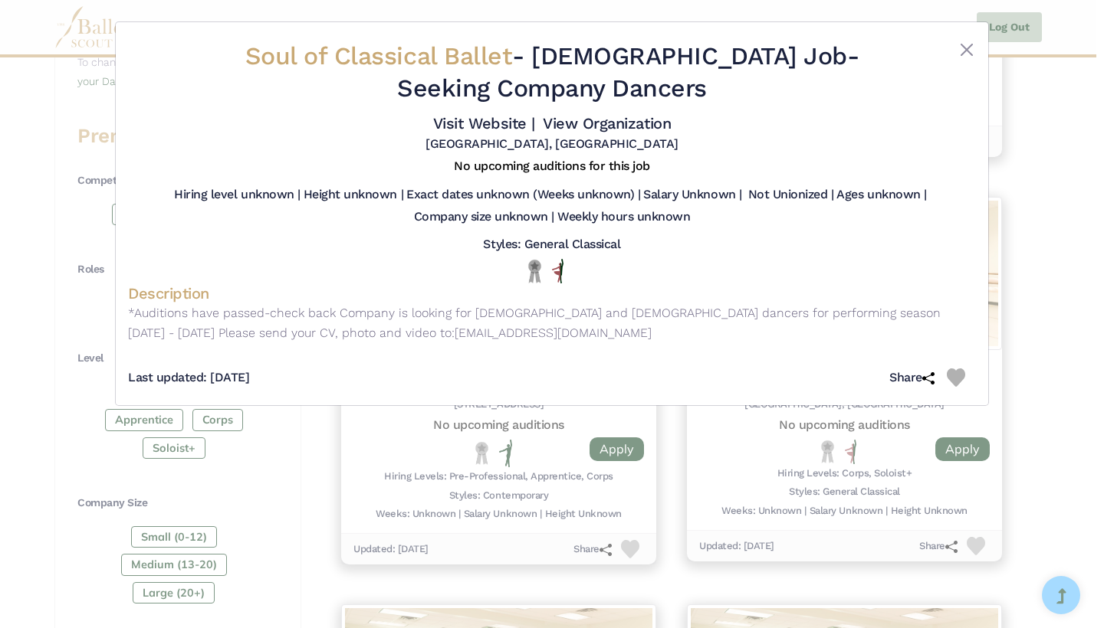
click at [1012, 342] on div "Soul of Classical Ballet - Full Time Job - Seeking Company Dancers Visit Websit…" at bounding box center [552, 314] width 1104 height 628
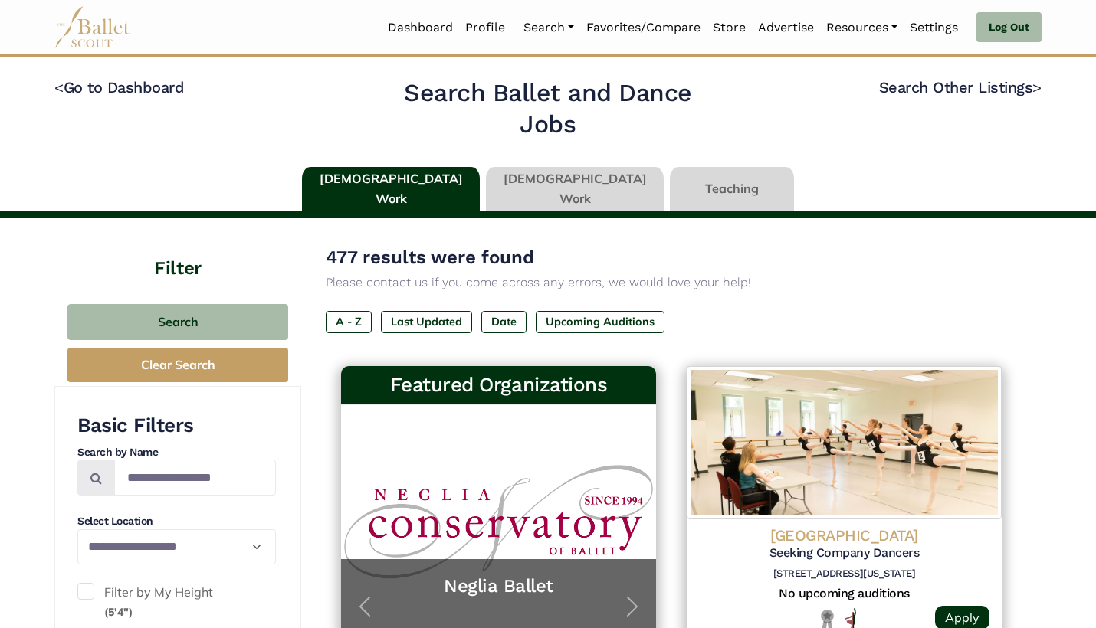
scroll to position [0, 0]
click at [560, 181] on link at bounding box center [575, 189] width 178 height 44
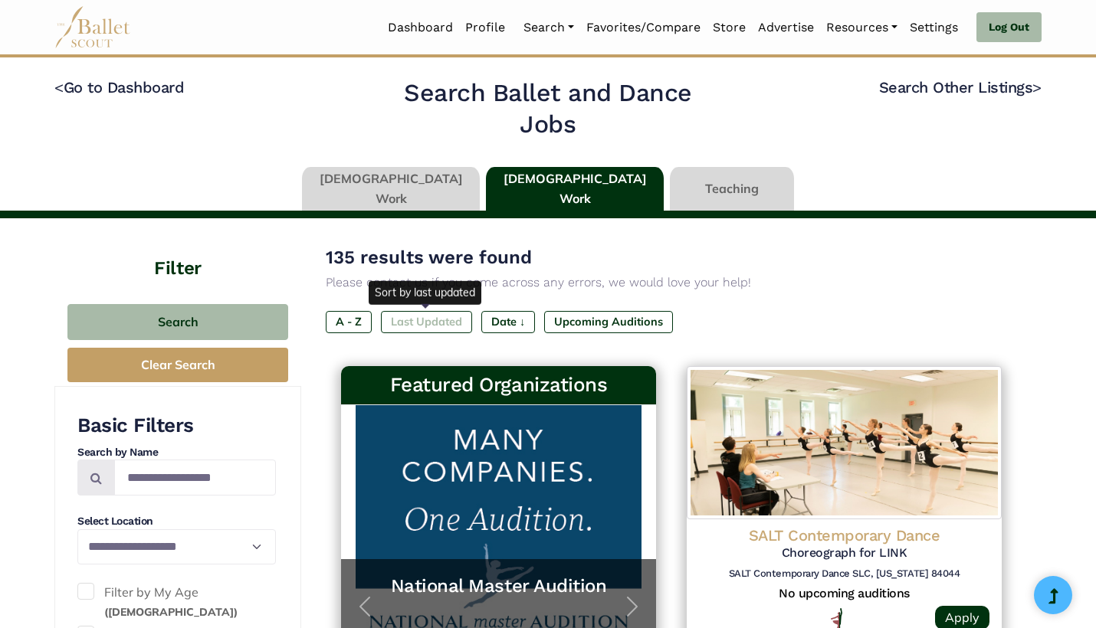
click at [431, 320] on label "Last Updated" at bounding box center [426, 321] width 91 height 21
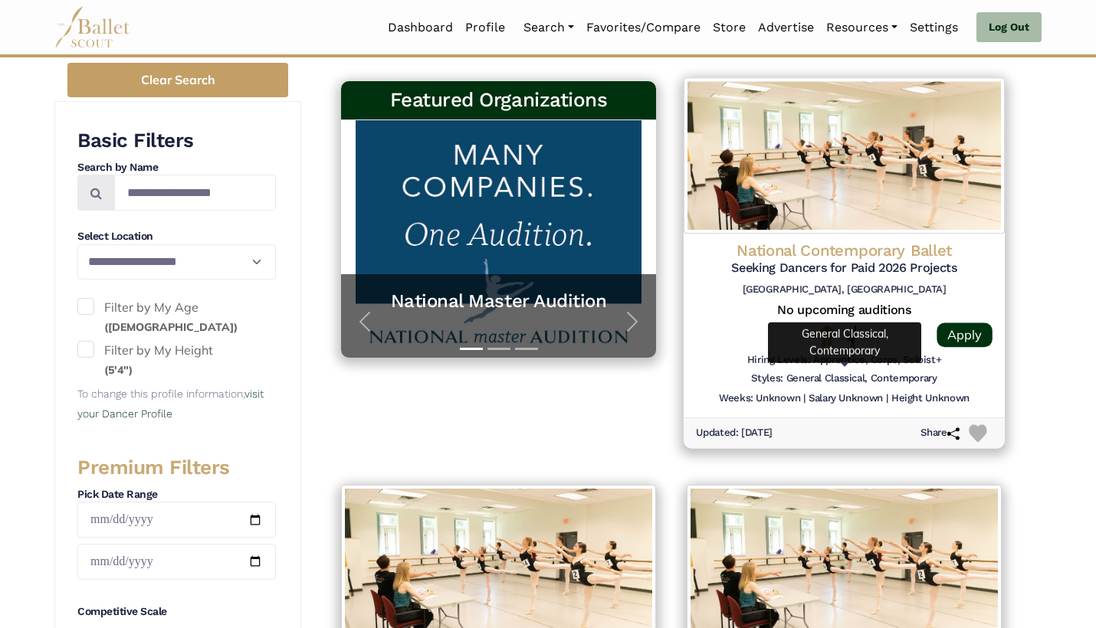
scroll to position [288, 0]
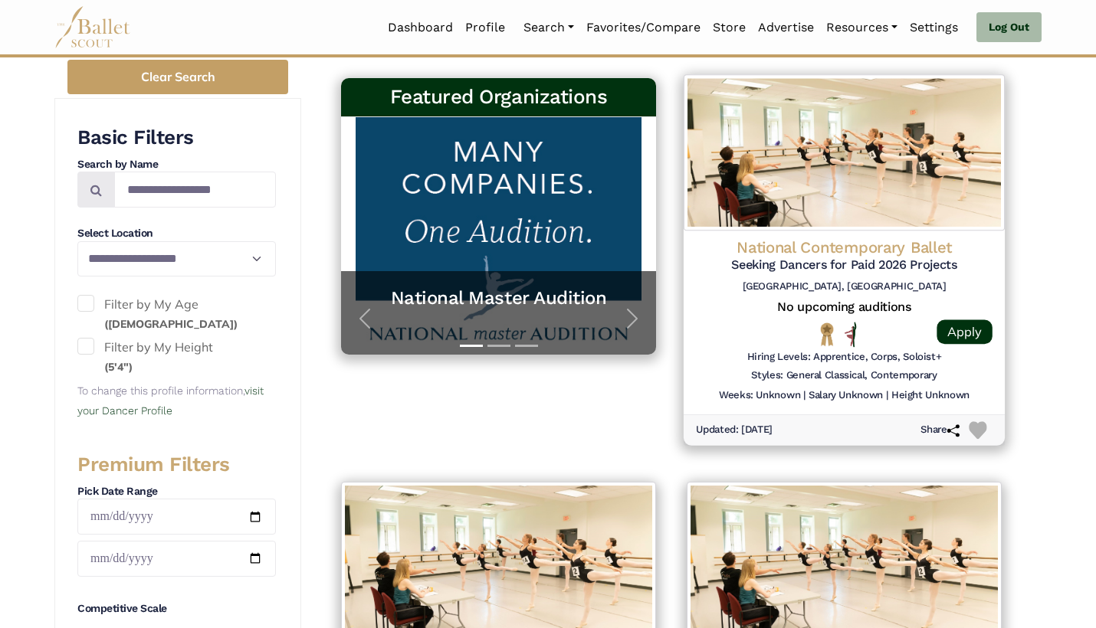
click at [980, 425] on img at bounding box center [978, 431] width 18 height 18
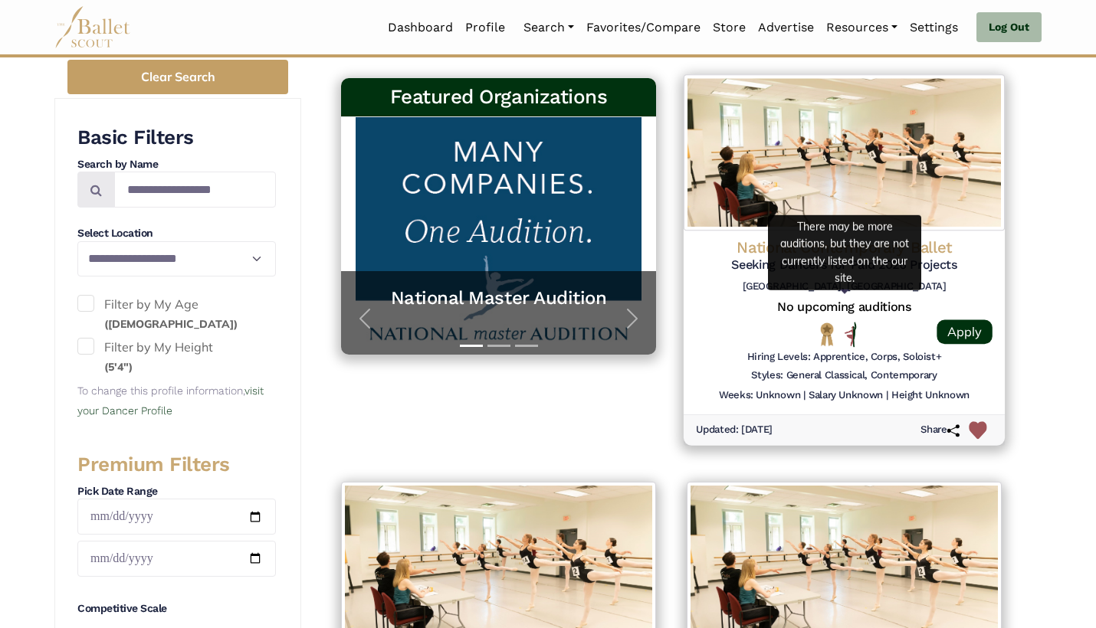
click at [722, 304] on h5 "No upcoming auditions" at bounding box center [844, 307] width 297 height 16
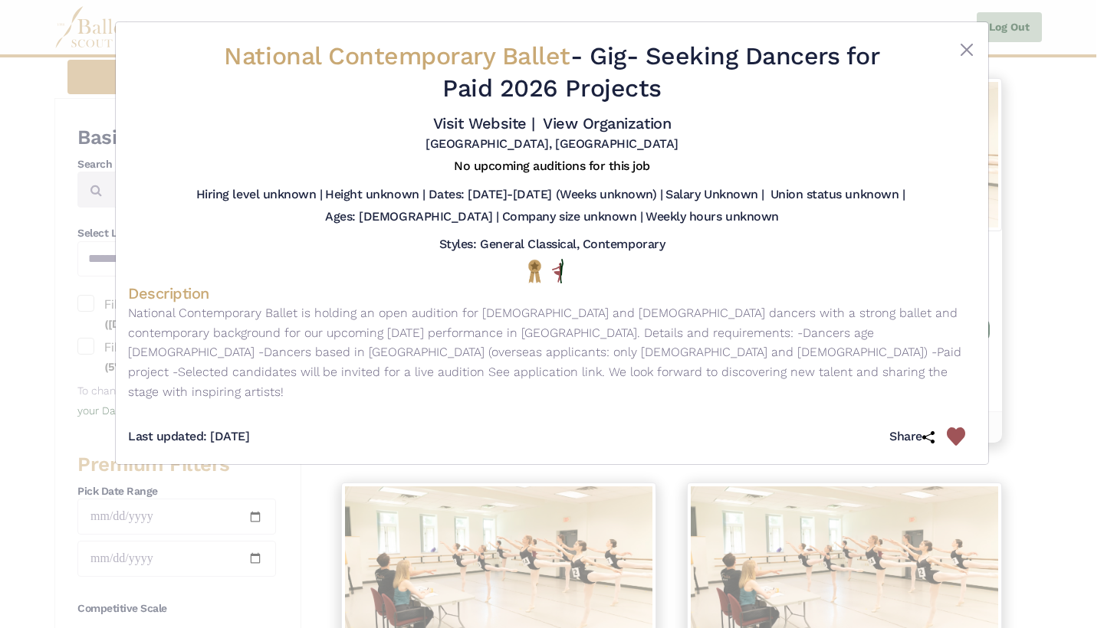
click at [958, 428] on img at bounding box center [955, 437] width 18 height 18
click at [1018, 399] on div "National Contemporary Ballet - Gig - Seeking Dancers for Paid 2026 Projects Vis…" at bounding box center [552, 314] width 1104 height 628
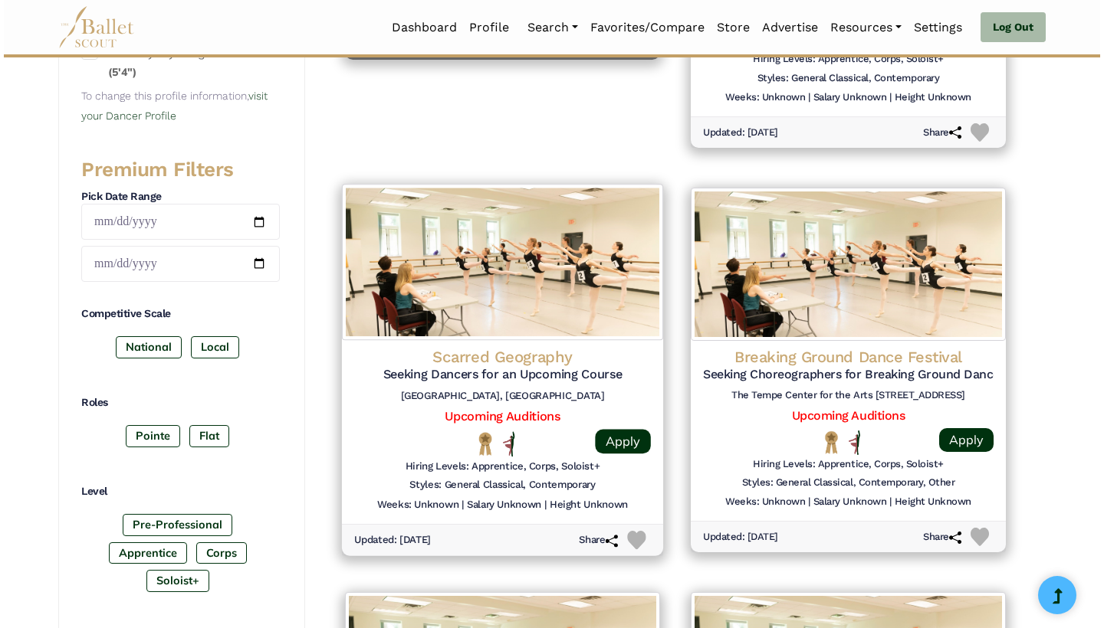
scroll to position [621, 0]
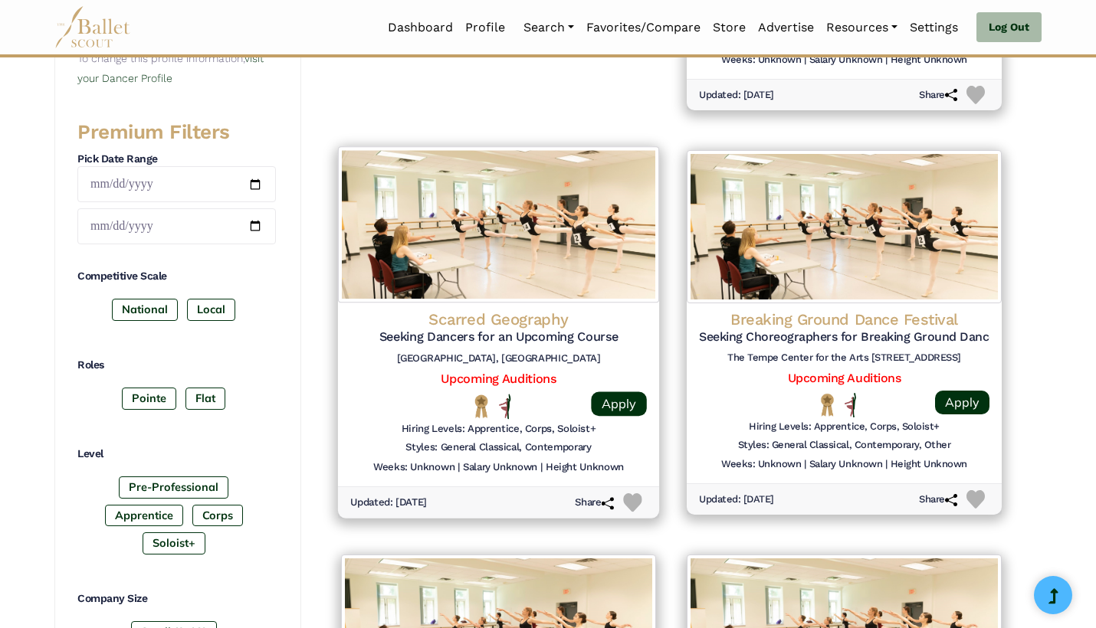
click at [576, 354] on h6 "[GEOGRAPHIC_DATA], [GEOGRAPHIC_DATA]" at bounding box center [498, 358] width 297 height 13
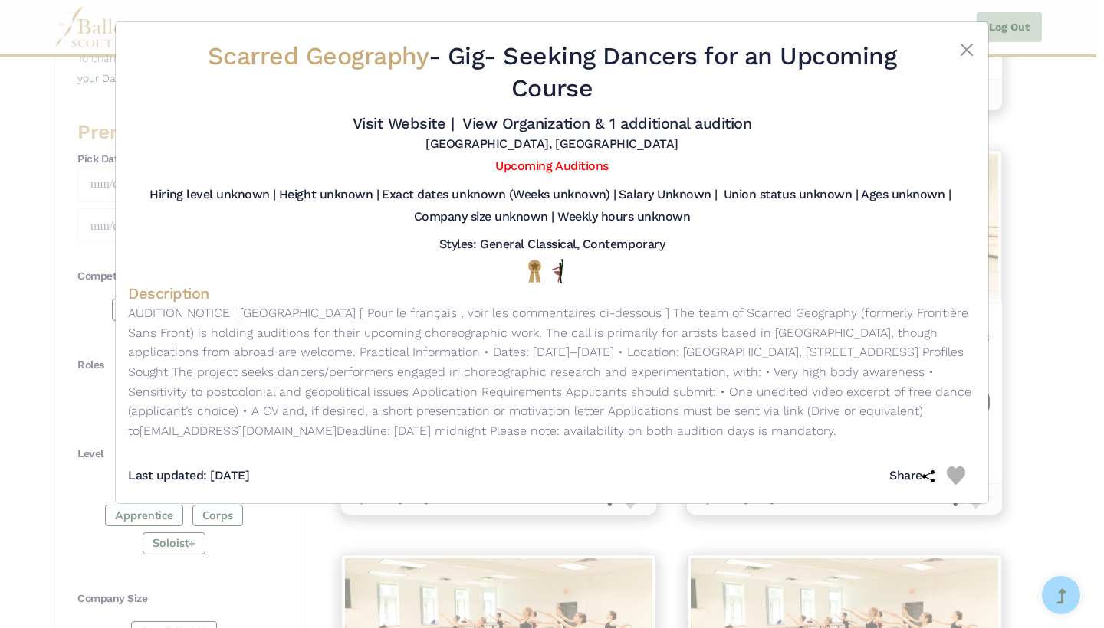
click at [1038, 337] on div "Scarred Geography - Gig - Seeking Dancers for an Upcoming Course Visit Website …" at bounding box center [552, 314] width 1104 height 628
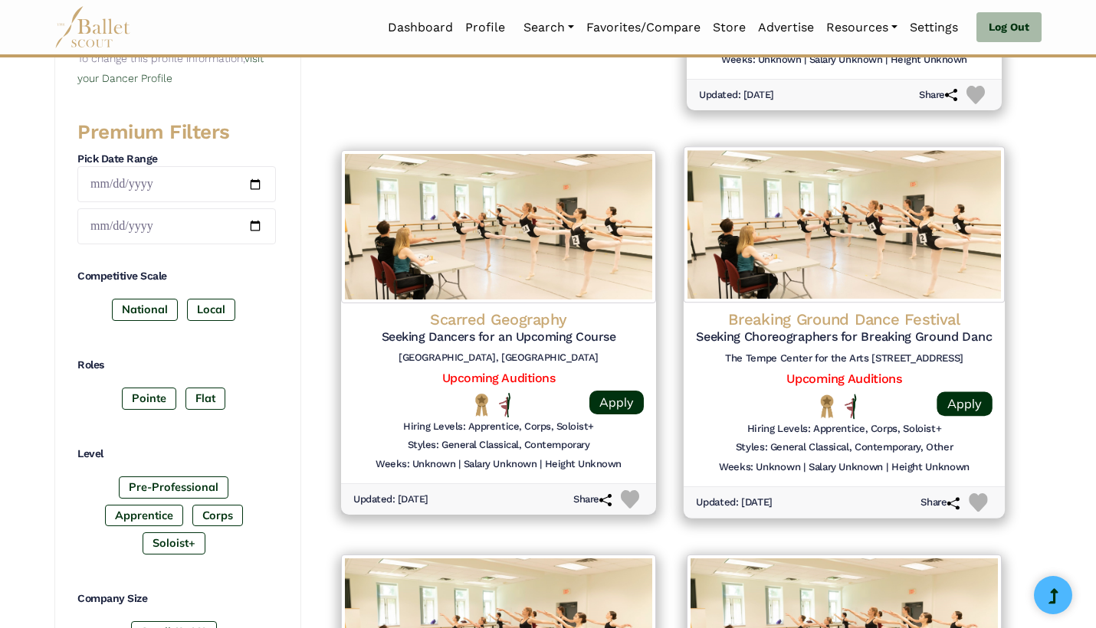
click at [718, 397] on div at bounding box center [733, 406] width 74 height 25
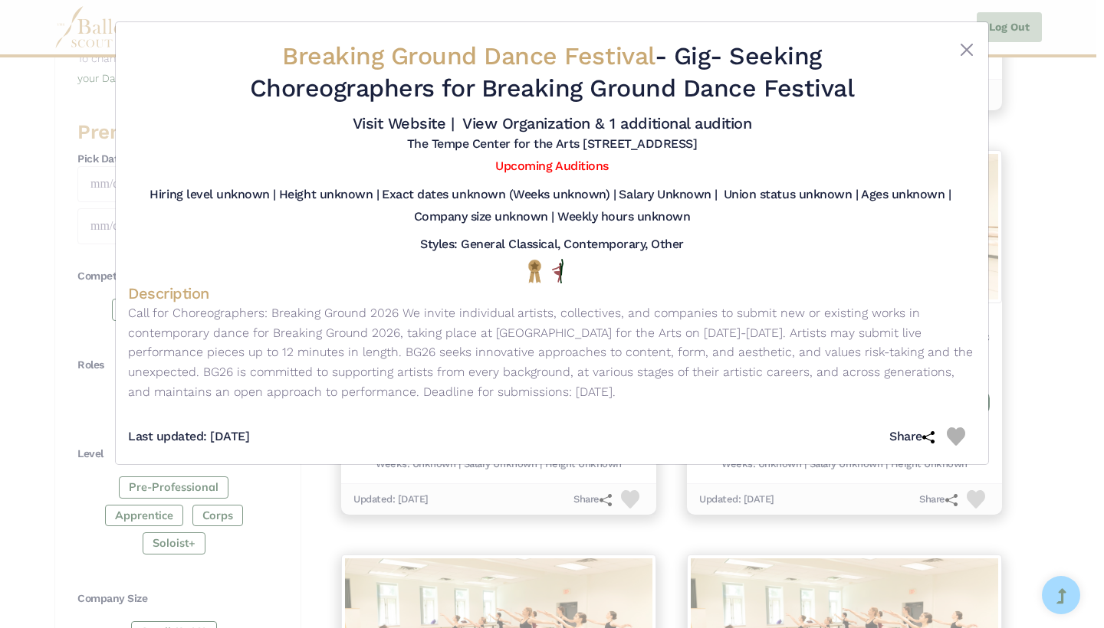
click at [1069, 328] on div "Breaking Ground Dance Festival - Gig - Seeking Choreographers for Breaking Grou…" at bounding box center [552, 314] width 1104 height 628
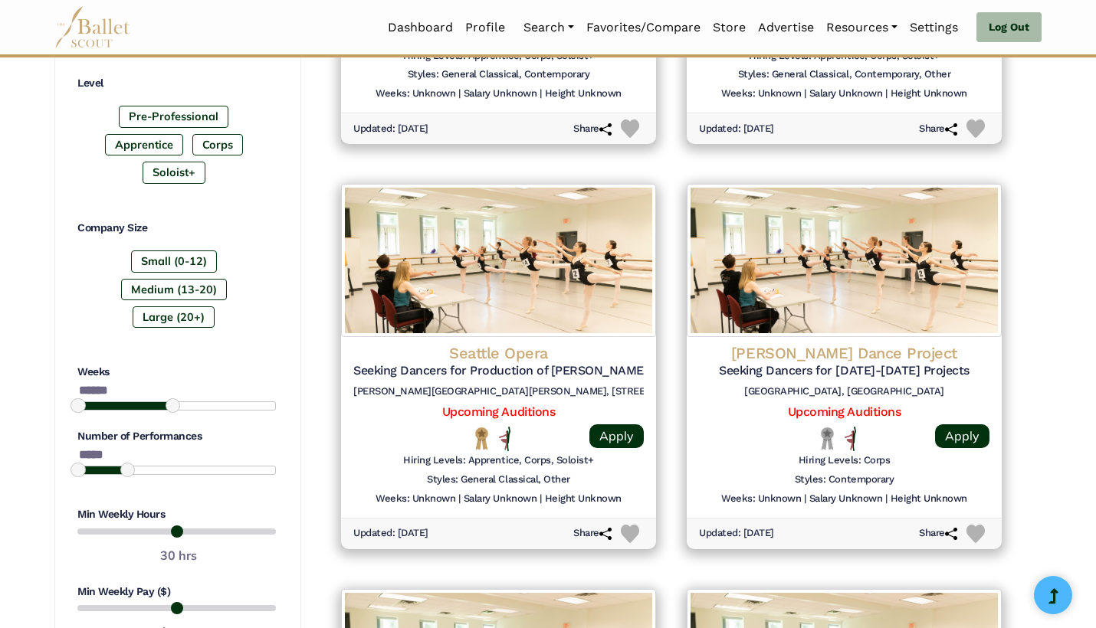
scroll to position [992, 0]
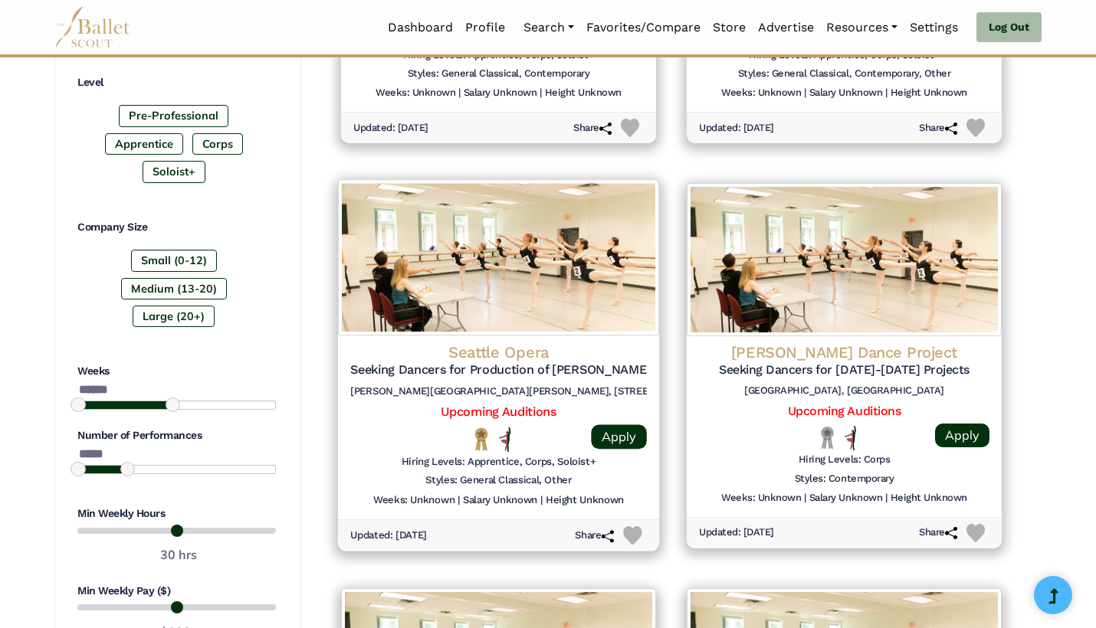
click at [634, 527] on img at bounding box center [632, 536] width 18 height 18
click at [641, 455] on div "Hiring Levels: Apprentice, Corps, Soloist+" at bounding box center [498, 464] width 297 height 19
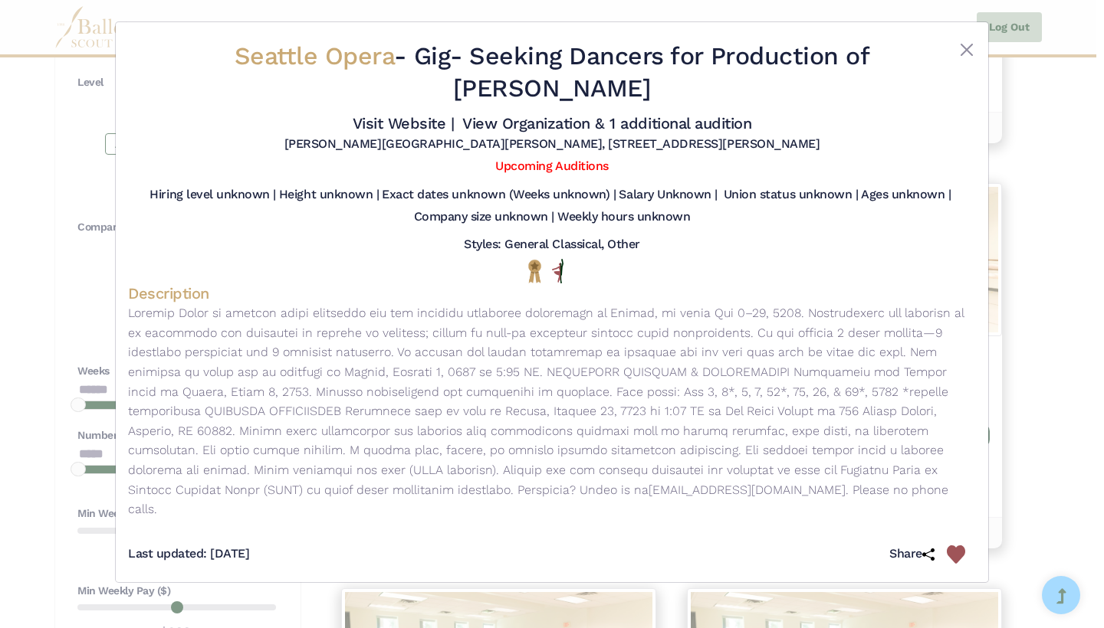
click at [1025, 361] on div "Seattle Opera - Gig - Seeking Dancers for Production of Carmen Visit Website | …" at bounding box center [552, 314] width 1104 height 628
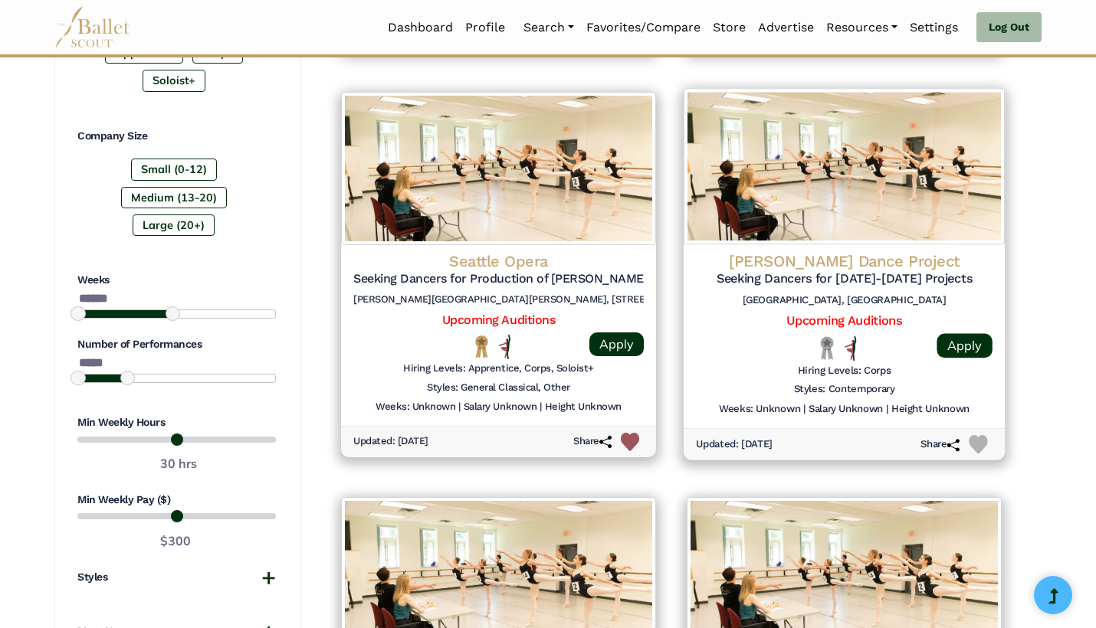
scroll to position [1083, 0]
click at [730, 338] on div at bounding box center [733, 348] width 74 height 25
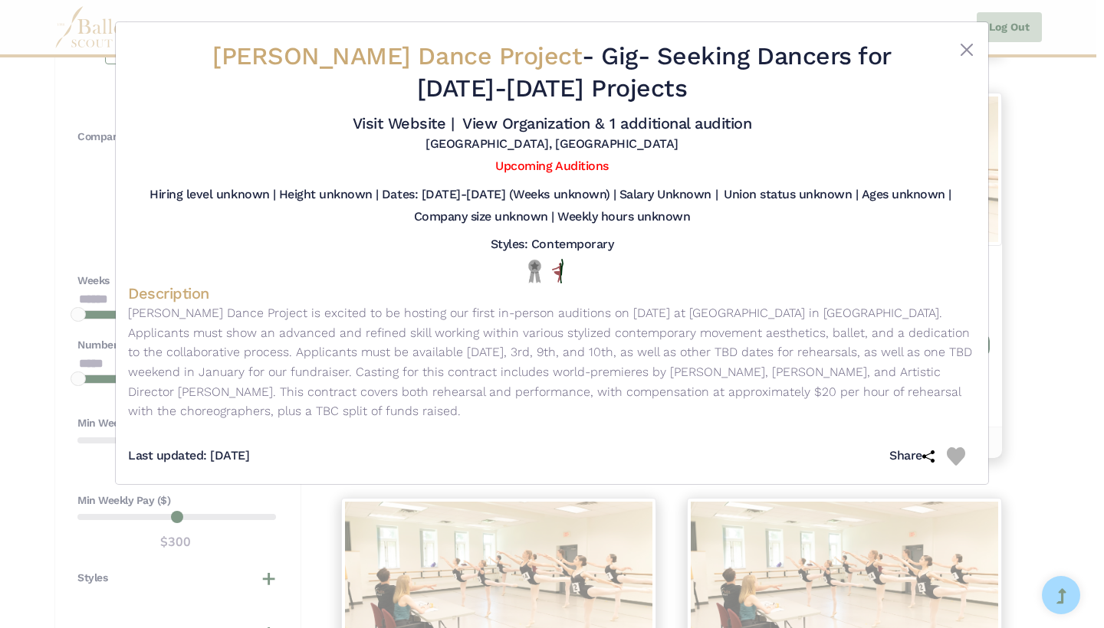
click at [953, 454] on img at bounding box center [955, 457] width 18 height 18
click at [1039, 416] on div "Boykin Dance Project - Gig - Seeking Dancers for 2025-2026 Projects Visit Websi…" at bounding box center [552, 314] width 1104 height 628
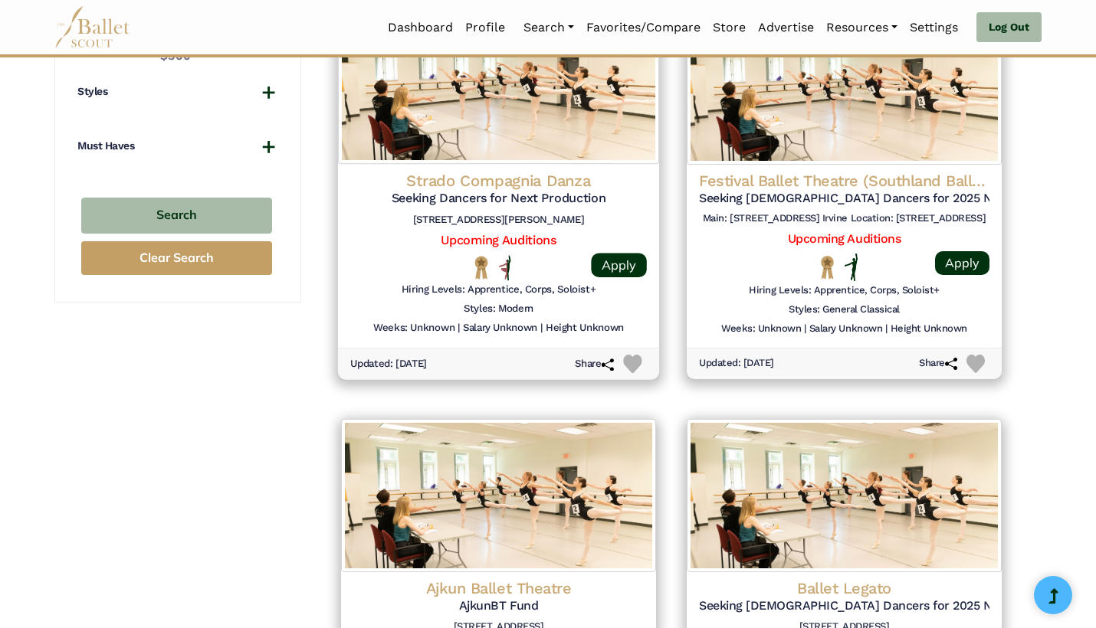
scroll to position [1578, 0]
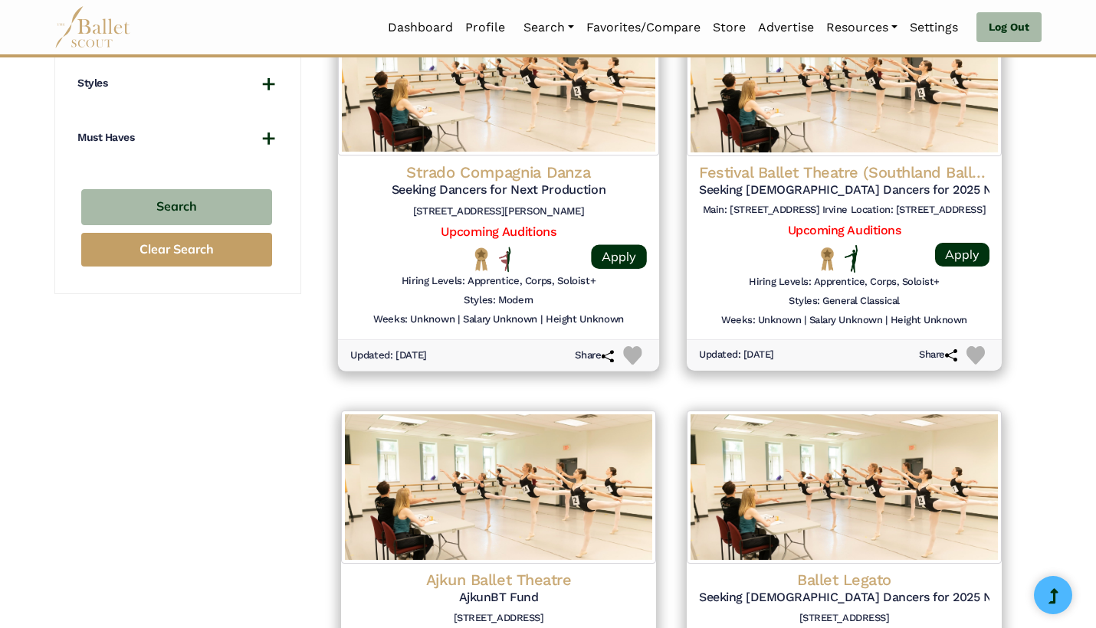
click at [379, 224] on h5 "Upcoming Auditions" at bounding box center [498, 232] width 297 height 16
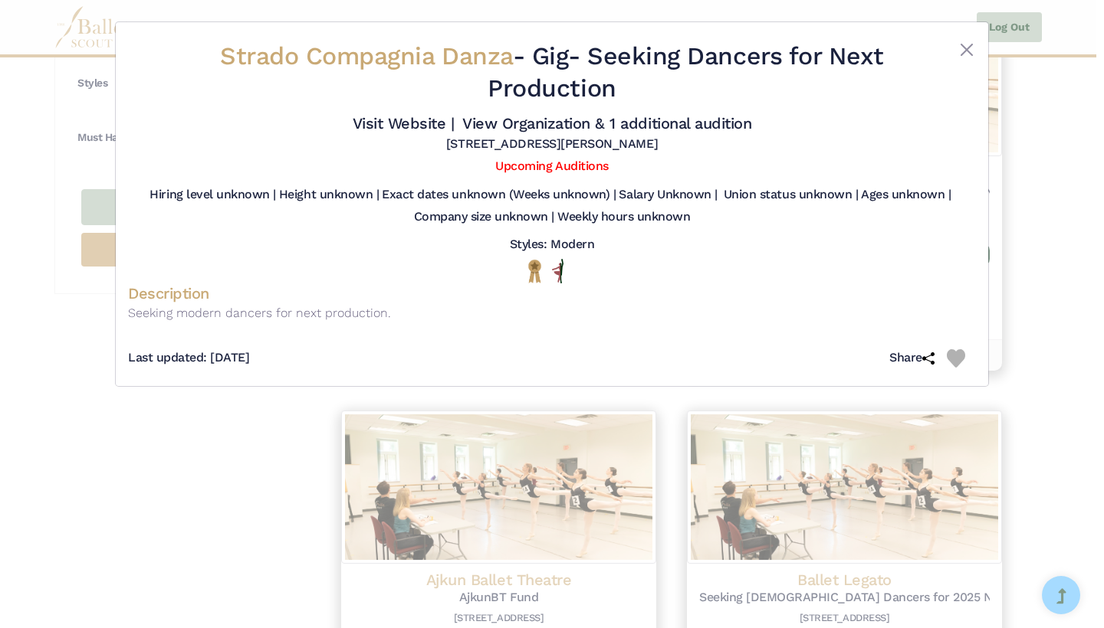
click at [302, 444] on div "Strado Compagnia Danza - Gig - Seeking Dancers for Next Production Visit Websit…" at bounding box center [552, 314] width 1104 height 628
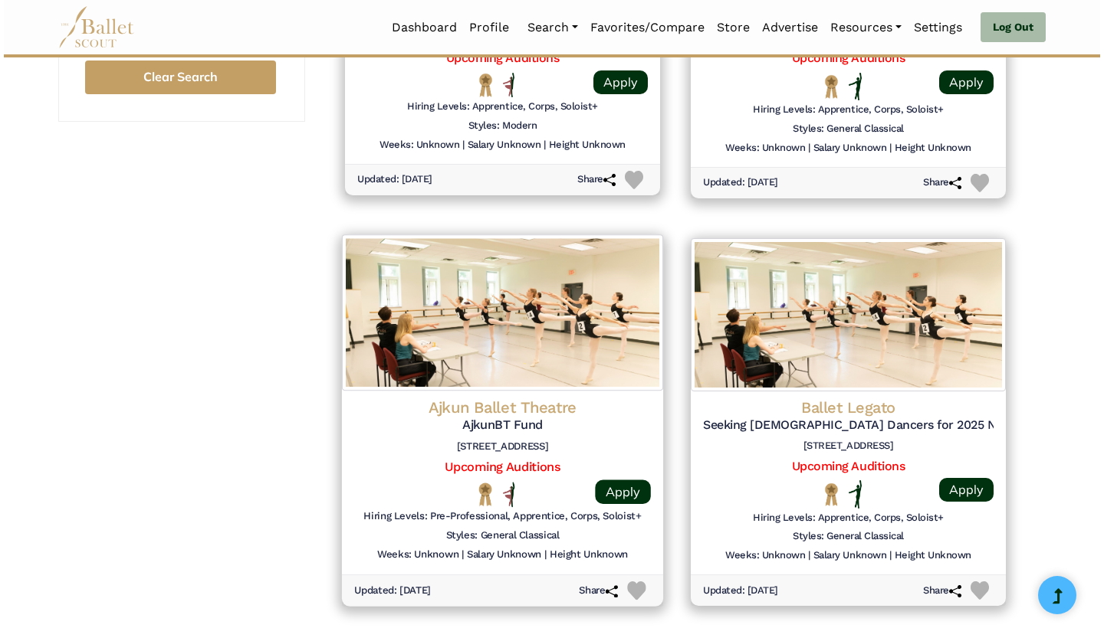
scroll to position [1755, 0]
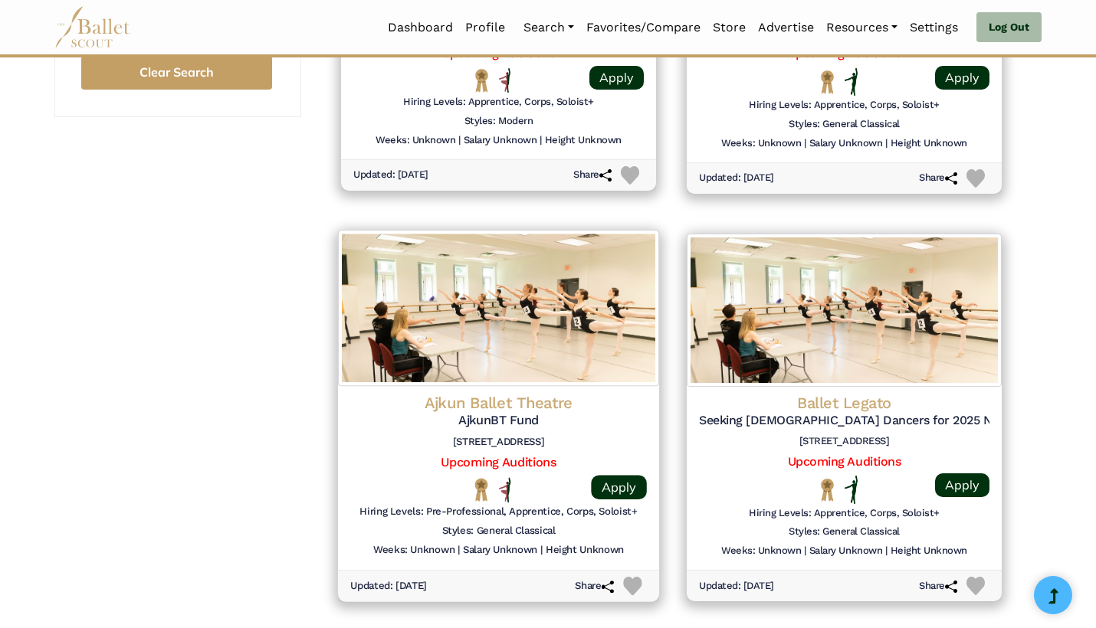
click at [359, 413] on h5 "AjkunBT Fund" at bounding box center [498, 421] width 297 height 16
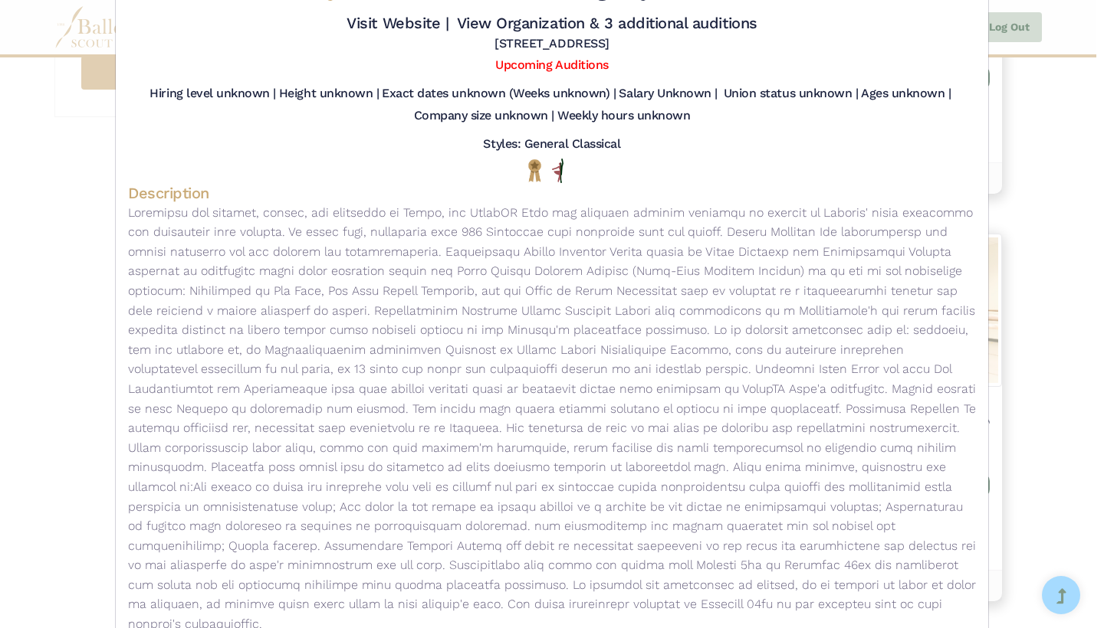
scroll to position [72, 0]
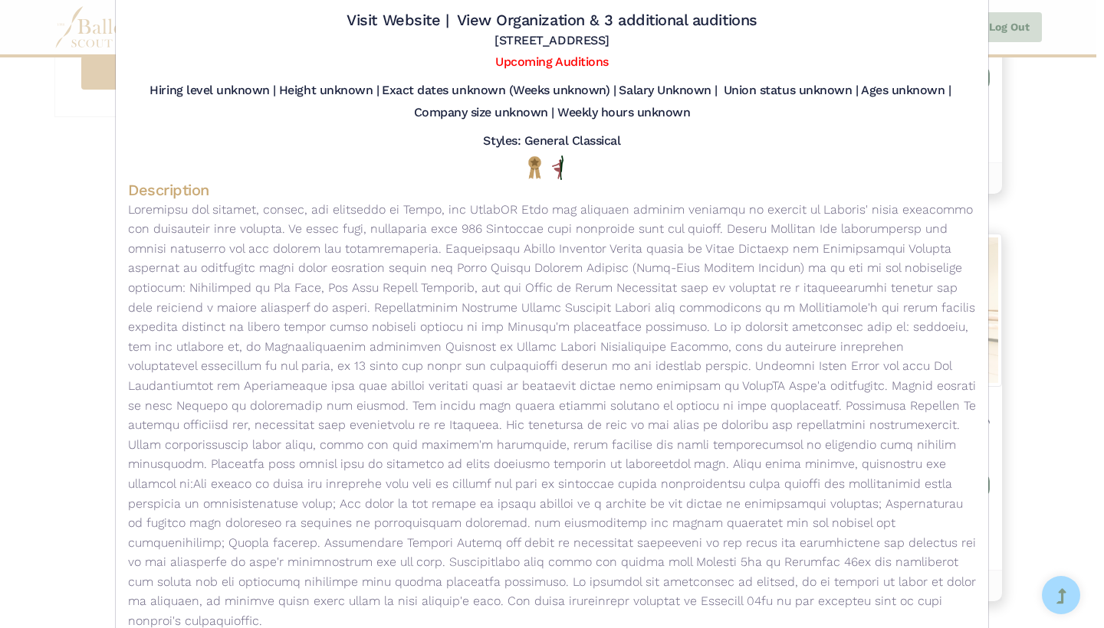
click at [1077, 271] on div "Ajkun Ballet Theatre - Gig - AjkunBT Fund Visit Website | View Organization & 3…" at bounding box center [552, 314] width 1104 height 628
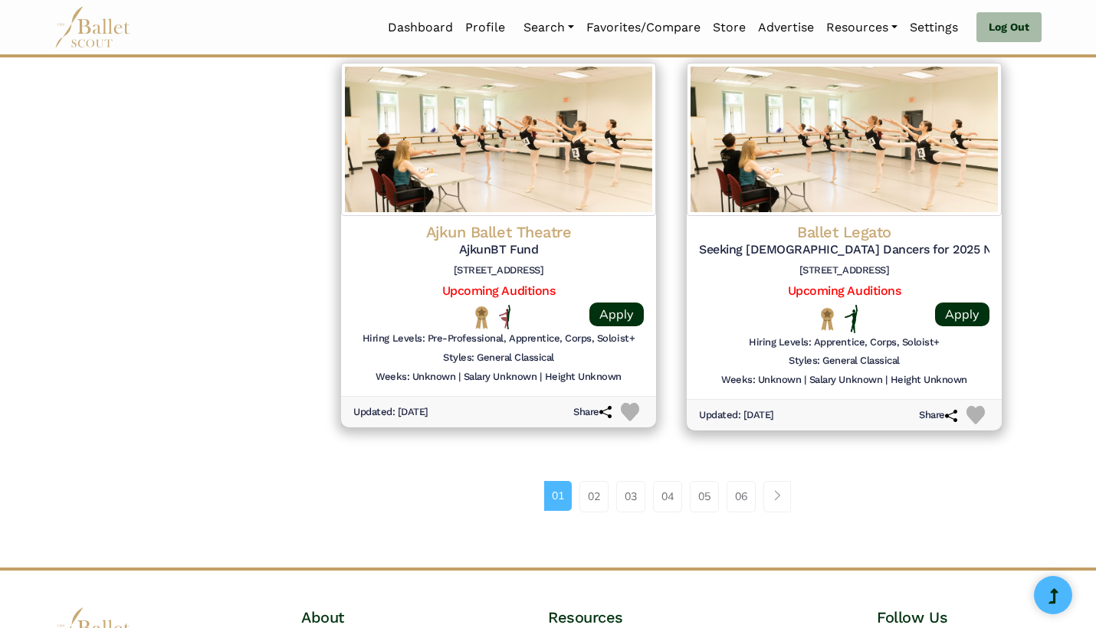
scroll to position [2011, 0]
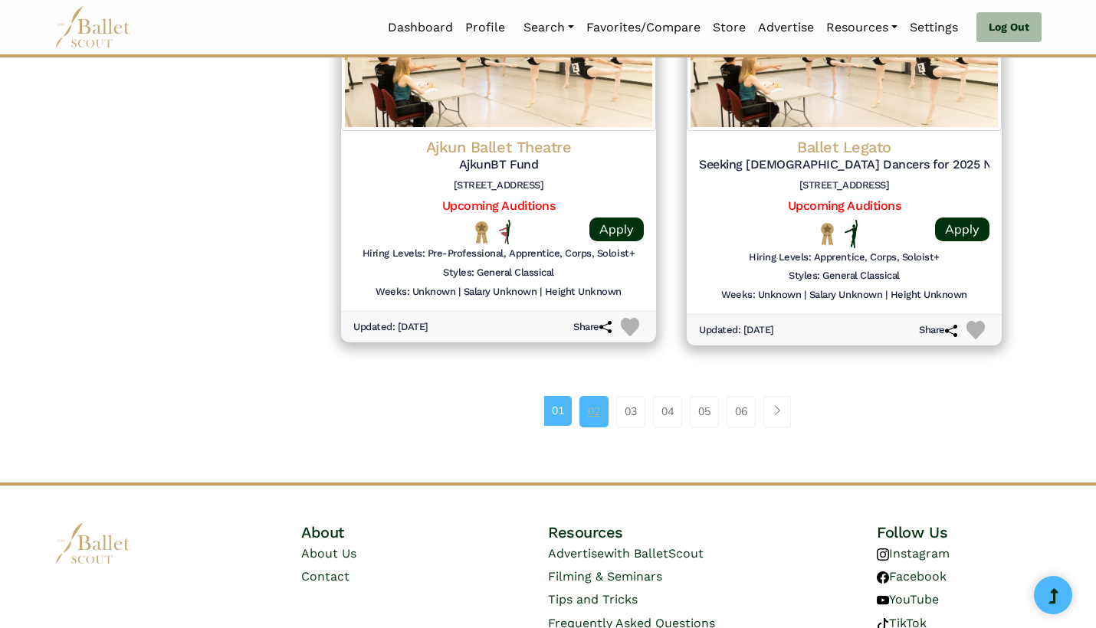
click at [596, 397] on link "02" at bounding box center [593, 411] width 29 height 31
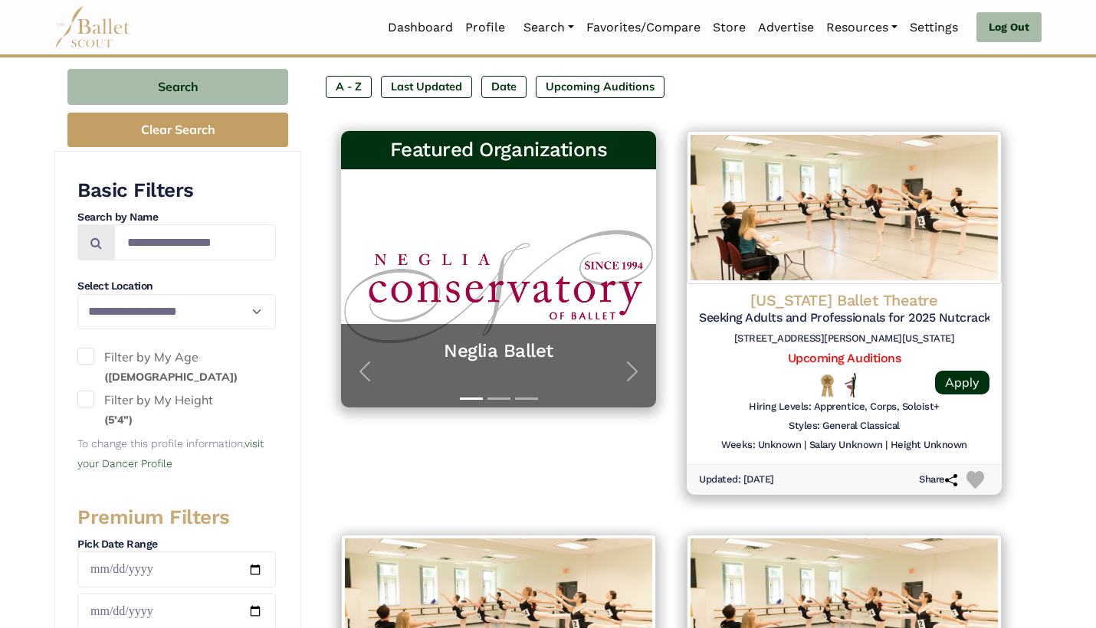
scroll to position [237, 0]
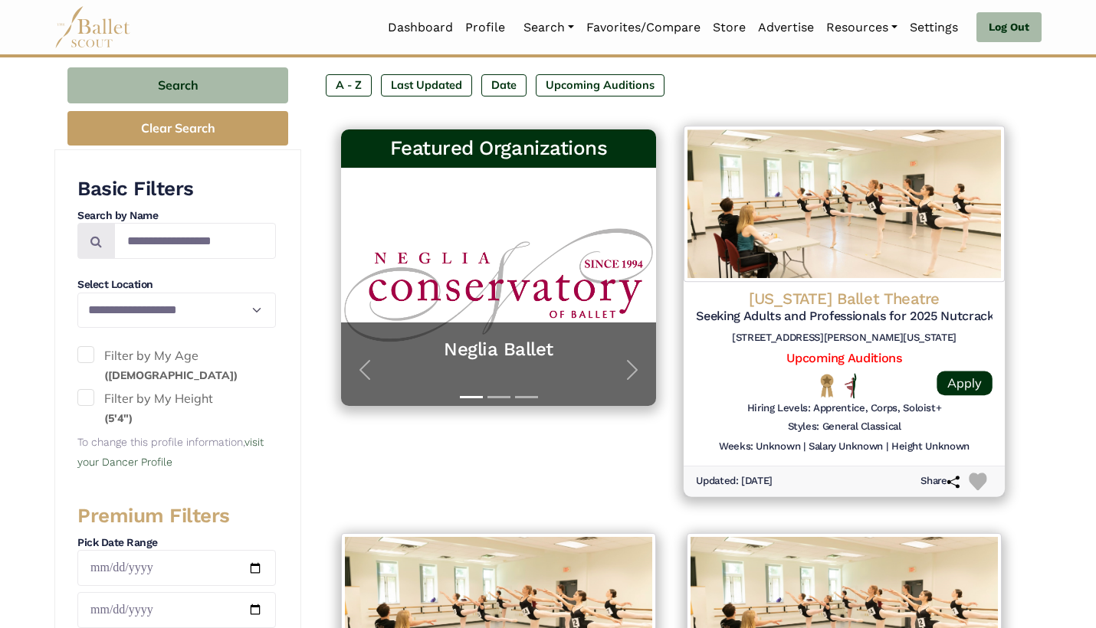
click at [740, 367] on div "[US_STATE] Ballet Theatre Seeking Adults and Professionals for 2025 Nutcracker …" at bounding box center [844, 374] width 321 height 184
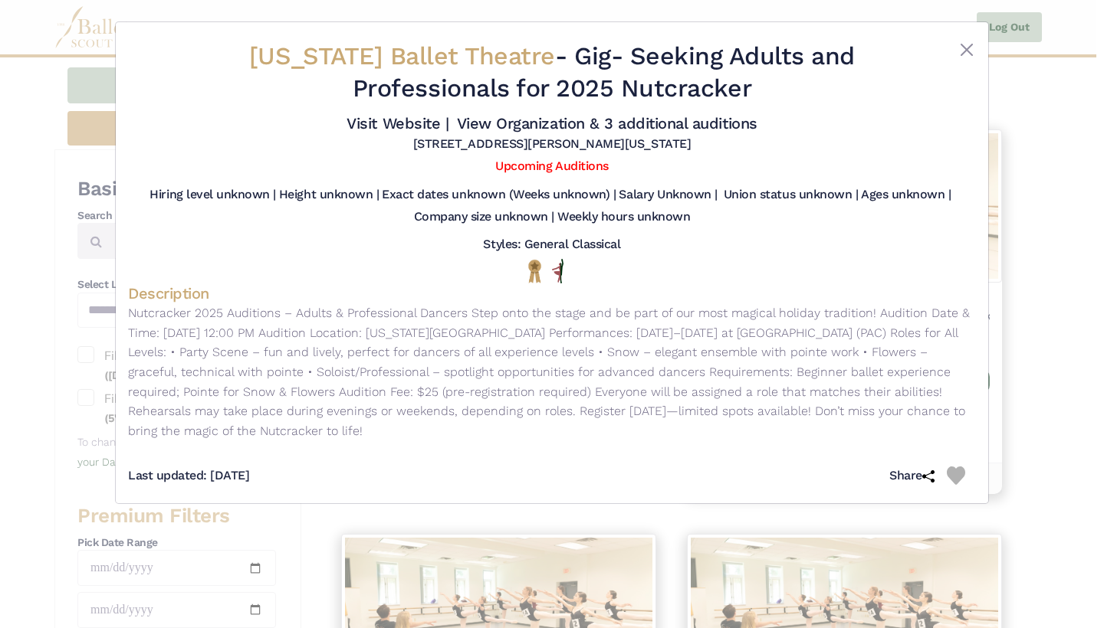
click at [965, 468] on div at bounding box center [957, 476] width 23 height 18
click at [953, 467] on img at bounding box center [955, 476] width 18 height 18
click at [1015, 447] on div "[US_STATE] Ballet Theatre - Gig - Seeking Adults and Professionals for 2025 Nut…" at bounding box center [552, 314] width 1104 height 628
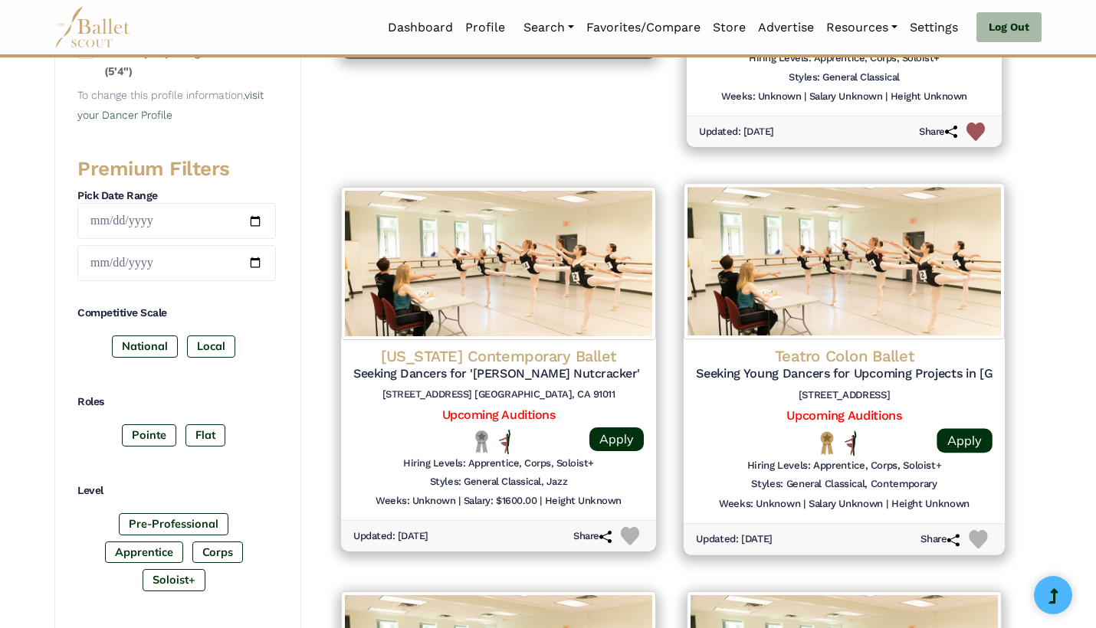
scroll to position [585, 0]
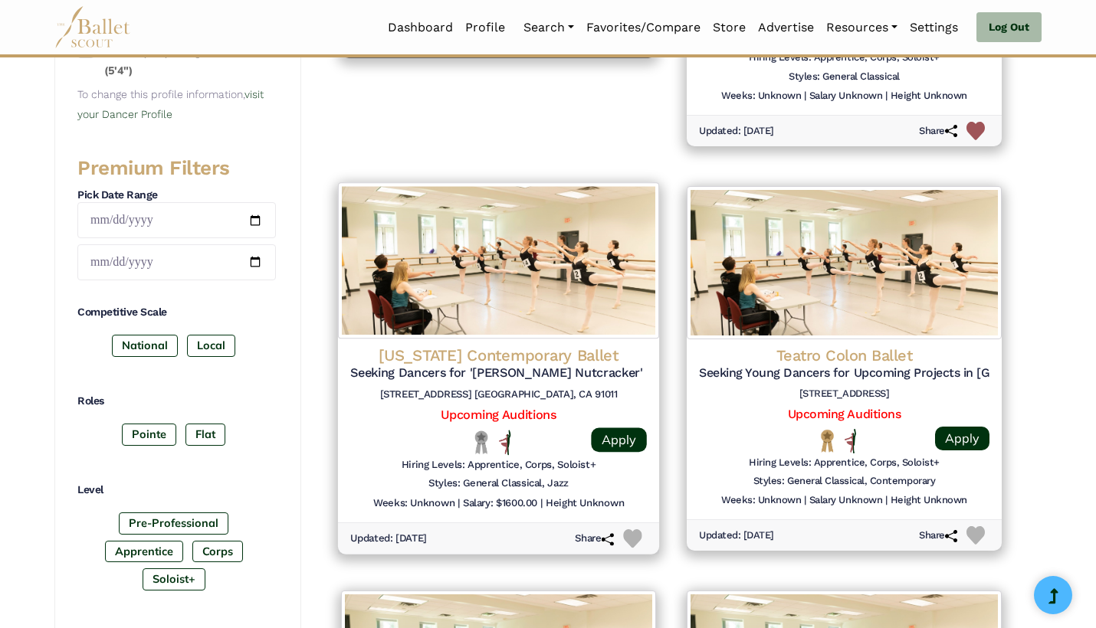
click at [386, 414] on h5 "Upcoming Auditions" at bounding box center [498, 416] width 297 height 16
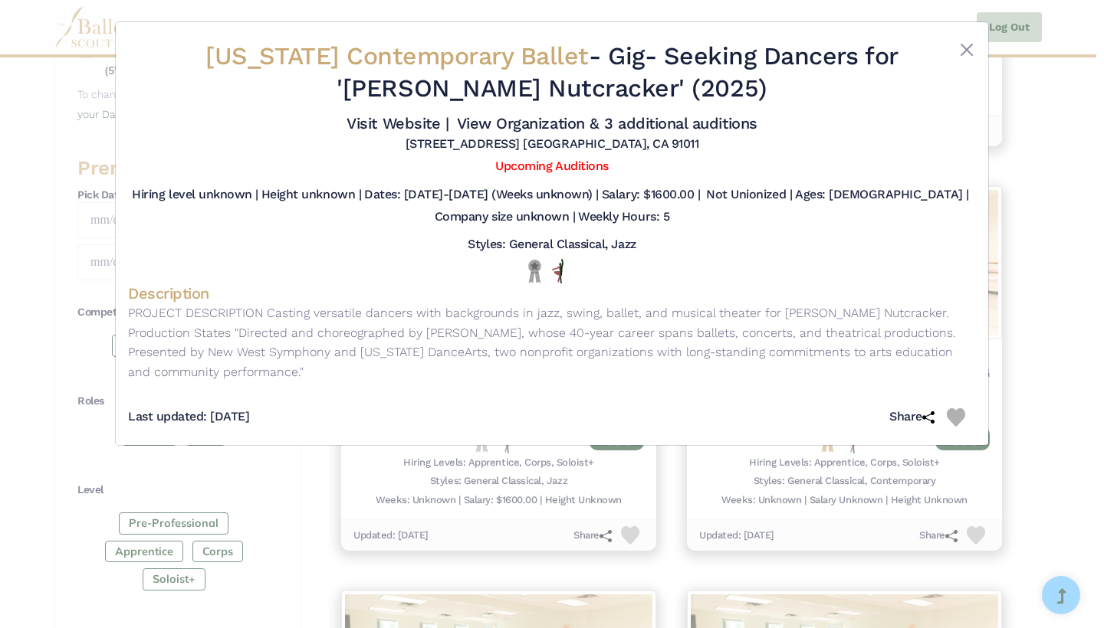
click at [957, 412] on img at bounding box center [955, 417] width 18 height 18
click at [1079, 387] on div "[US_STATE] Contemporary Ballet - Gig - Seeking Dancers for '[PERSON_NAME] Nutcr…" at bounding box center [552, 314] width 1104 height 628
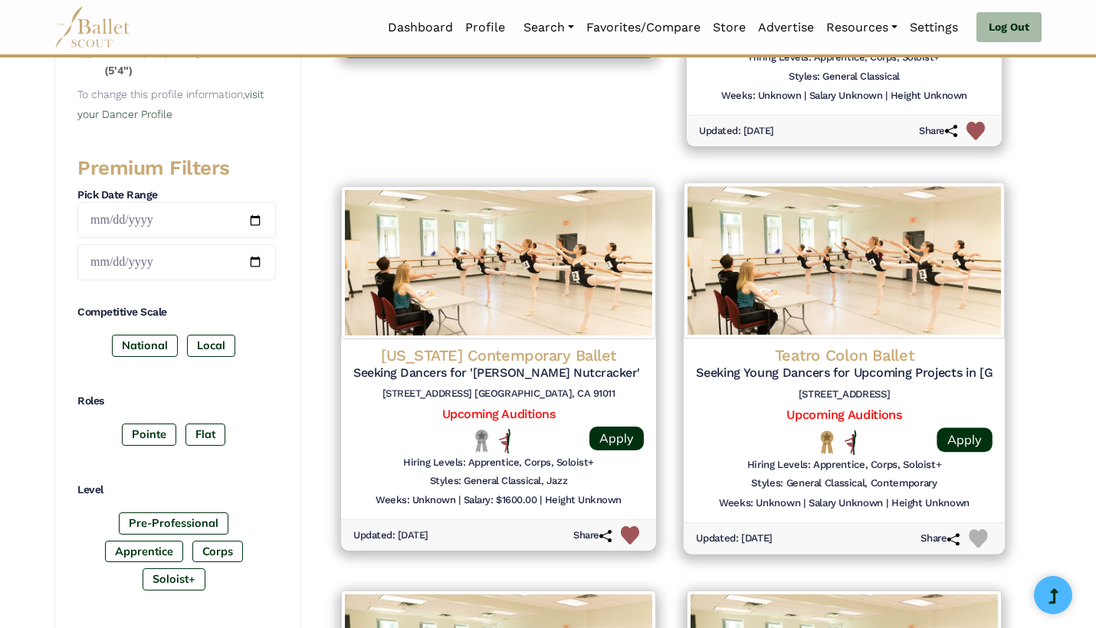
click at [710, 448] on div "Teatro Colon Ballet Seeking Young Dancers for Upcoming Projects in [GEOGRAPHIC_…" at bounding box center [844, 431] width 321 height 184
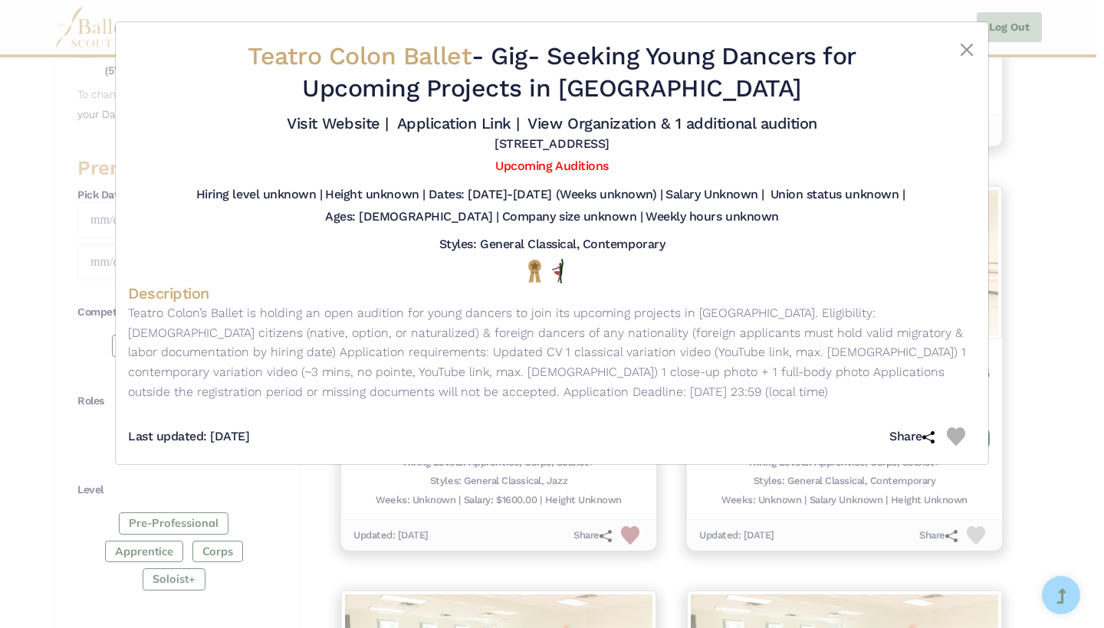
click at [1035, 352] on div "Teatro Colon Ballet - Gig - Seeking Young Dancers for Upcoming Projects in Buen…" at bounding box center [552, 314] width 1104 height 628
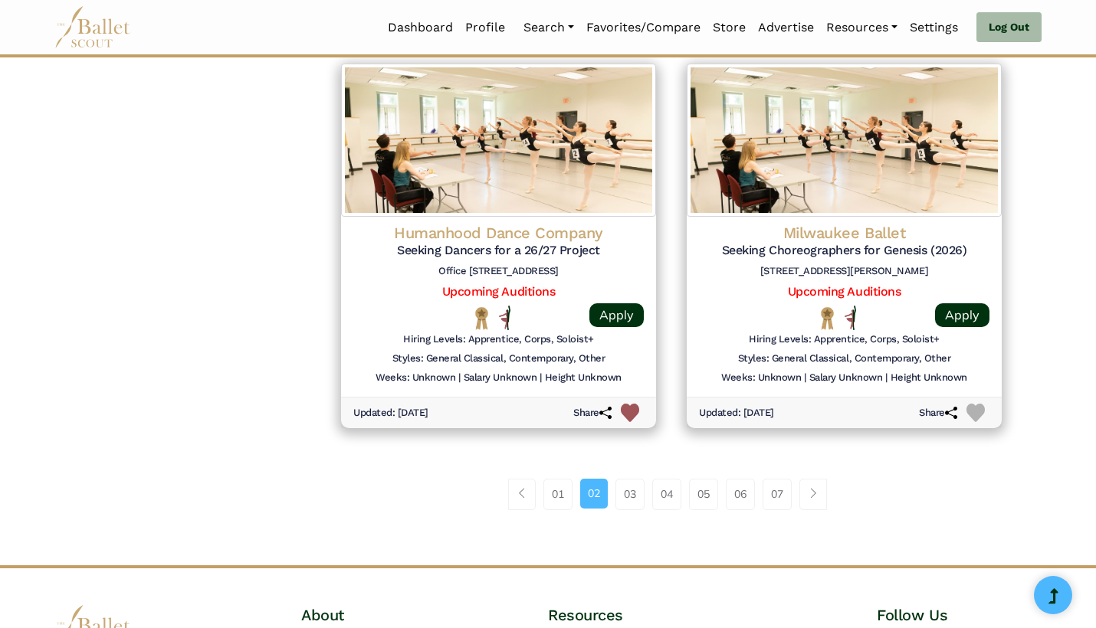
scroll to position [1924, 0]
click at [630, 480] on link "03" at bounding box center [629, 495] width 29 height 31
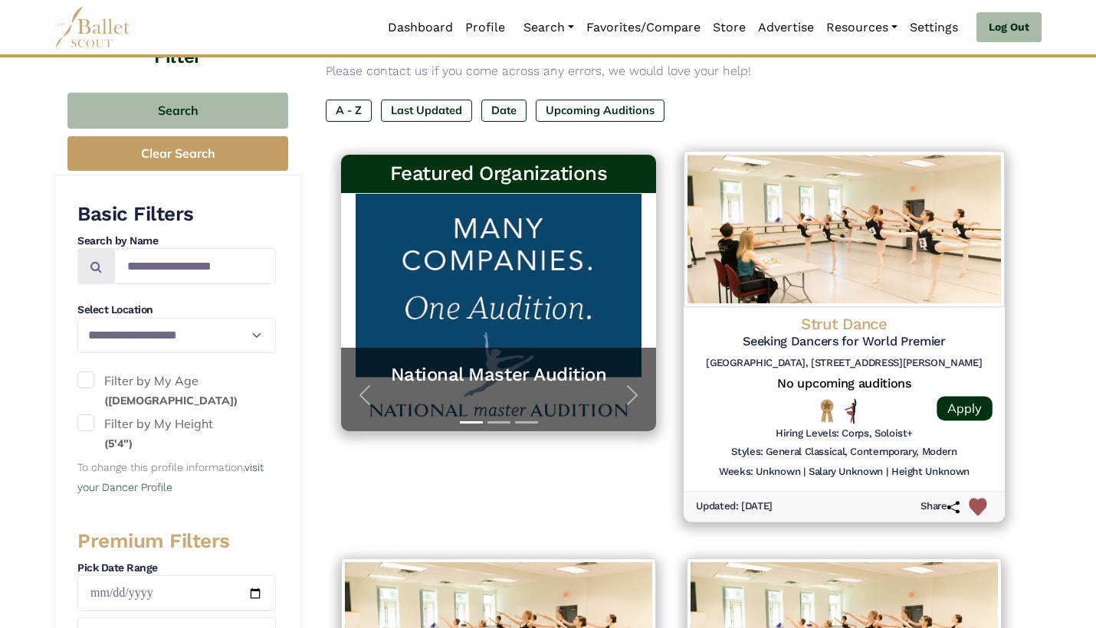
scroll to position [212, 0]
click at [730, 412] on div at bounding box center [733, 410] width 74 height 25
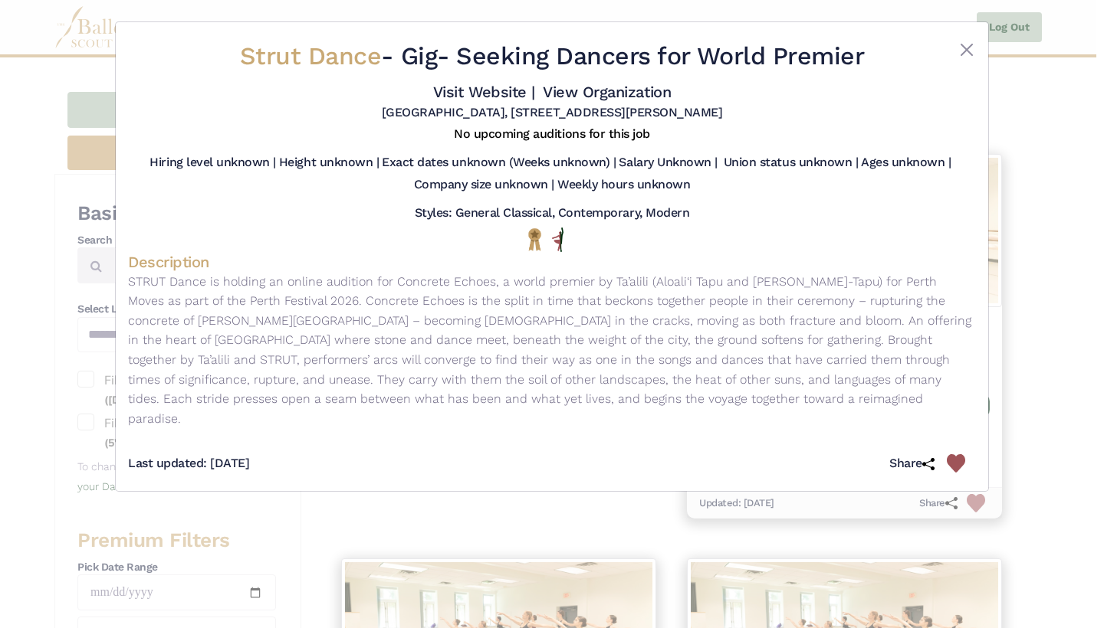
click at [612, 495] on div "Strut Dance - Gig - Seeking Dancers for World Premier Visit Website | View Orga…" at bounding box center [552, 314] width 1104 height 628
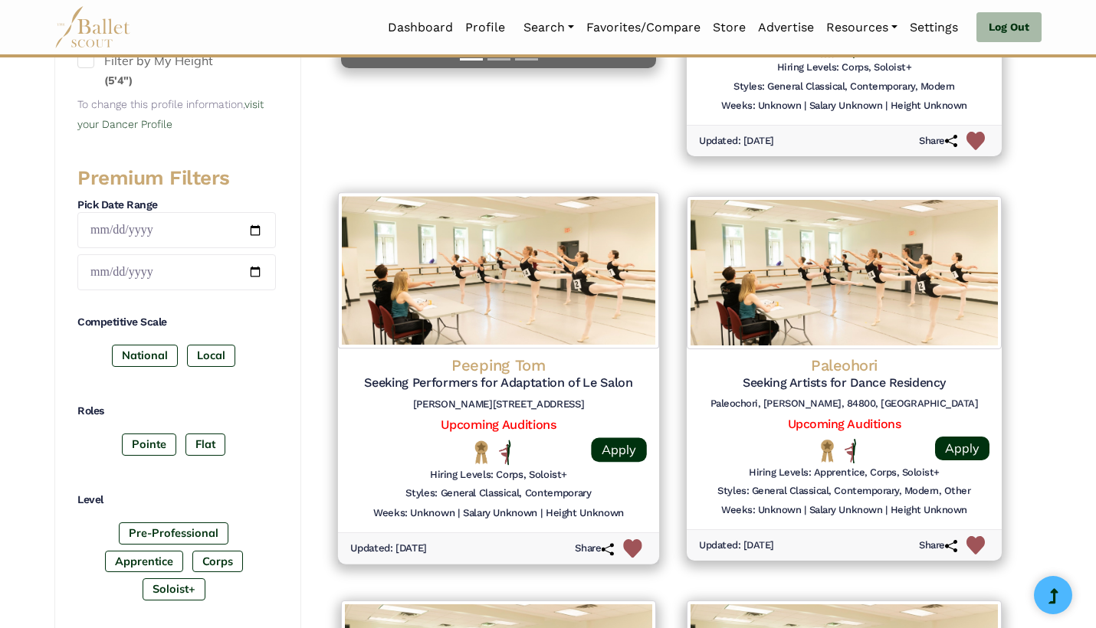
scroll to position [576, 0]
click at [629, 348] on div "Peeping [PERSON_NAME] Seeking Performers for Adaptation of Le Salon [PERSON_NAM…" at bounding box center [498, 440] width 321 height 184
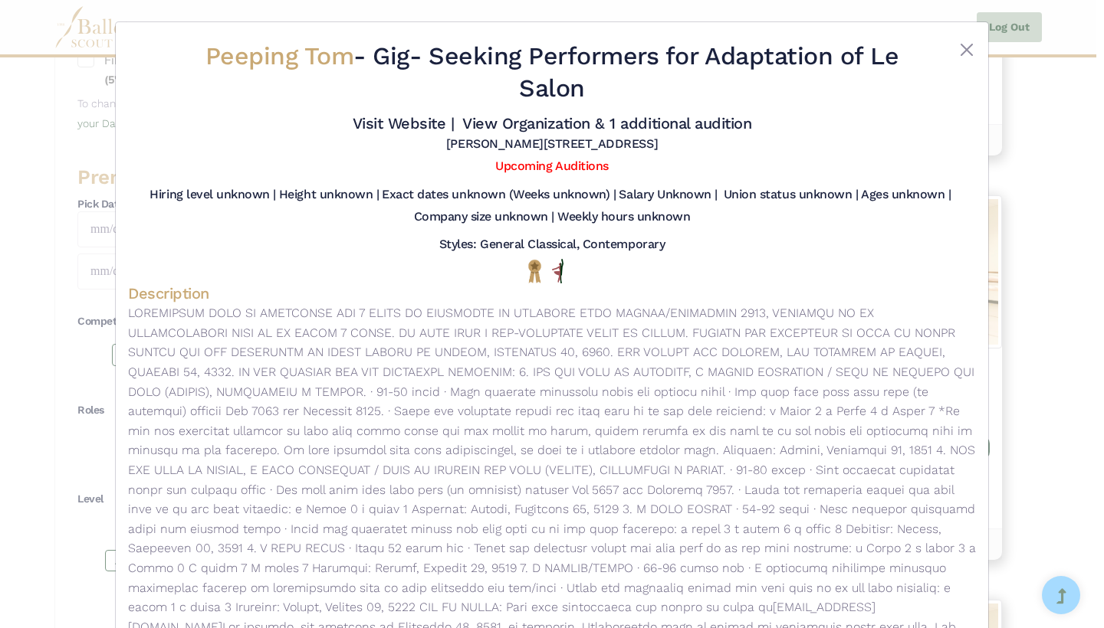
click at [1058, 395] on div "Peeping [PERSON_NAME] - Gig - Seeking Performers for Adaptation of Le Salon Vis…" at bounding box center [552, 314] width 1104 height 628
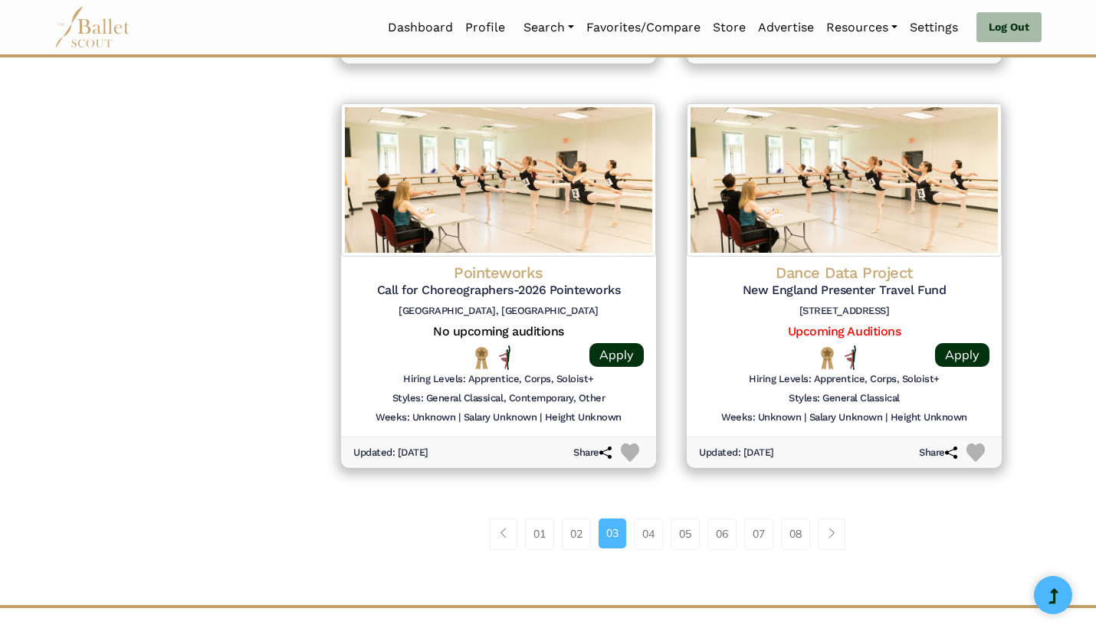
scroll to position [1885, 0]
click at [645, 520] on link "04" at bounding box center [648, 535] width 29 height 31
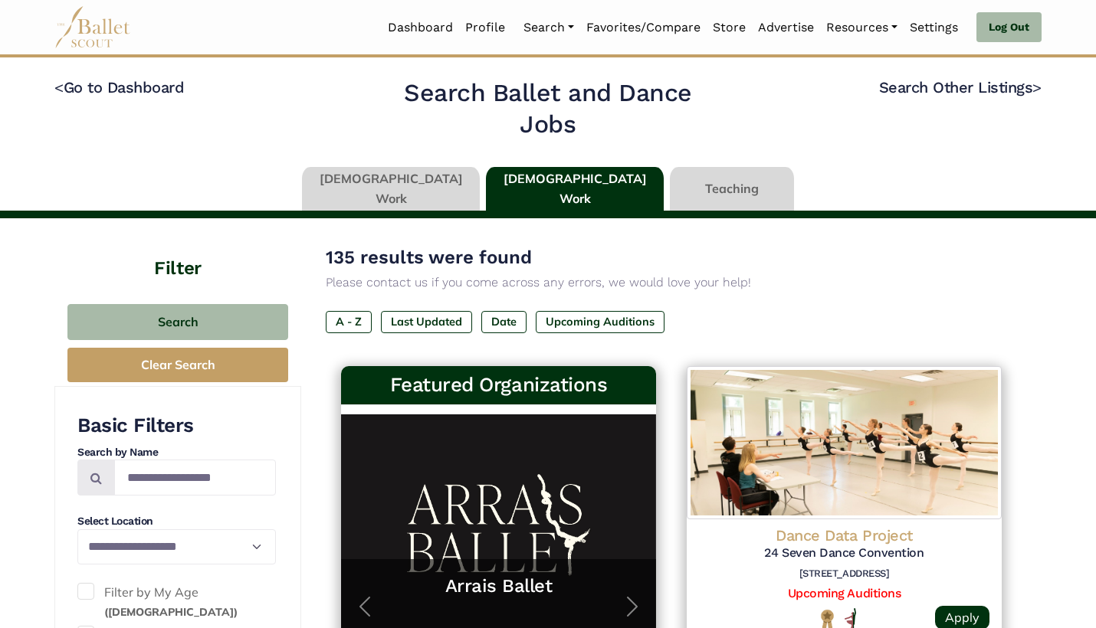
click at [670, 176] on link at bounding box center [732, 189] width 124 height 44
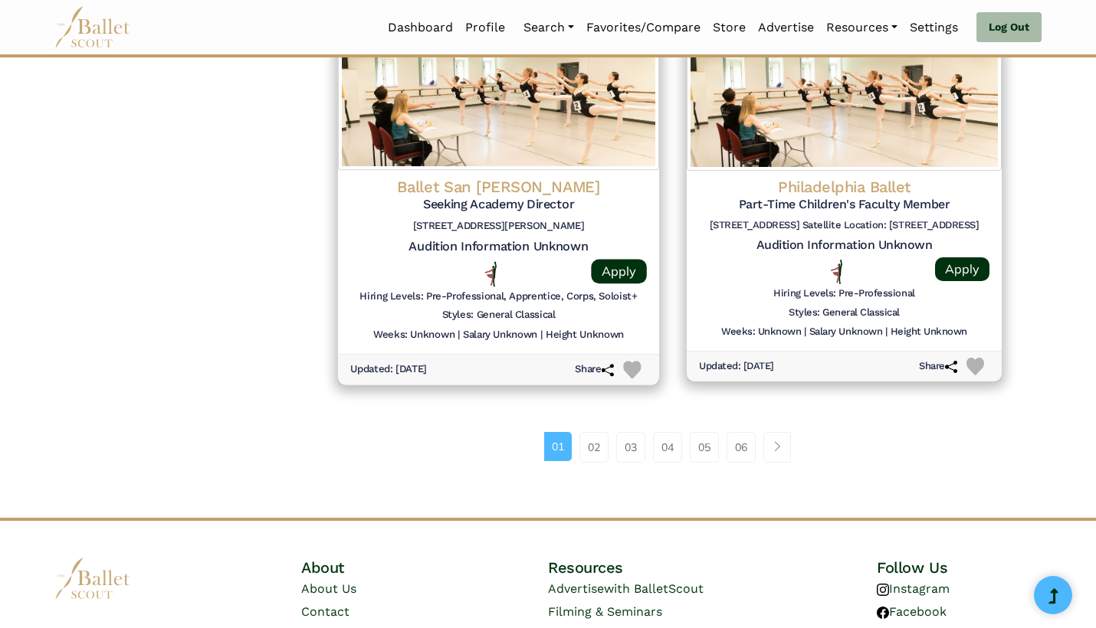
scroll to position [1968, 0]
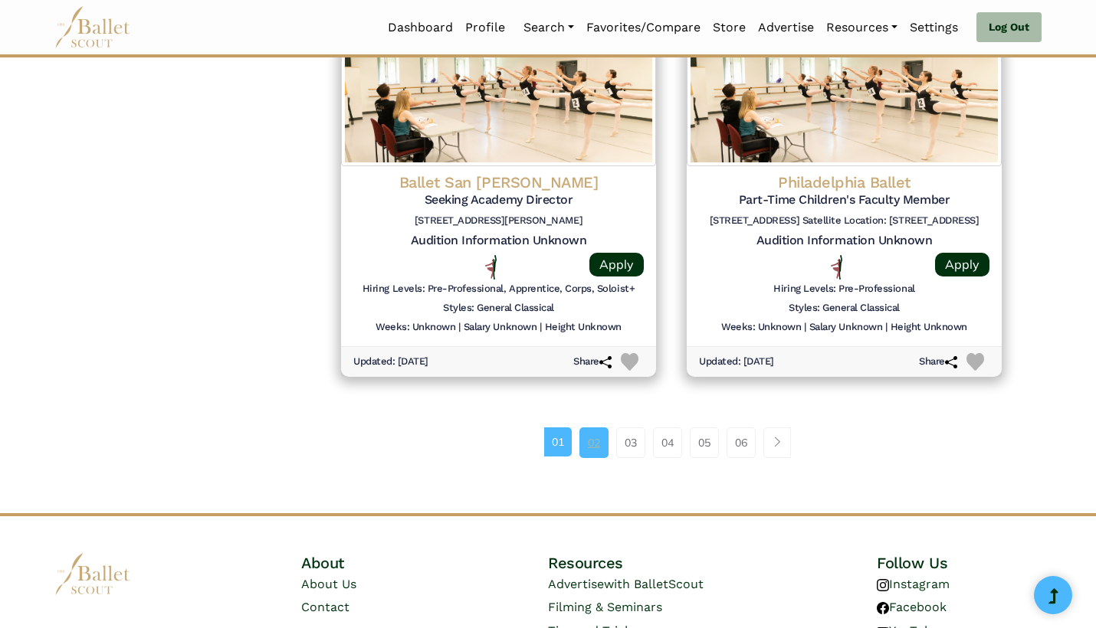
click at [595, 428] on link "02" at bounding box center [593, 443] width 29 height 31
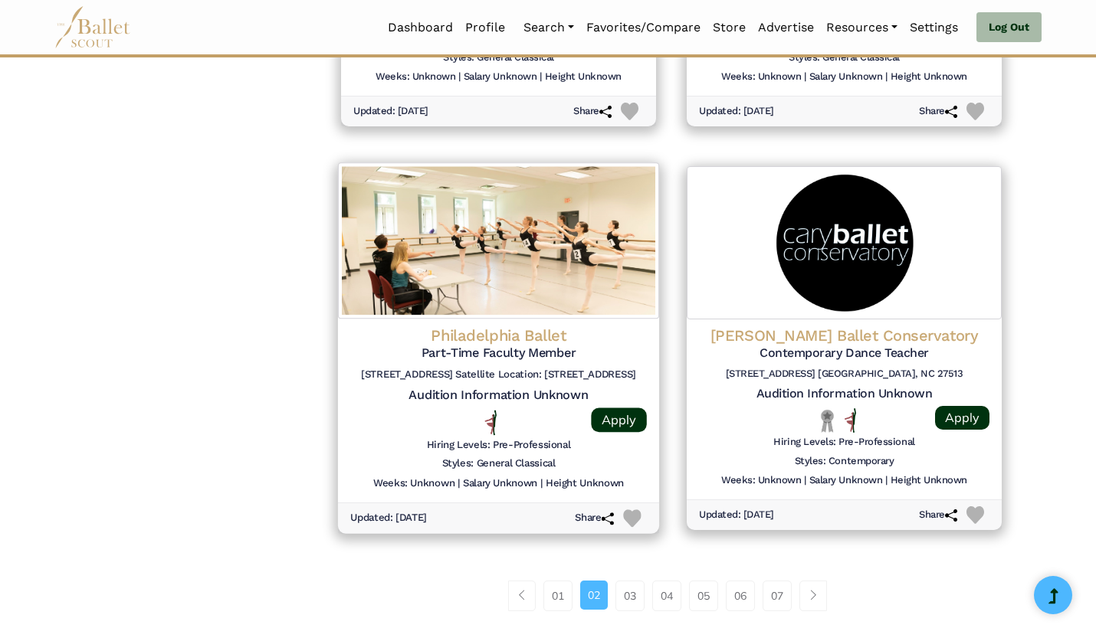
scroll to position [1820, 0]
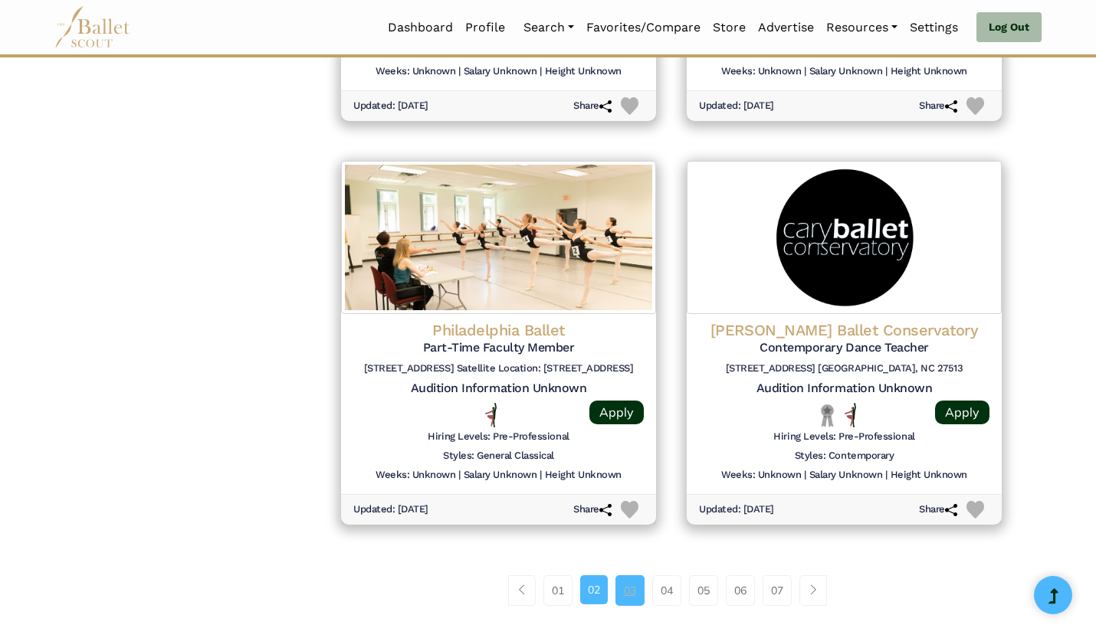
click at [631, 576] on link "03" at bounding box center [629, 591] width 29 height 31
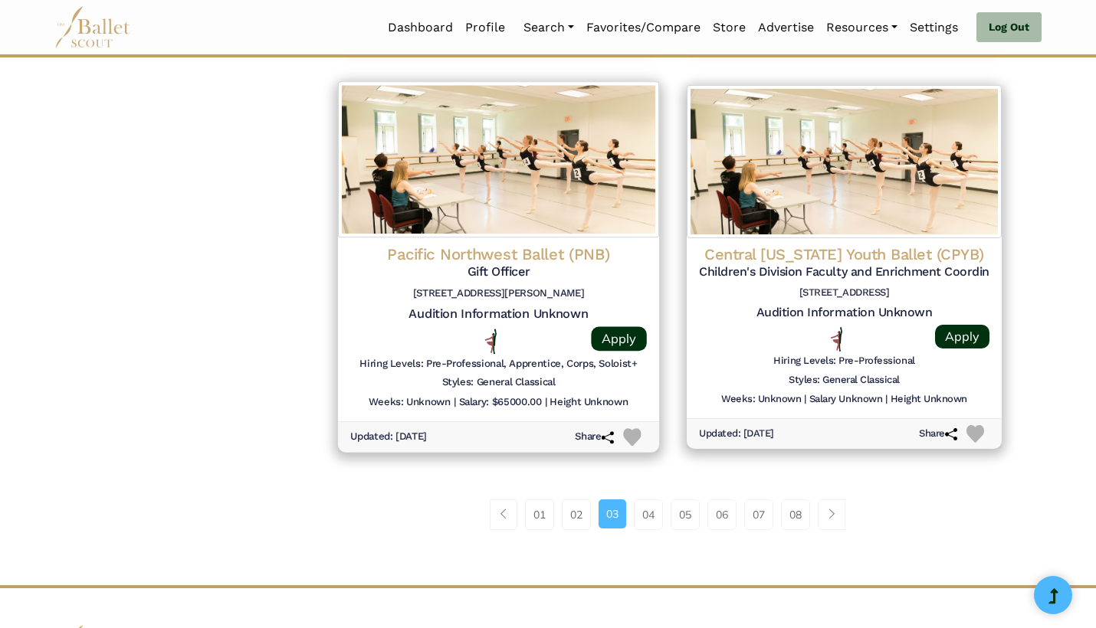
scroll to position [1910, 0]
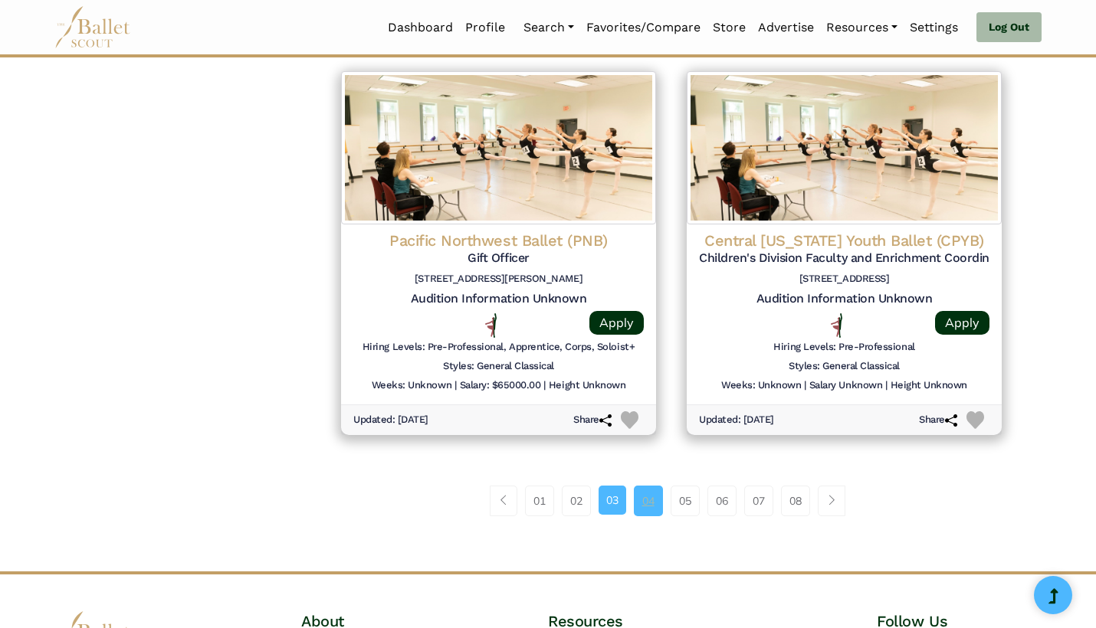
click at [638, 486] on link "04" at bounding box center [648, 501] width 29 height 31
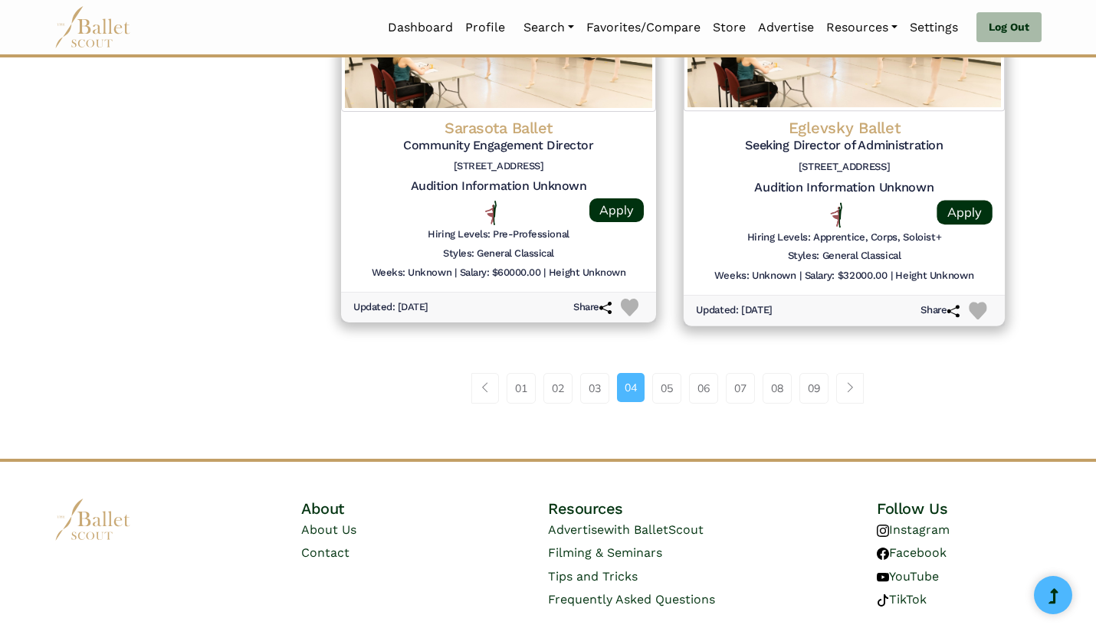
scroll to position [2026, 0]
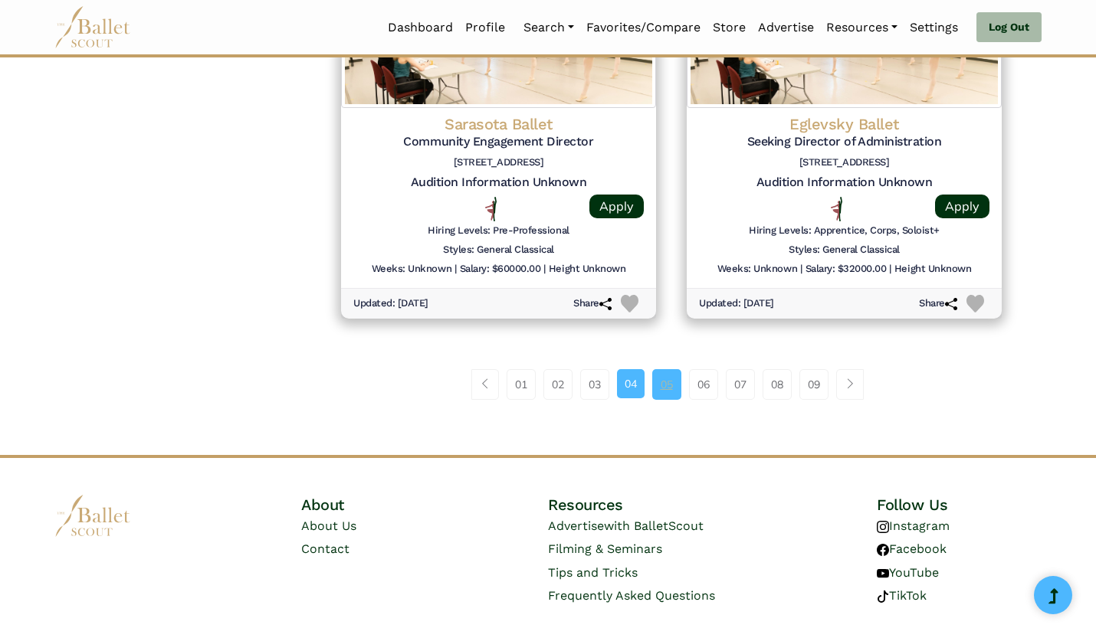
click at [671, 369] on link "05" at bounding box center [666, 384] width 29 height 31
